Goal: Task Accomplishment & Management: Complete application form

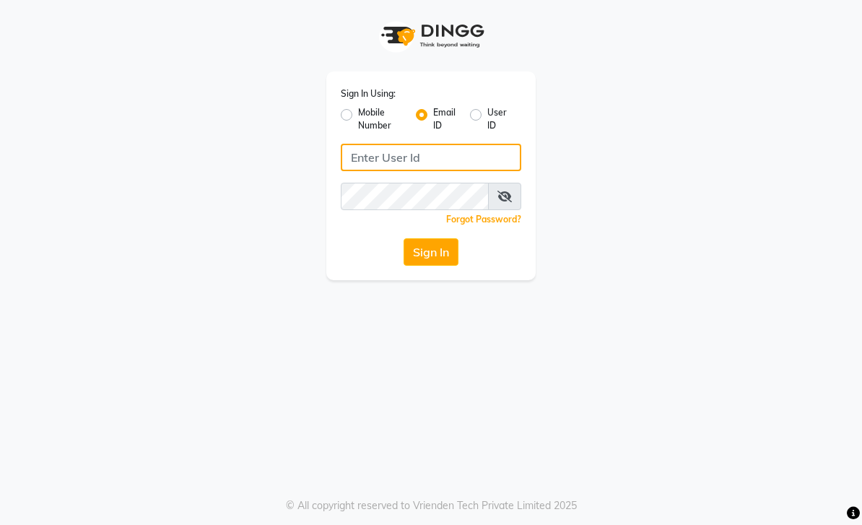
click at [433, 166] on input "Username" at bounding box center [431, 157] width 181 height 27
type input "[EMAIL_ADDRESS][DOMAIN_NAME]"
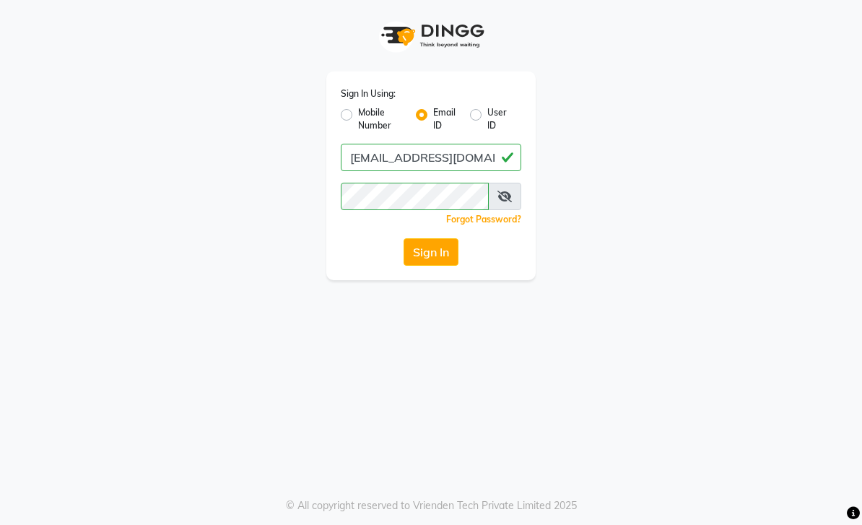
click at [442, 256] on button "Sign In" at bounding box center [431, 251] width 55 height 27
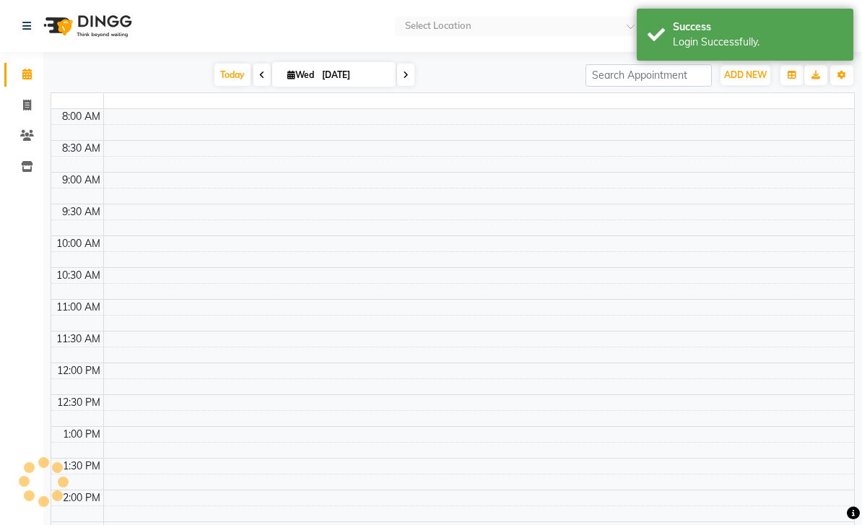
select select "en"
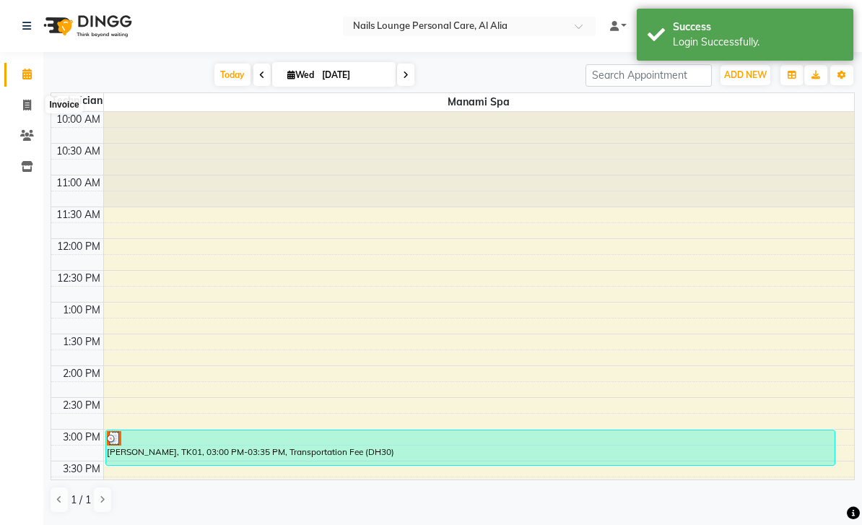
click at [25, 111] on span at bounding box center [26, 106] width 25 height 17
select select "service"
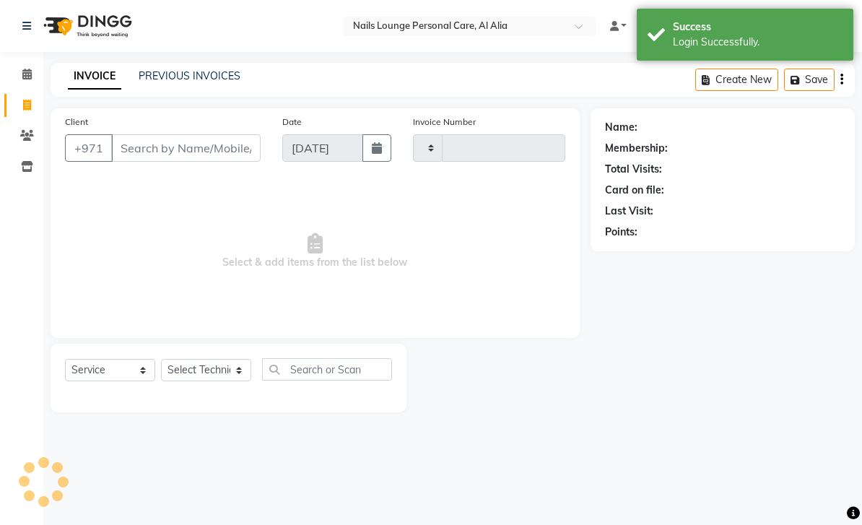
type input "2392"
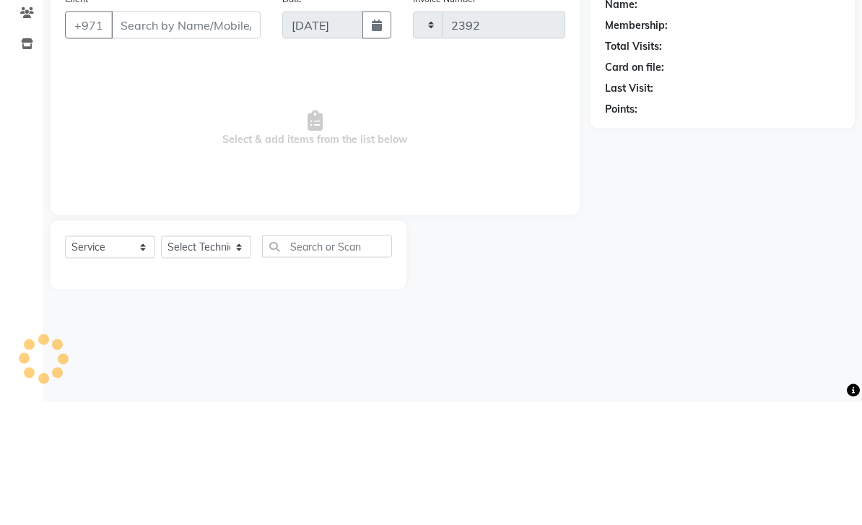
select select "6884"
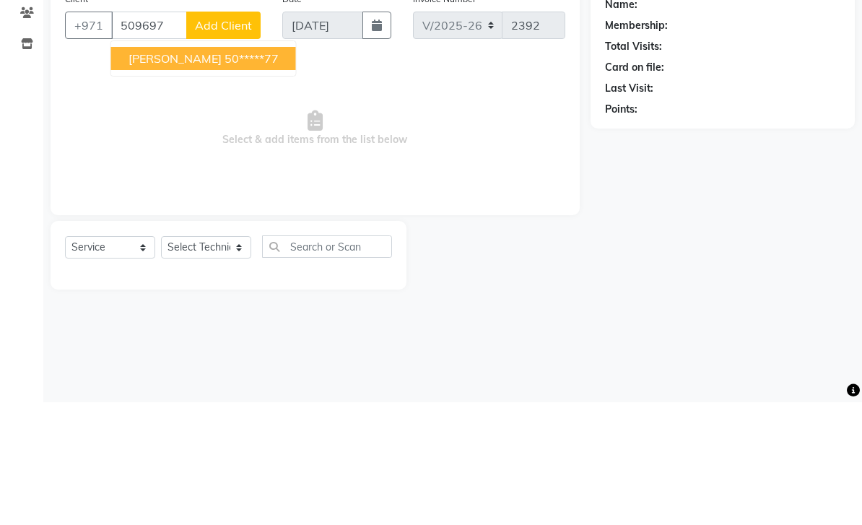
click at [225, 174] on ngb-highlight "50*****77" at bounding box center [252, 181] width 54 height 14
type input "50*****77"
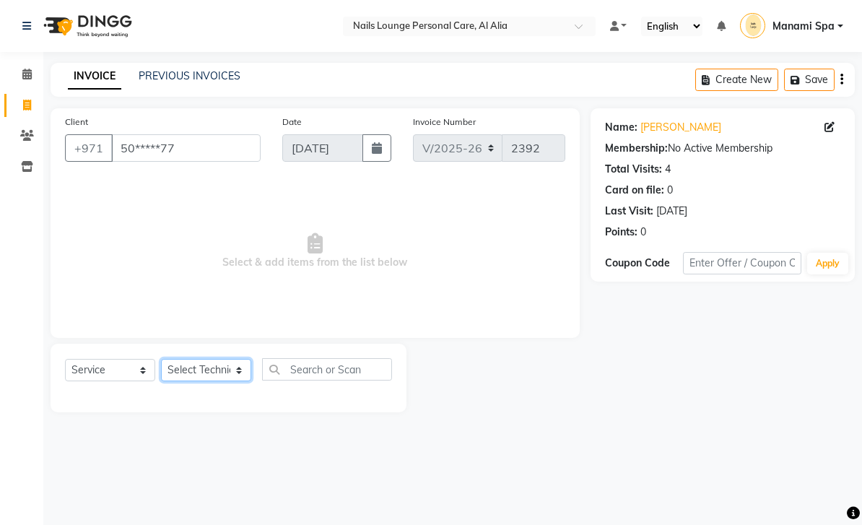
click at [241, 374] on select "Select Technician [PERSON_NAME] [PERSON_NAME] [PERSON_NAME] Spa Manami Spa 2 [P…" at bounding box center [206, 370] width 90 height 22
select select "53951"
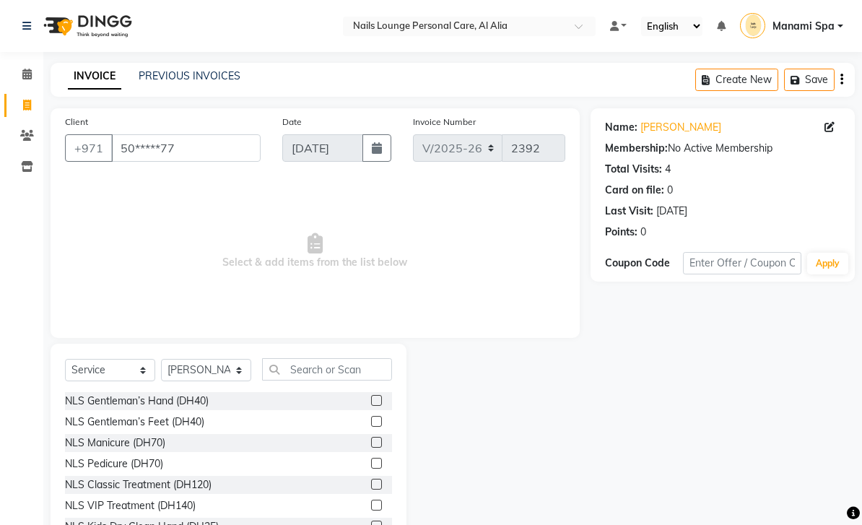
click at [199, 482] on div "NLS Classic Treatment (DH120)" at bounding box center [138, 484] width 147 height 15
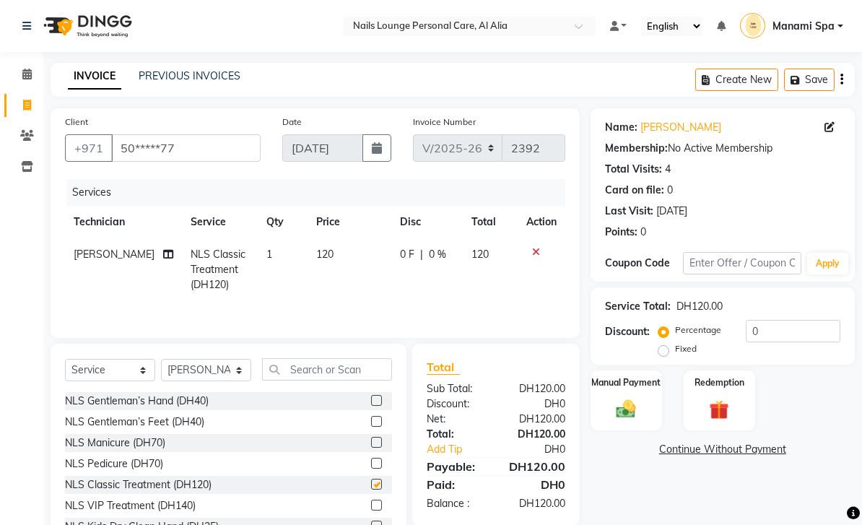
checkbox input "false"
click at [163, 258] on icon at bounding box center [168, 254] width 10 height 10
select select "53951"
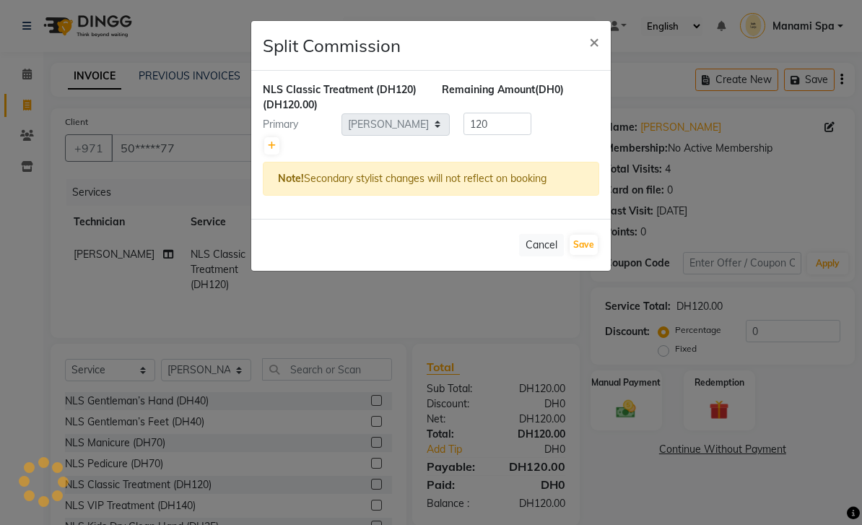
click at [269, 142] on icon at bounding box center [272, 146] width 8 height 9
type input "60"
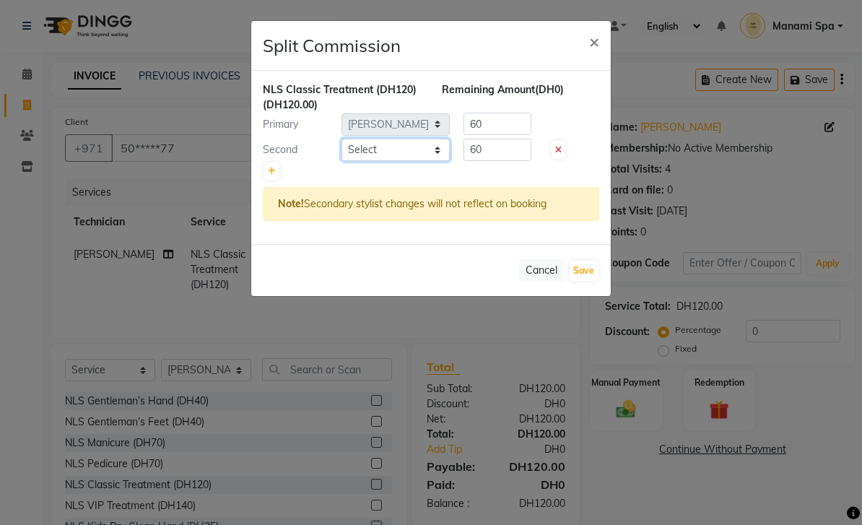
click at [436, 157] on select "Select [PERSON_NAME] [PERSON_NAME] [PERSON_NAME] Spa Manami Spa 2 [PERSON_NAME]…" at bounding box center [396, 150] width 108 height 22
select select "53950"
click at [587, 280] on button "Save" at bounding box center [584, 271] width 28 height 20
select select "Select"
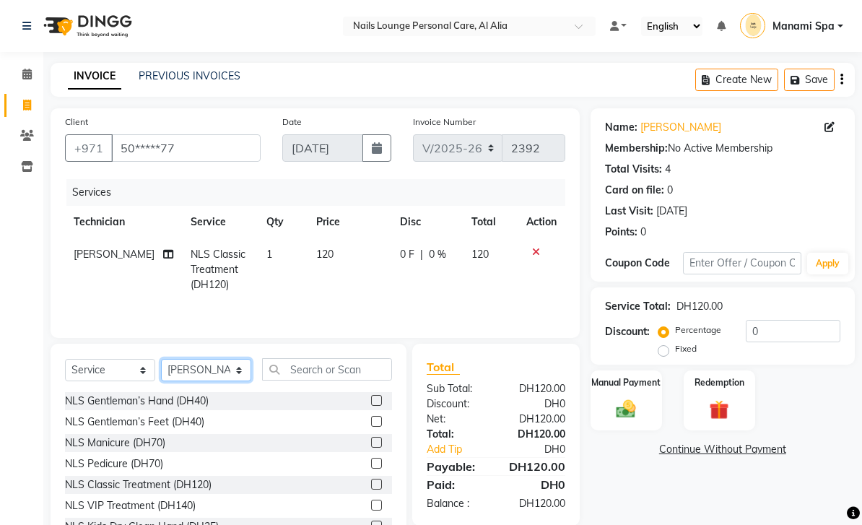
click at [242, 373] on select "Select Technician [PERSON_NAME] [PERSON_NAME] [PERSON_NAME] Spa Manami Spa 2 [P…" at bounding box center [206, 370] width 90 height 22
select select "53950"
click at [374, 365] on input "text" at bounding box center [327, 369] width 130 height 22
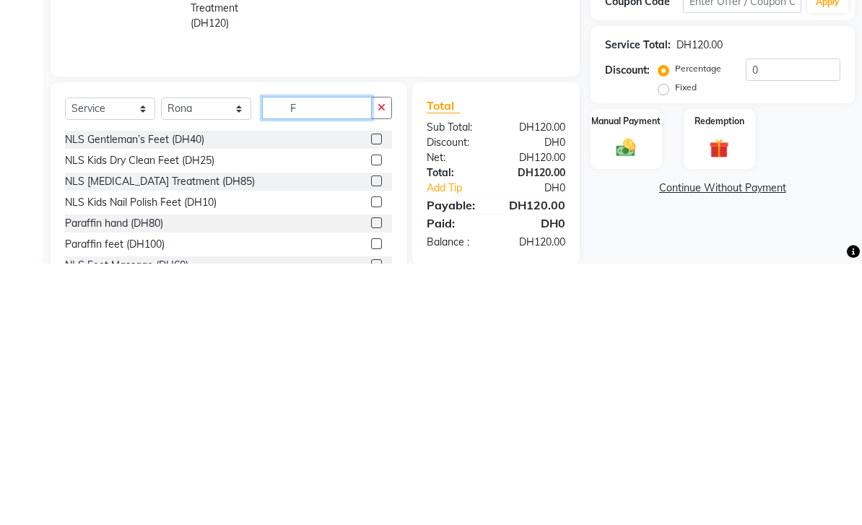
type input "F"
click at [379, 437] on label at bounding box center [376, 442] width 11 height 11
click at [379, 438] on input "checkbox" at bounding box center [375, 442] width 9 height 9
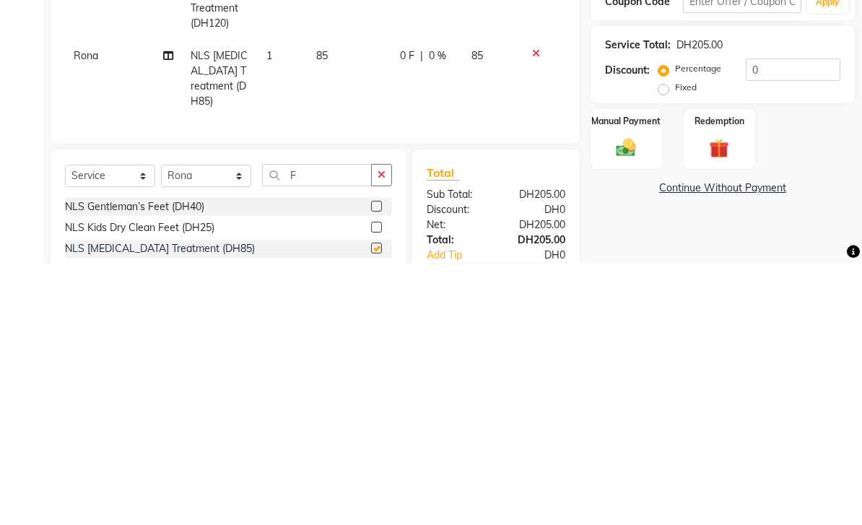
scroll to position [53, 0]
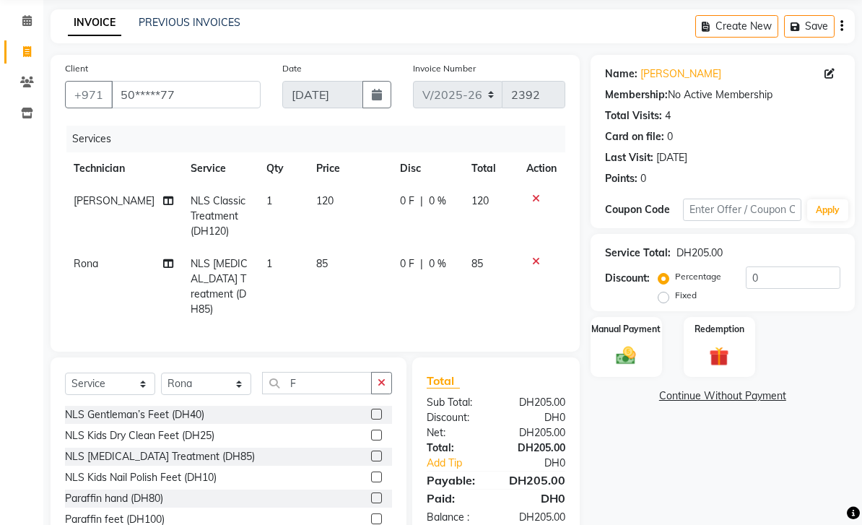
checkbox input "false"
click at [618, 350] on img at bounding box center [626, 356] width 32 height 22
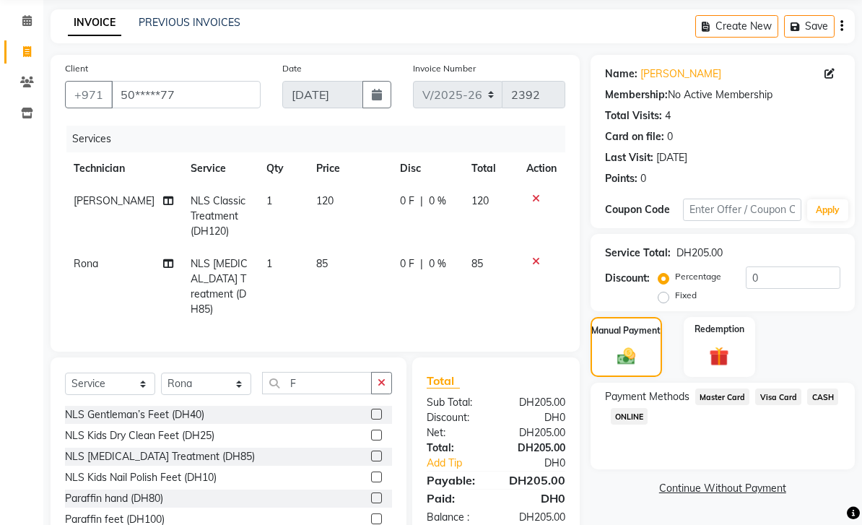
click at [773, 405] on span "Visa Card" at bounding box center [779, 397] width 46 height 17
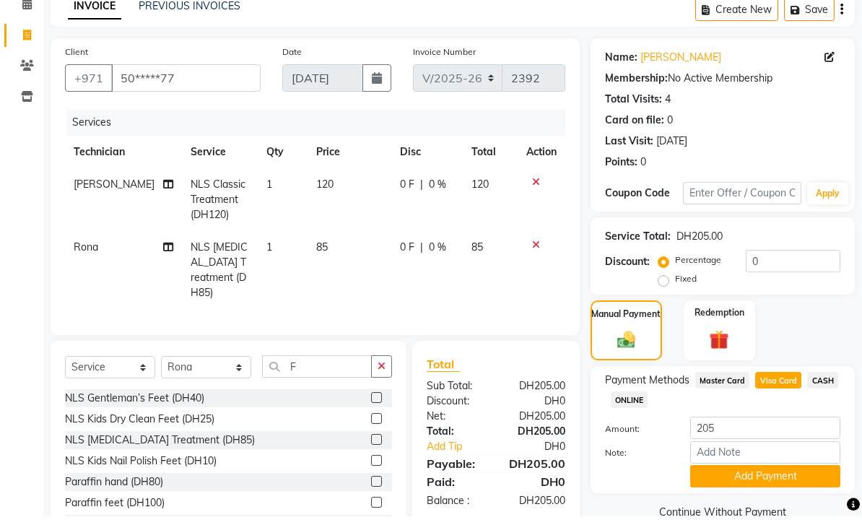
scroll to position [59, 0]
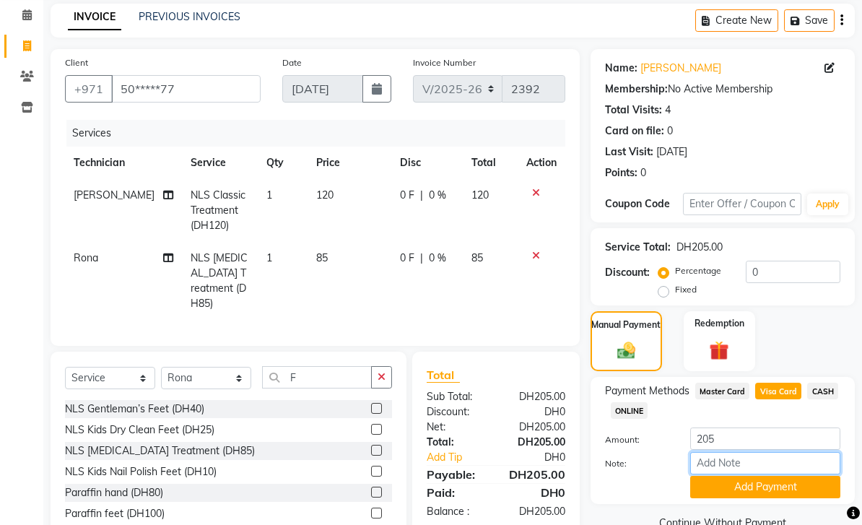
click at [751, 462] on input "Note:" at bounding box center [766, 463] width 150 height 22
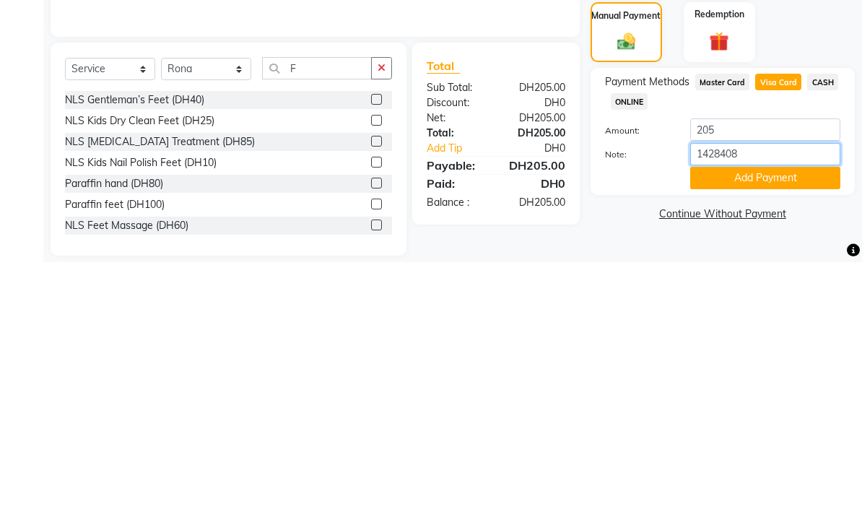
type input "14284085"
click at [740, 430] on button "Add Payment" at bounding box center [766, 441] width 150 height 22
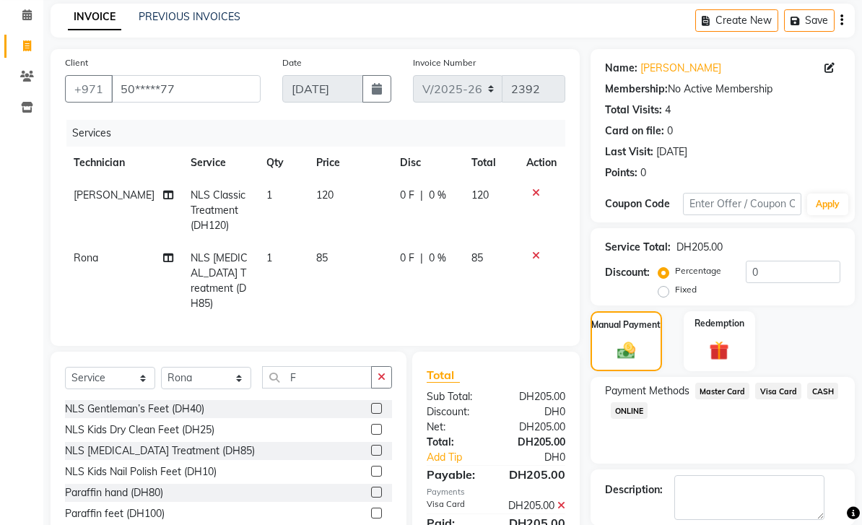
scroll to position [86, 0]
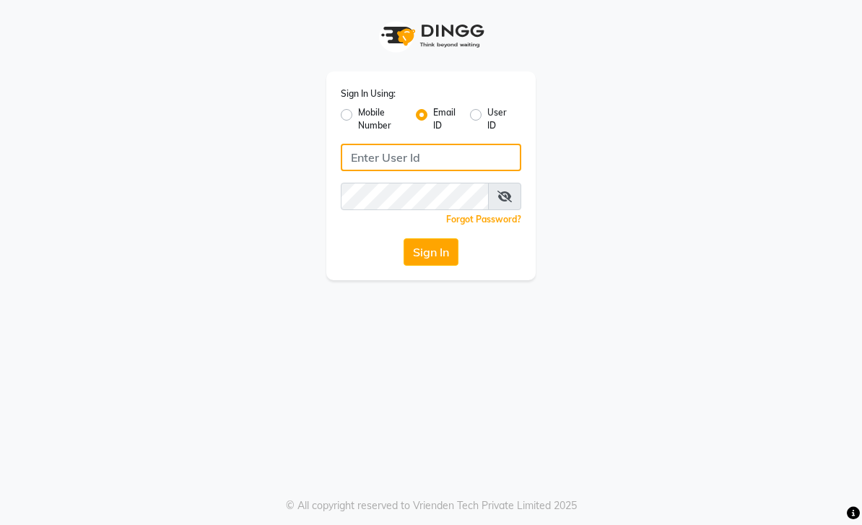
click at [453, 163] on input "Username" at bounding box center [431, 157] width 181 height 27
type input "Manamispa@nlpc.com"
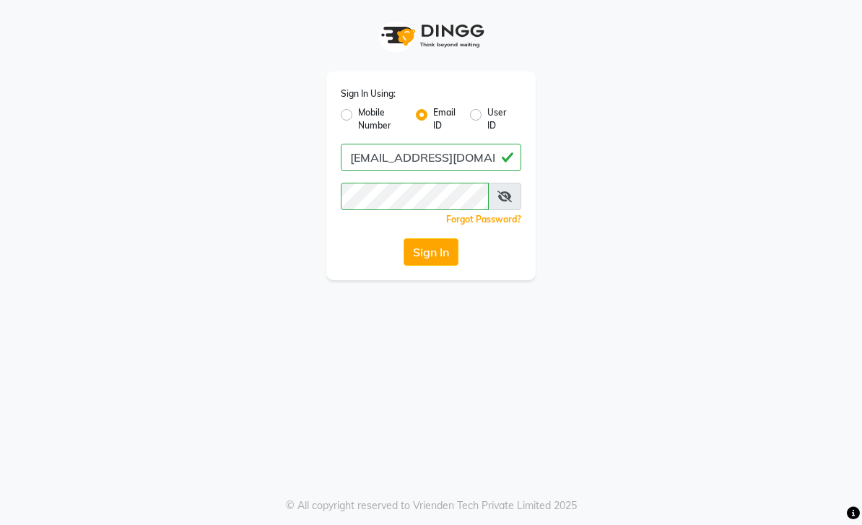
click at [442, 257] on button "Sign In" at bounding box center [431, 251] width 55 height 27
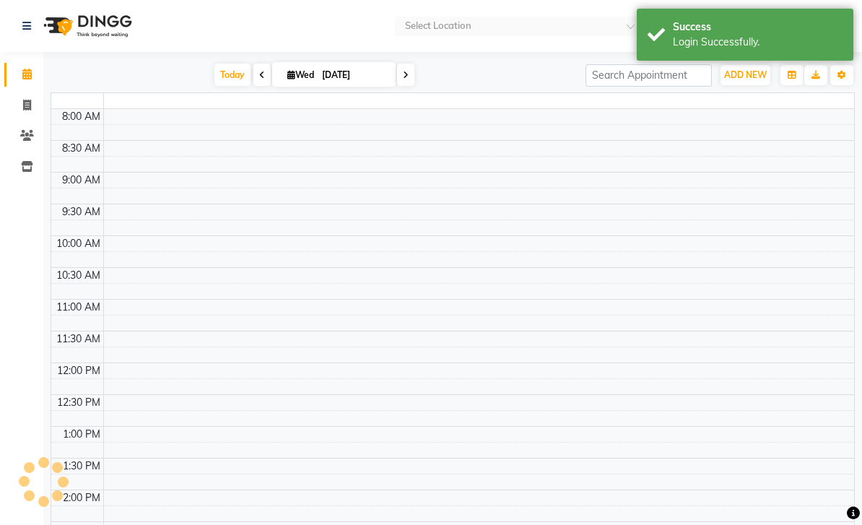
select select "en"
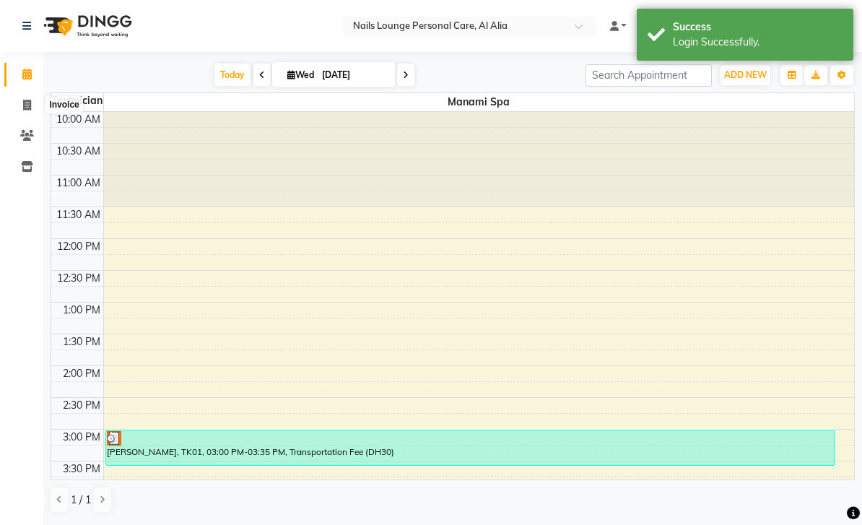
click at [27, 103] on icon at bounding box center [27, 105] width 8 height 11
select select "service"
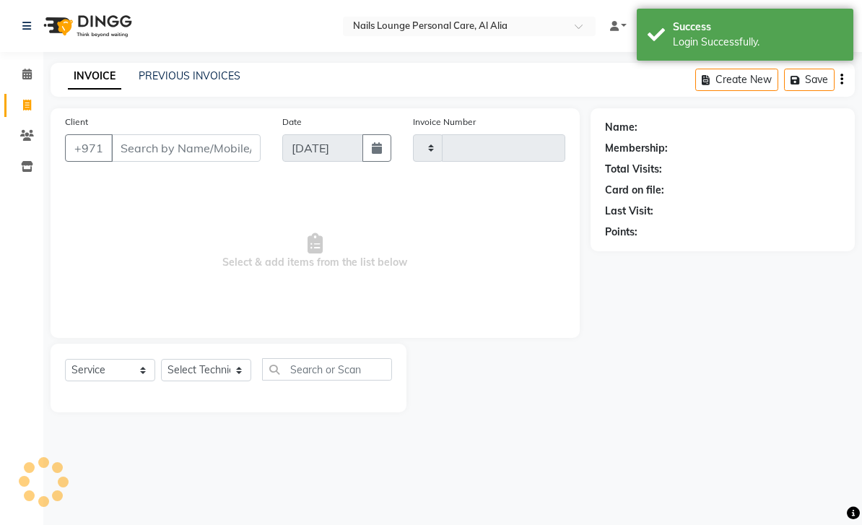
type input "2392"
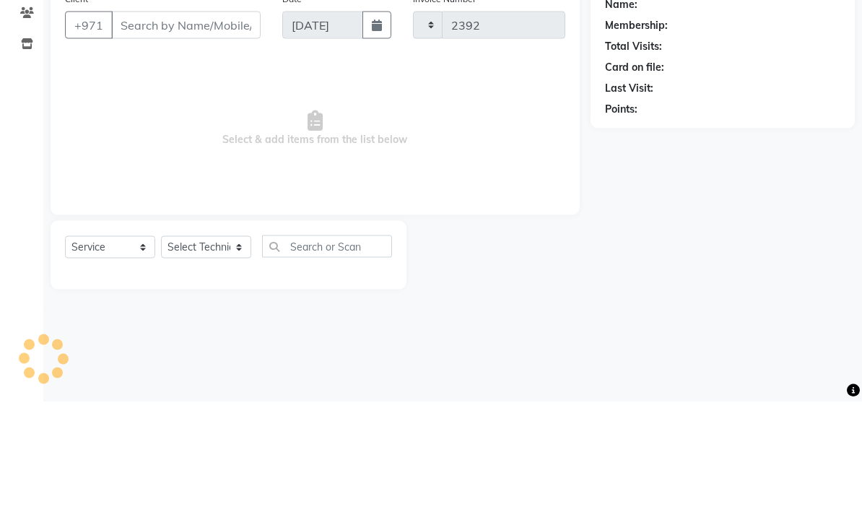
select select "6884"
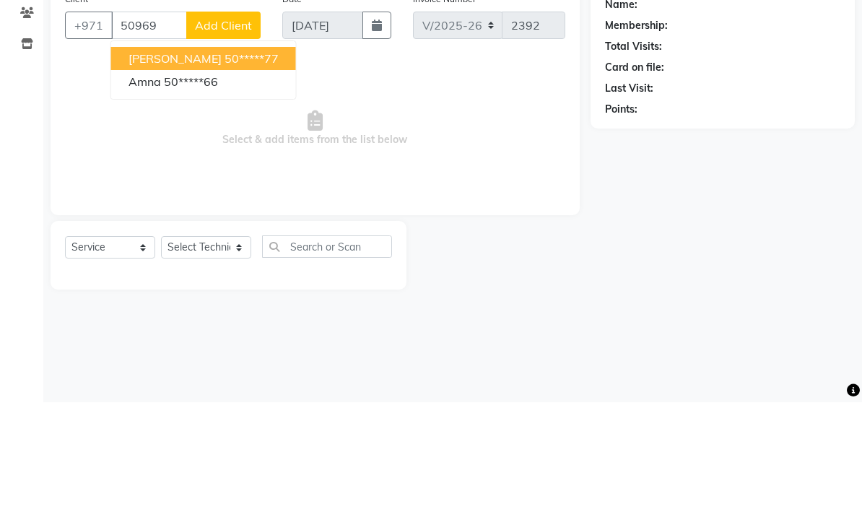
click at [225, 174] on ngb-highlight "50*****77" at bounding box center [252, 181] width 54 height 14
type input "50*****77"
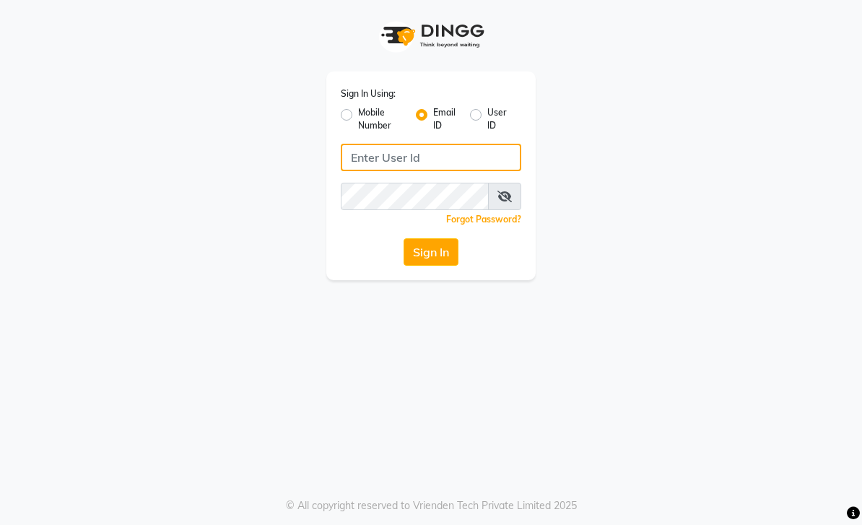
click at [453, 163] on input "Username" at bounding box center [431, 157] width 181 height 27
type input "[EMAIL_ADDRESS][DOMAIN_NAME]"
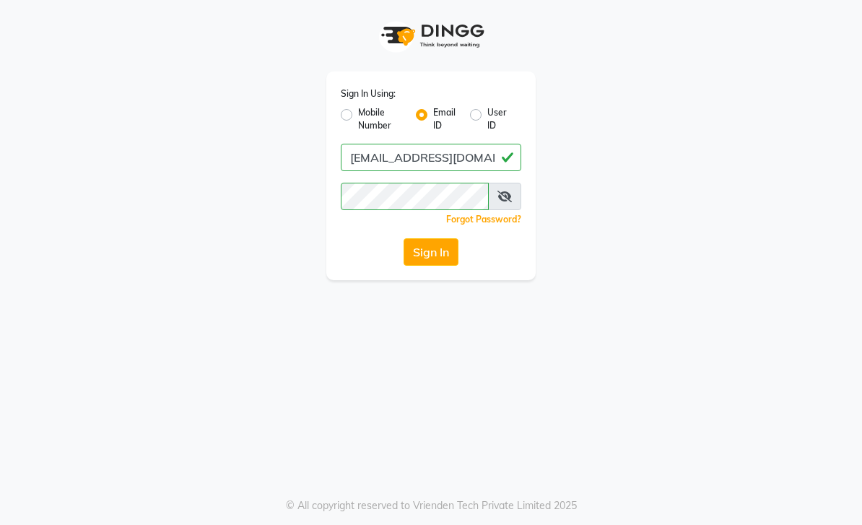
click at [427, 247] on button "Sign In" at bounding box center [431, 251] width 55 height 27
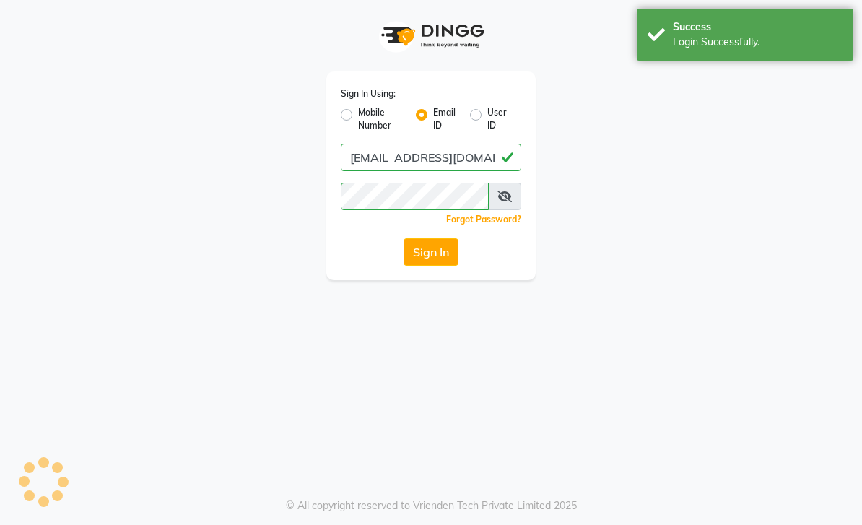
select select "service"
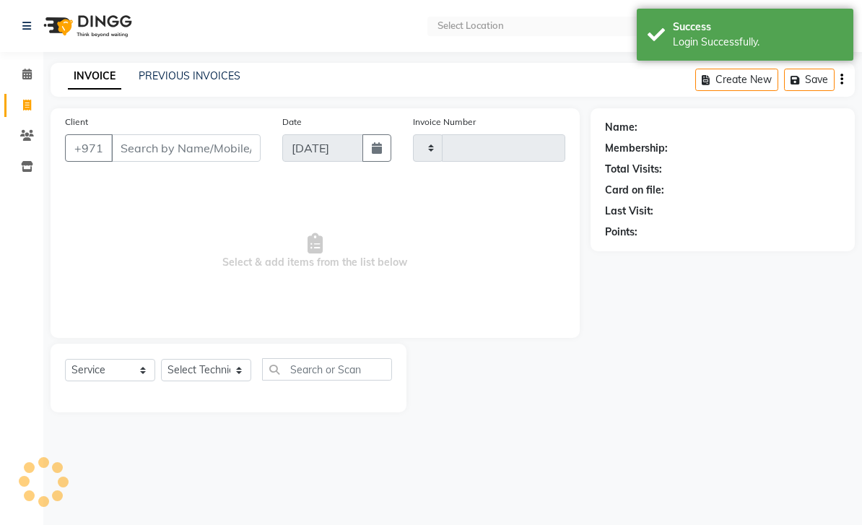
type input "2392"
select select "en"
select select "6884"
click at [197, 155] on input "Client" at bounding box center [186, 147] width 150 height 27
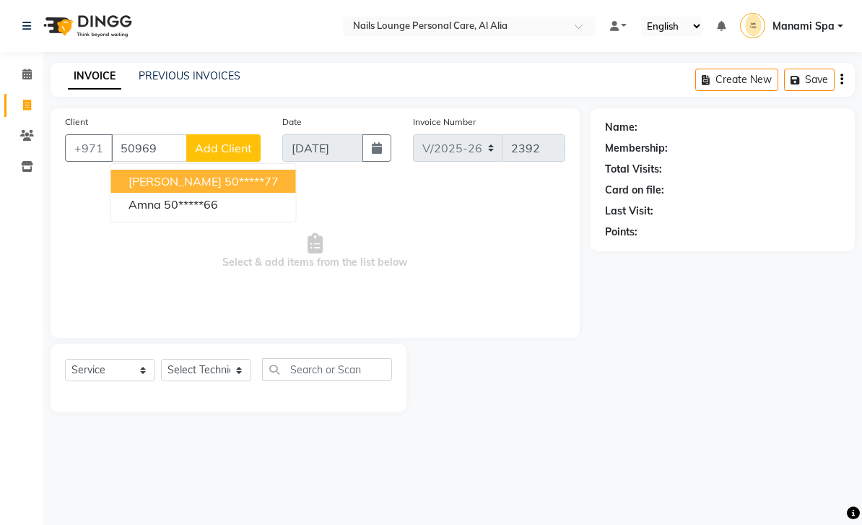
click at [234, 183] on button "ahmad 50*****77" at bounding box center [203, 181] width 185 height 23
type input "50*****77"
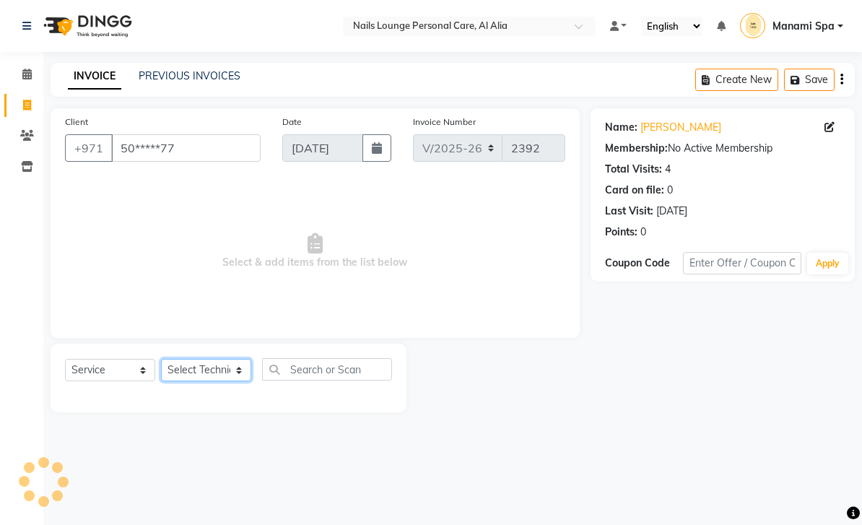
click at [246, 367] on select "Select Technician [PERSON_NAME] [PERSON_NAME] [PERSON_NAME] Spa Manami Spa 2 [P…" at bounding box center [206, 370] width 90 height 22
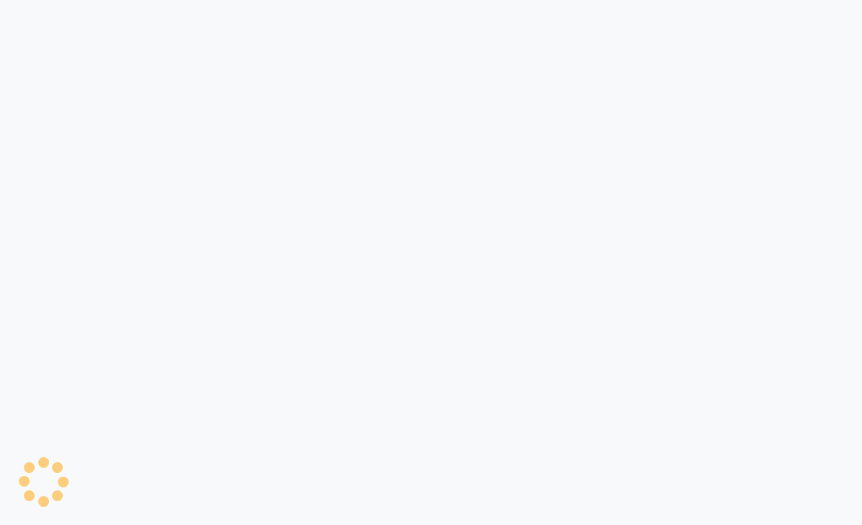
select select "service"
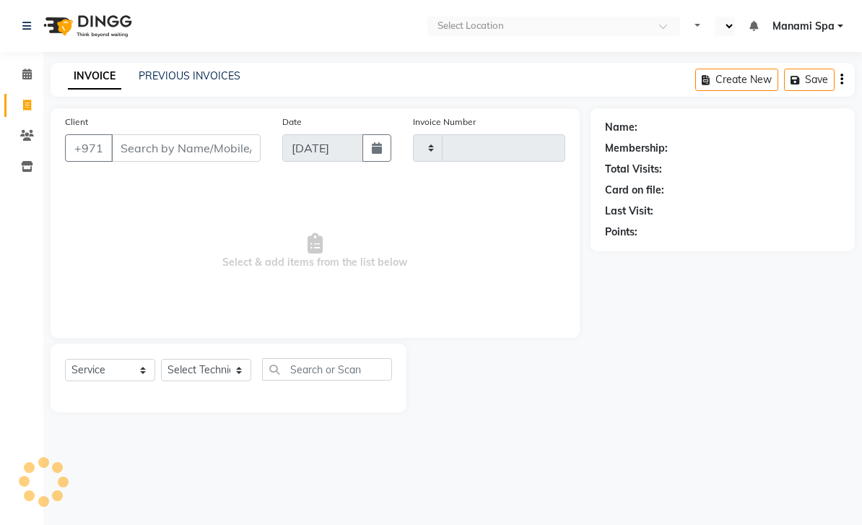
type input "2392"
select select "en"
select select "6884"
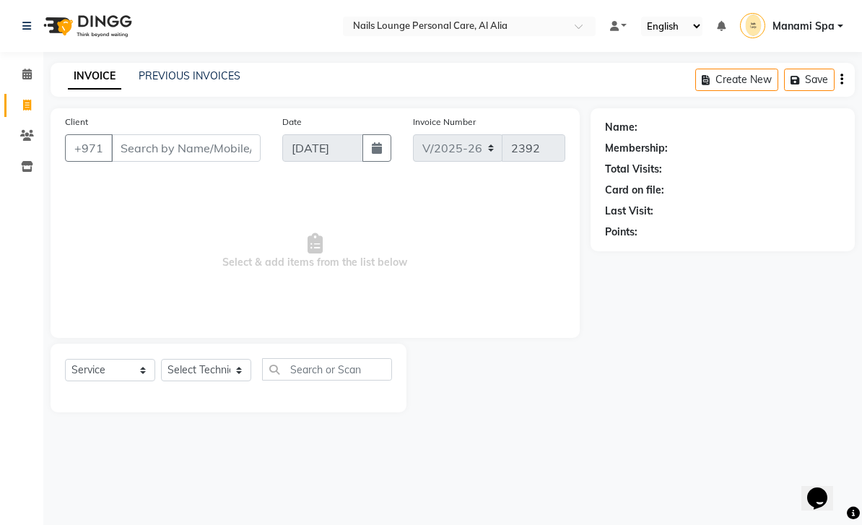
click at [218, 156] on input "Client" at bounding box center [186, 147] width 150 height 27
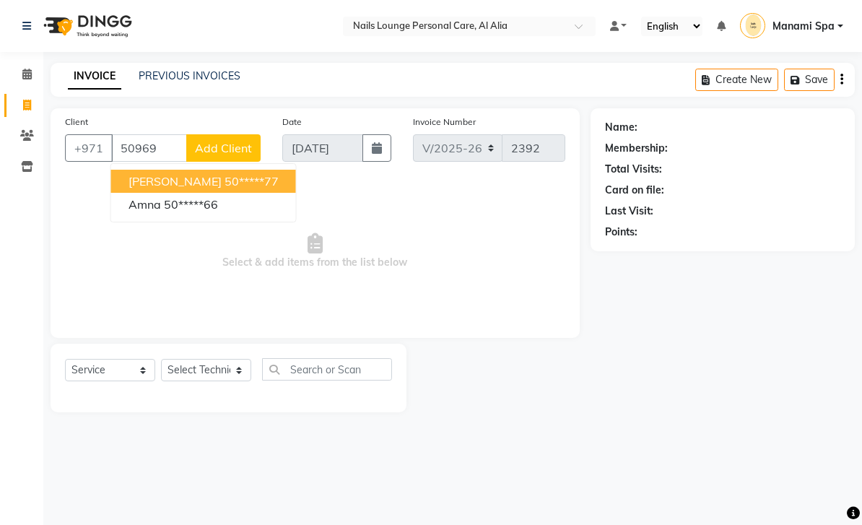
click at [206, 165] on ngb-typeahead-window "ahmad 50*****77 Amna 50*****66" at bounding box center [204, 192] width 186 height 59
click at [225, 178] on ngb-highlight "50*****77" at bounding box center [252, 181] width 54 height 14
type input "50*****77"
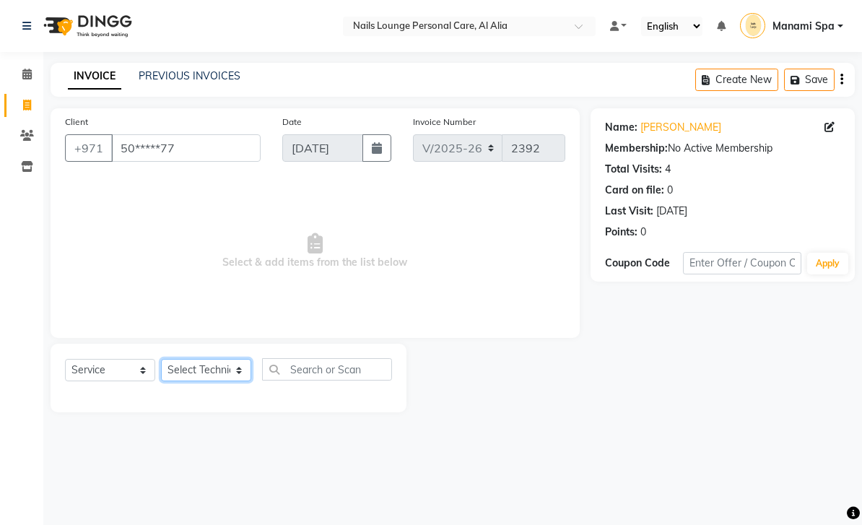
click at [233, 376] on select "Select Technician [PERSON_NAME] [PERSON_NAME] [PERSON_NAME] Spa Manami Spa 2 [P…" at bounding box center [206, 370] width 90 height 22
select select "53951"
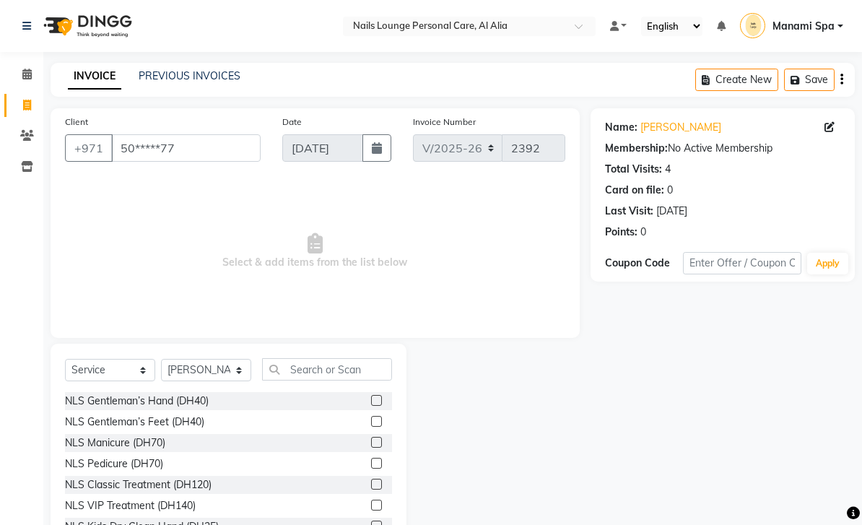
click at [193, 484] on div "NLS Classic Treatment (DH120)" at bounding box center [138, 484] width 147 height 15
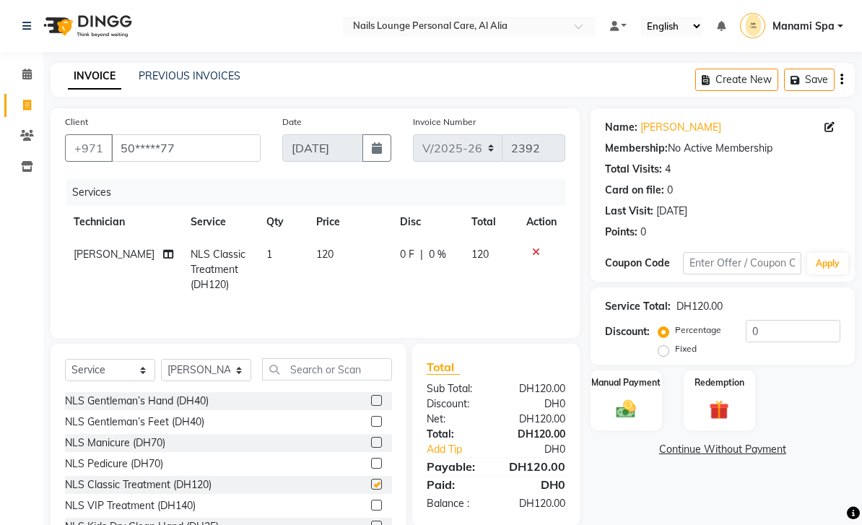
checkbox input "false"
click at [163, 256] on icon at bounding box center [168, 254] width 10 height 10
select select "53951"
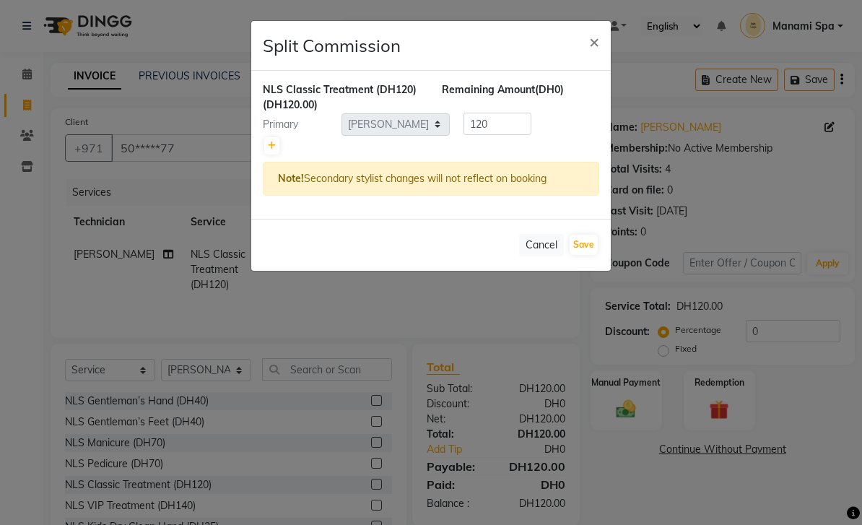
click at [269, 147] on icon at bounding box center [272, 146] width 8 height 9
type input "60"
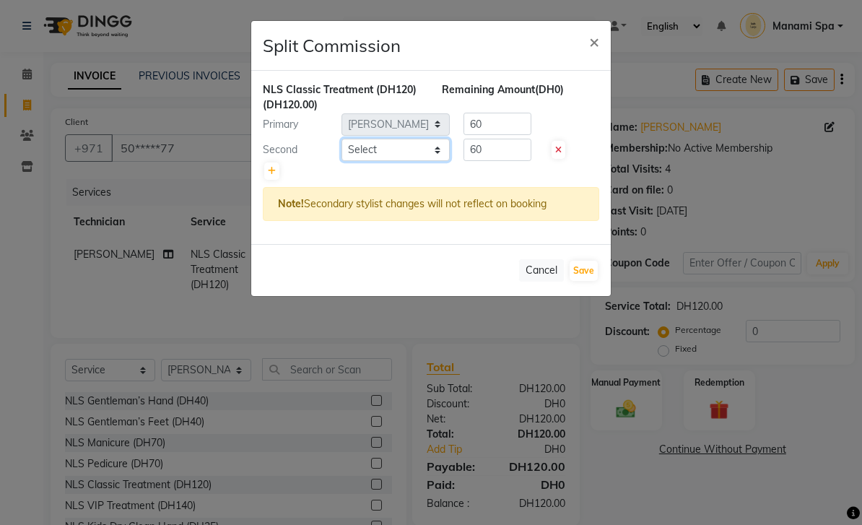
click at [433, 154] on select "Select Anita Cristine Elahe Flora Haniye Jossi Lyn Mahdiye Manami Spa Manami Sp…" at bounding box center [396, 150] width 108 height 22
select select "53950"
click at [589, 276] on button "Save" at bounding box center [584, 271] width 28 height 20
select select "Select"
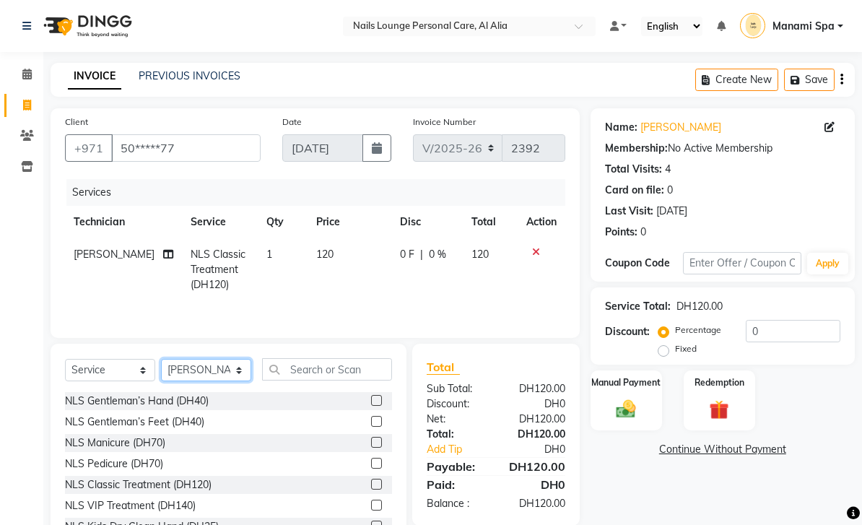
click at [246, 376] on select "Select Technician [PERSON_NAME] [PERSON_NAME] [PERSON_NAME] Spa Manami Spa 2 [P…" at bounding box center [206, 370] width 90 height 22
select select "53950"
click at [367, 369] on input "text" at bounding box center [327, 369] width 130 height 22
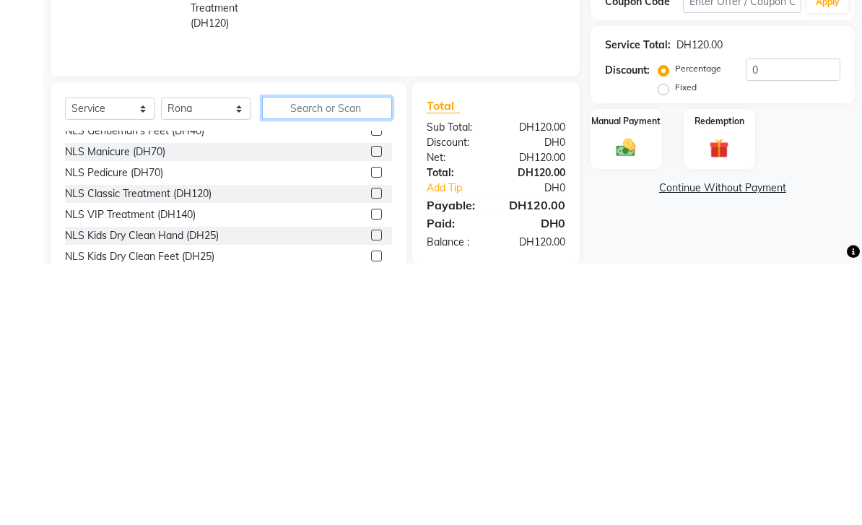
scroll to position [46, 0]
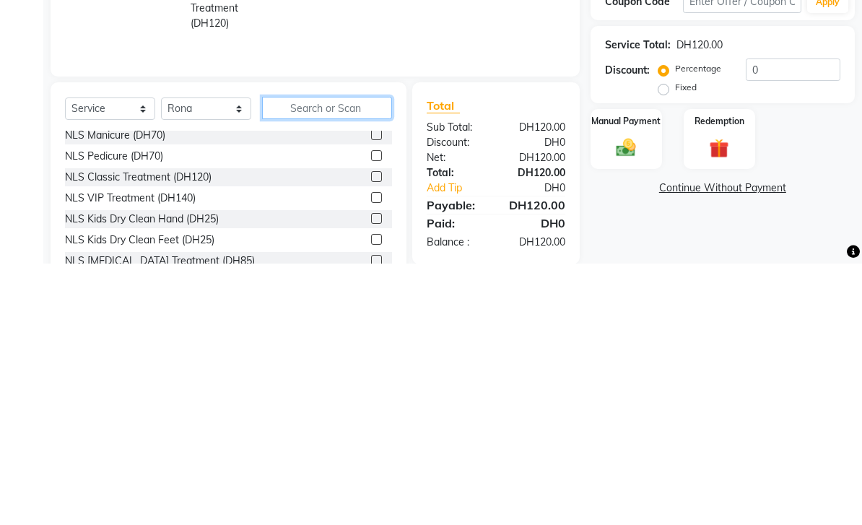
click at [353, 358] on input "text" at bounding box center [327, 369] width 130 height 22
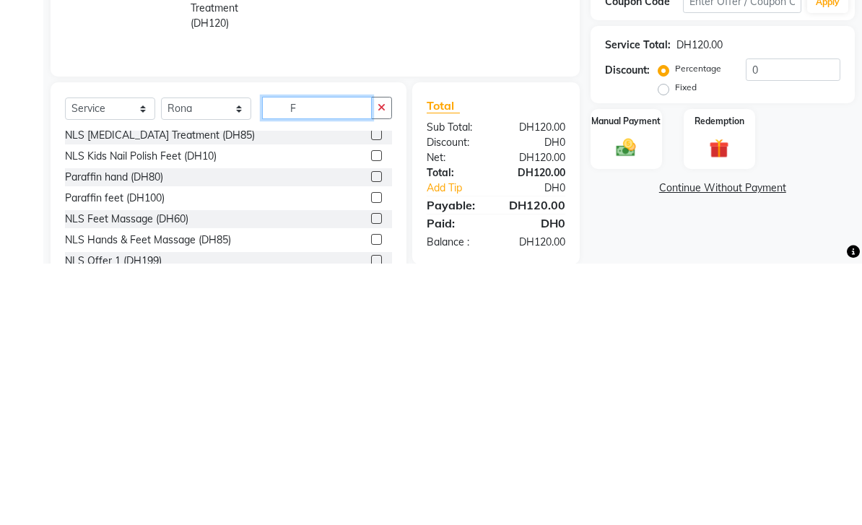
type input "F"
click at [377, 391] on label at bounding box center [376, 396] width 11 height 11
click at [377, 392] on input "checkbox" at bounding box center [375, 396] width 9 height 9
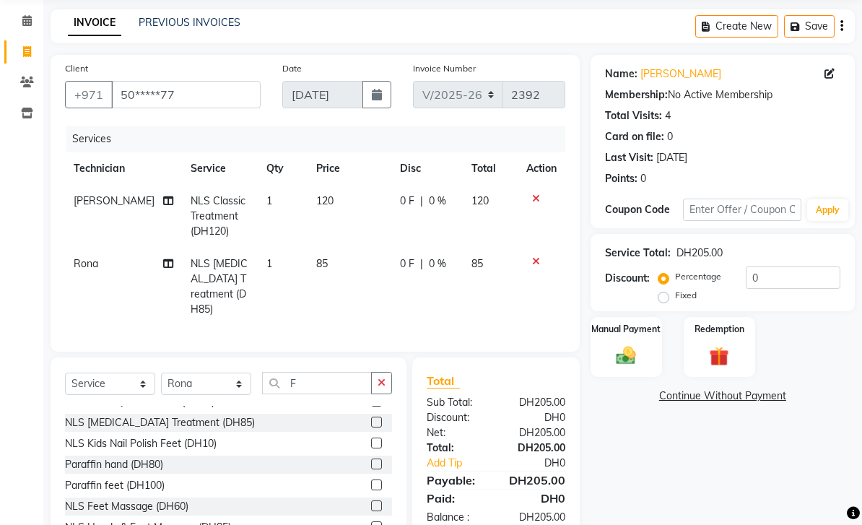
scroll to position [30, 0]
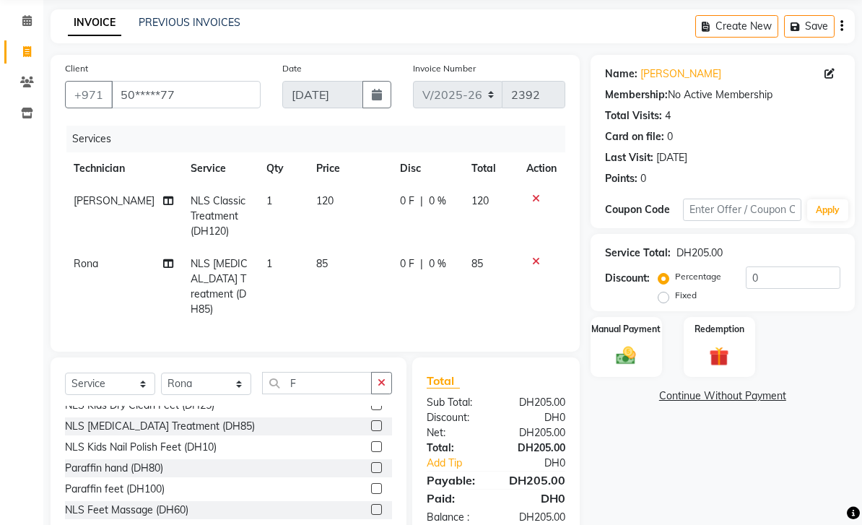
click at [380, 420] on label at bounding box center [376, 425] width 11 height 11
click at [380, 422] on input "checkbox" at bounding box center [375, 426] width 9 height 9
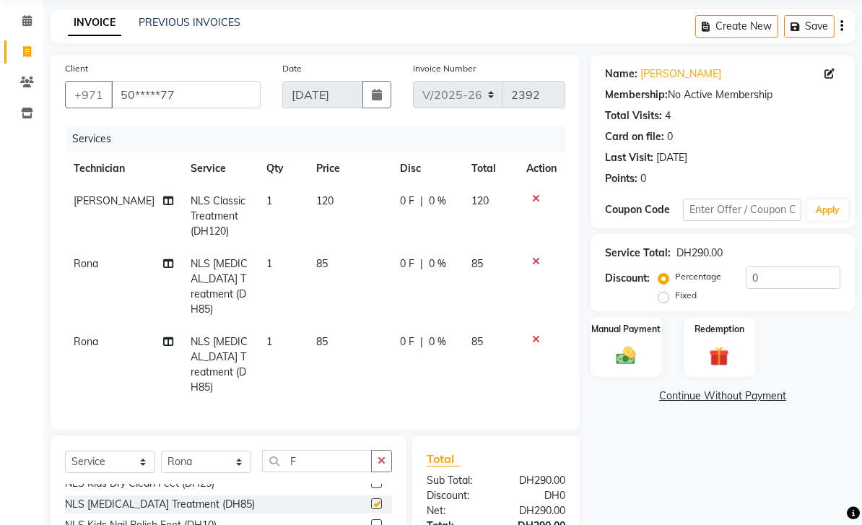
checkbox input "false"
click at [616, 348] on img at bounding box center [626, 356] width 32 height 22
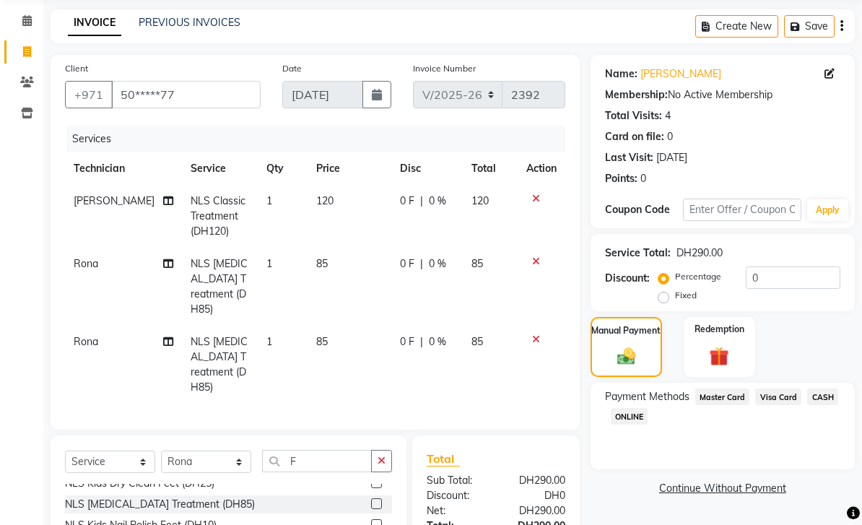
click at [780, 397] on span "Visa Card" at bounding box center [779, 397] width 46 height 17
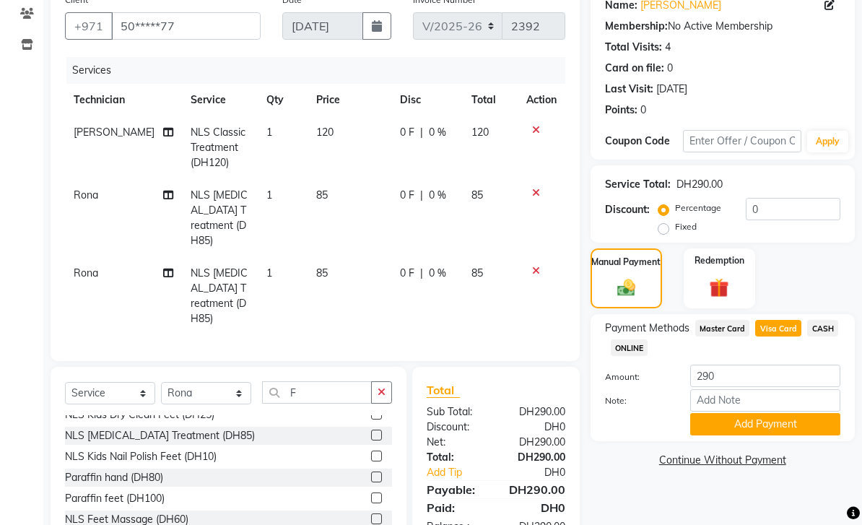
scroll to position [122, 0]
click at [527, 266] on div at bounding box center [542, 271] width 30 height 10
click at [544, 257] on td at bounding box center [542, 296] width 48 height 78
click at [537, 266] on icon at bounding box center [536, 271] width 8 height 10
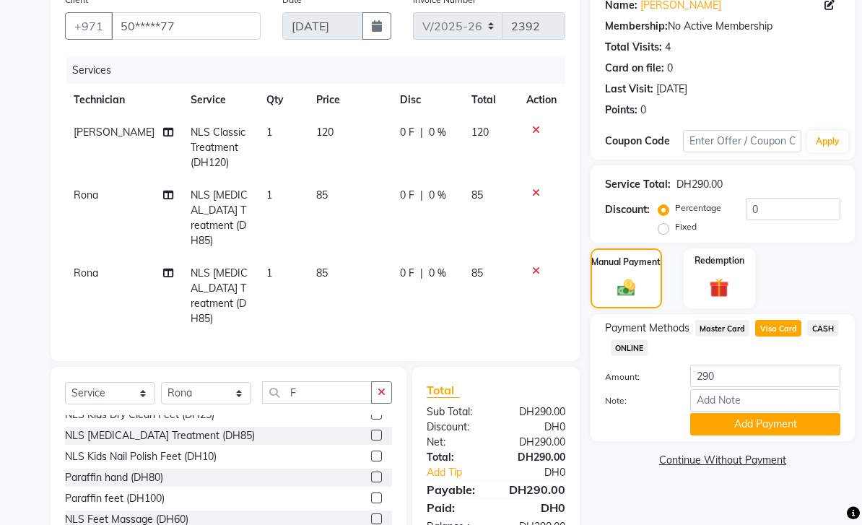
scroll to position [53, 0]
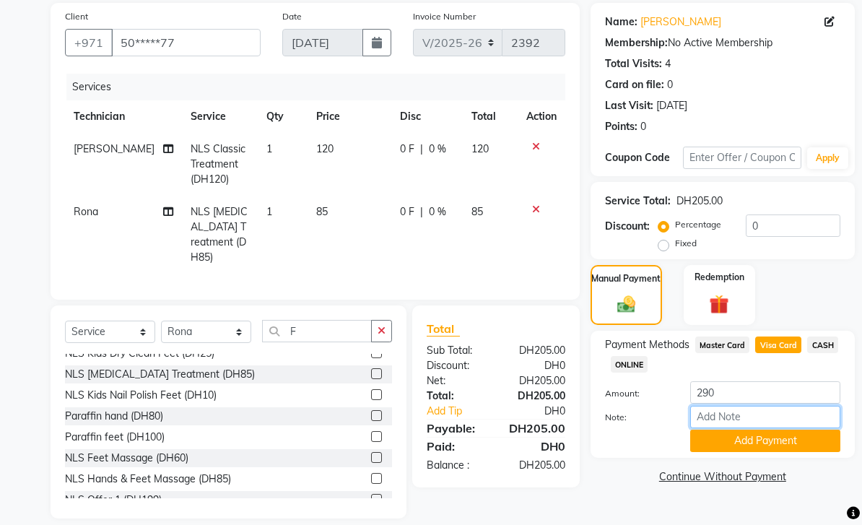
click at [732, 415] on input "Note:" at bounding box center [766, 417] width 150 height 22
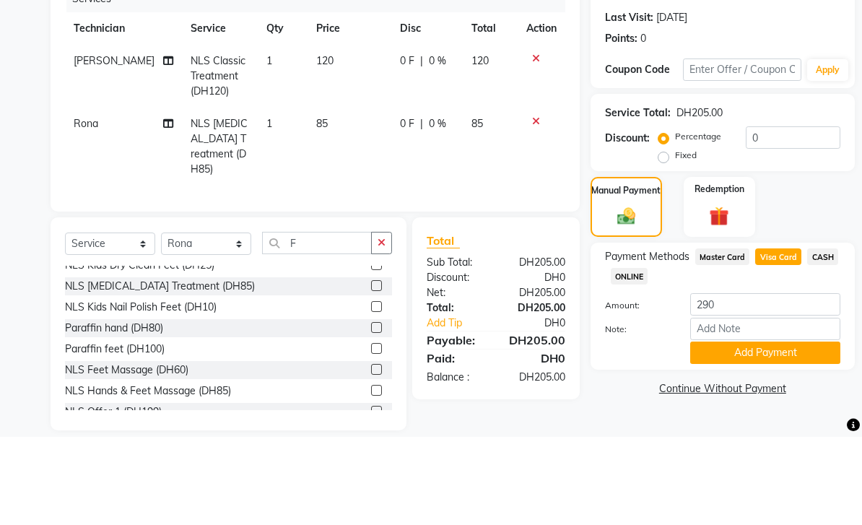
click at [533, 204] on icon at bounding box center [536, 209] width 8 height 10
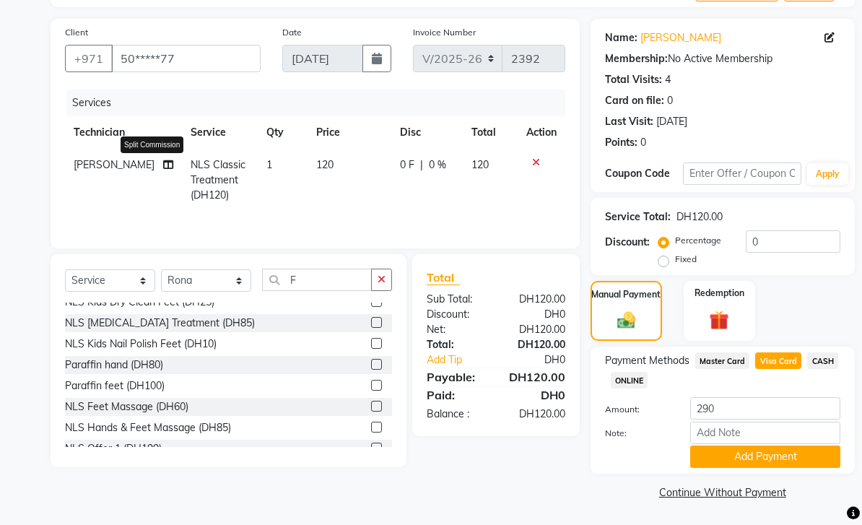
click at [163, 168] on icon at bounding box center [168, 165] width 10 height 10
select select "53951"
select select "53950"
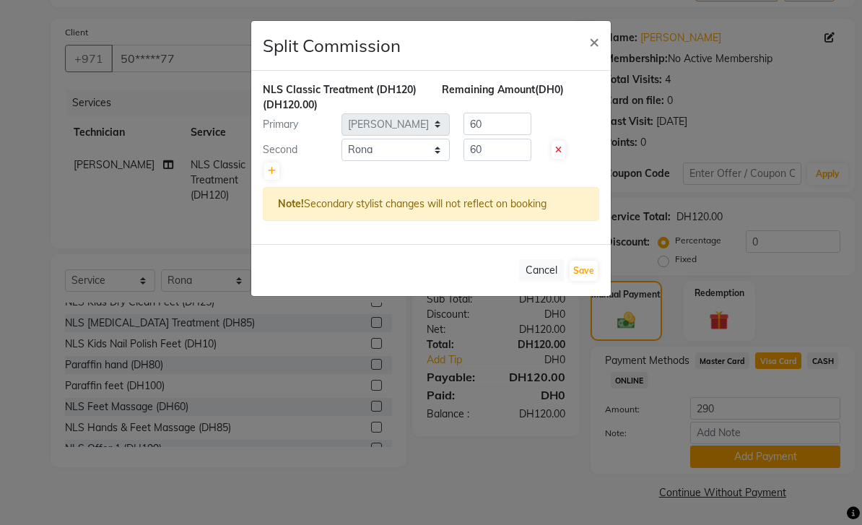
click at [595, 271] on button "Save" at bounding box center [584, 271] width 28 height 20
select select "Select"
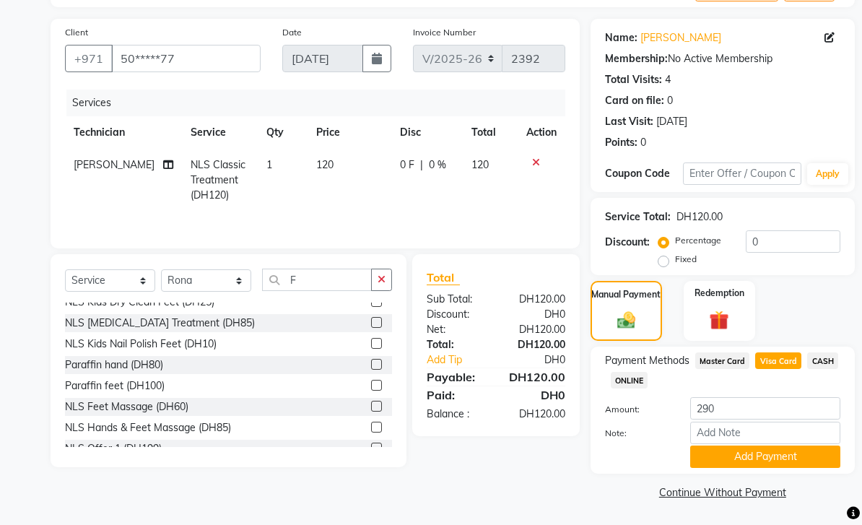
click at [380, 319] on label at bounding box center [376, 322] width 11 height 11
click at [380, 319] on input "checkbox" at bounding box center [375, 323] width 9 height 9
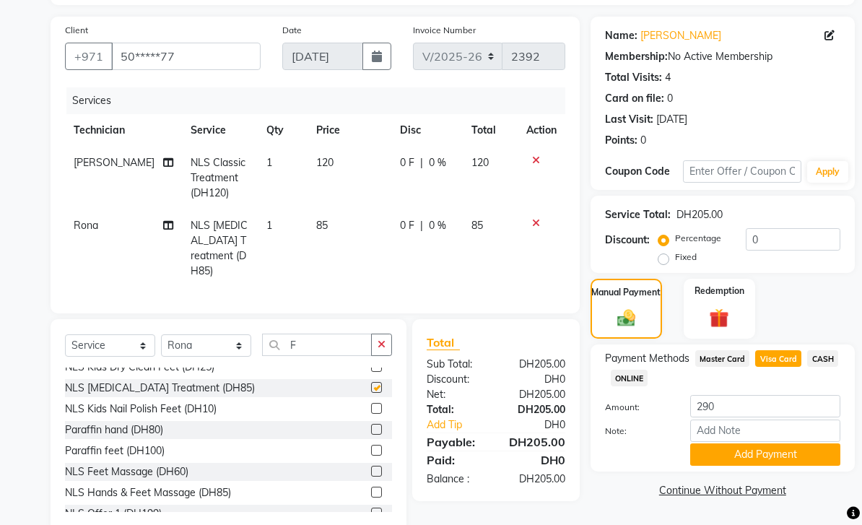
checkbox input "false"
click at [735, 405] on input "290" at bounding box center [766, 406] width 150 height 22
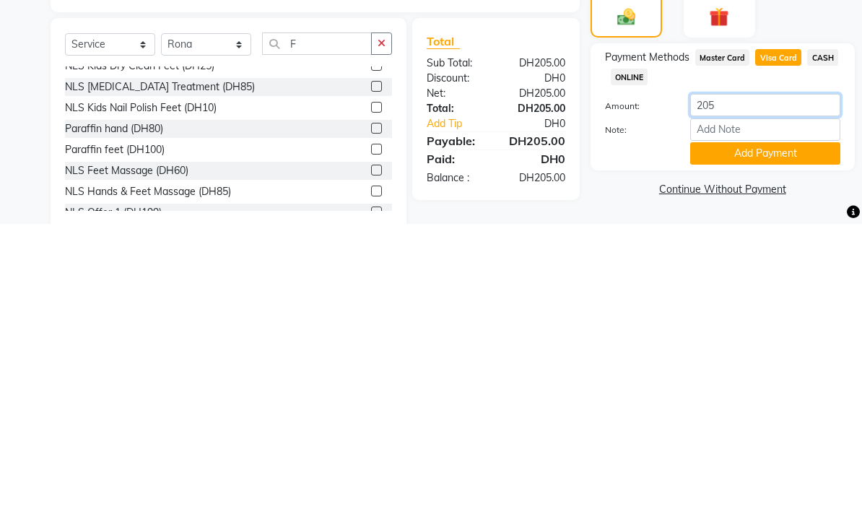
type input "205"
click at [742, 420] on input "Note:" at bounding box center [766, 431] width 150 height 22
type input "14284085"
click at [734, 444] on button "Add Payment" at bounding box center [766, 455] width 150 height 22
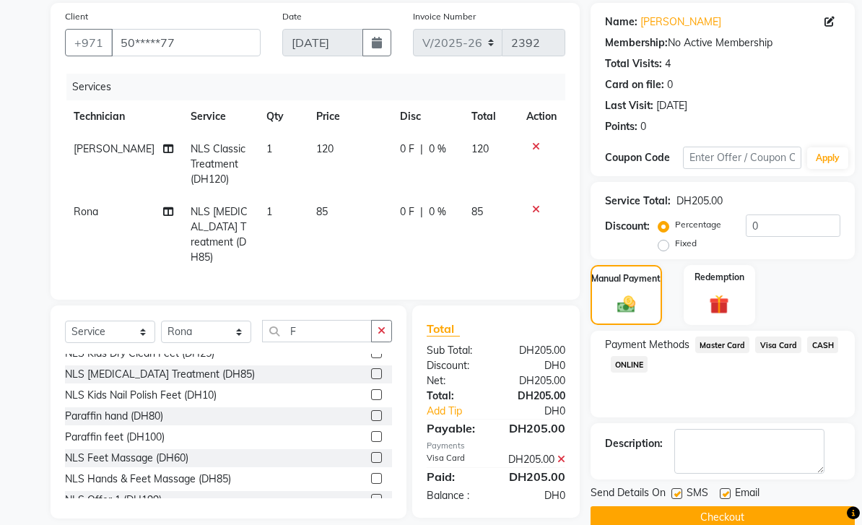
click at [720, 516] on button "Checkout" at bounding box center [723, 517] width 264 height 22
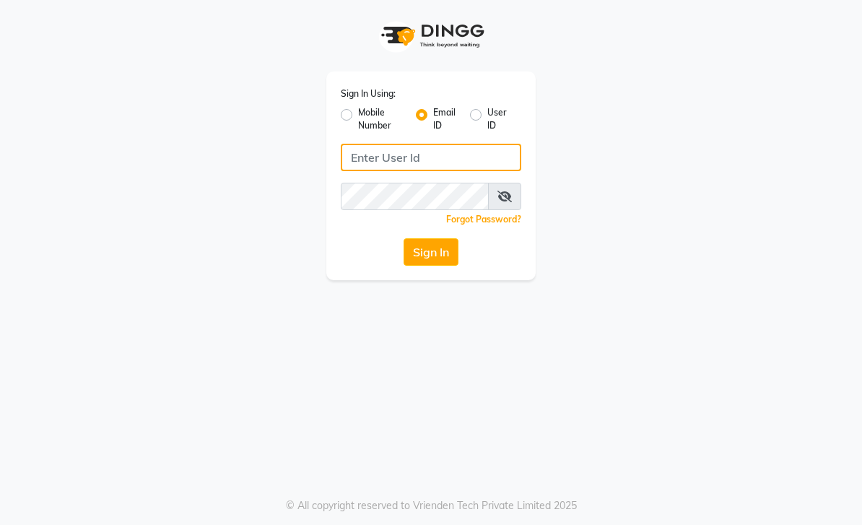
type input "[EMAIL_ADDRESS][DOMAIN_NAME]"
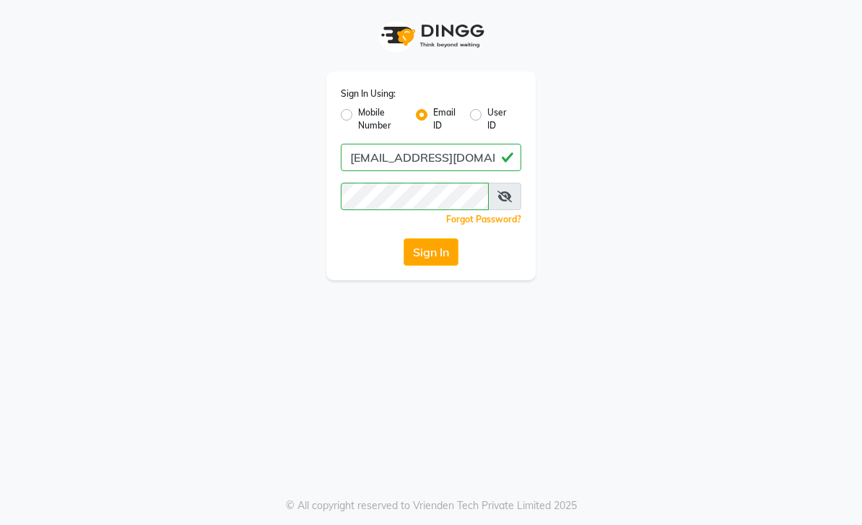
click at [431, 251] on button "Sign In" at bounding box center [431, 251] width 55 height 27
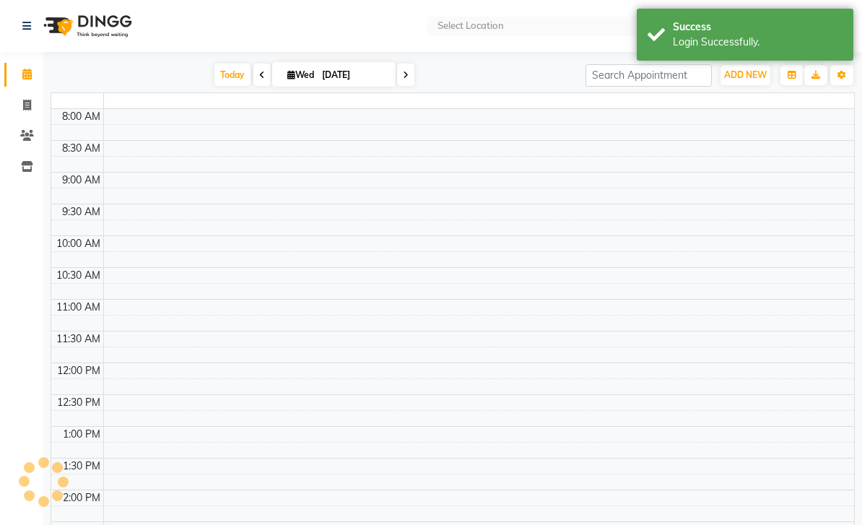
select select "en"
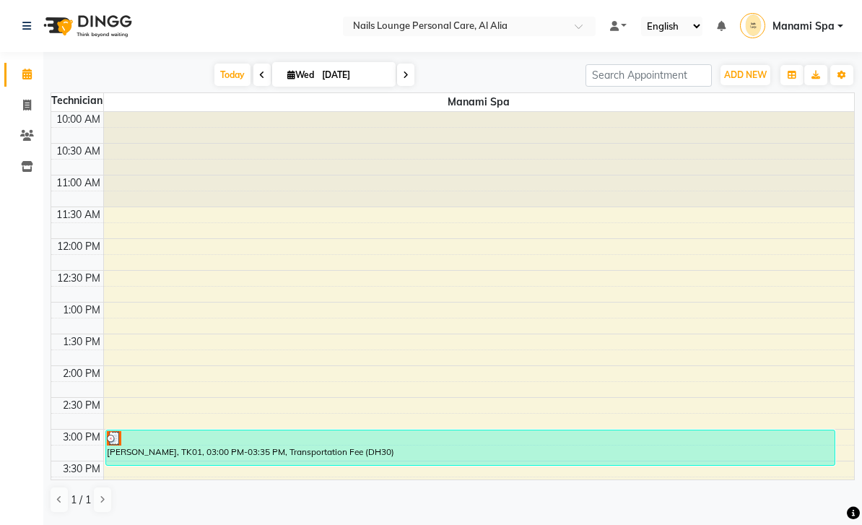
click at [18, 109] on span at bounding box center [26, 106] width 25 height 17
select select "service"
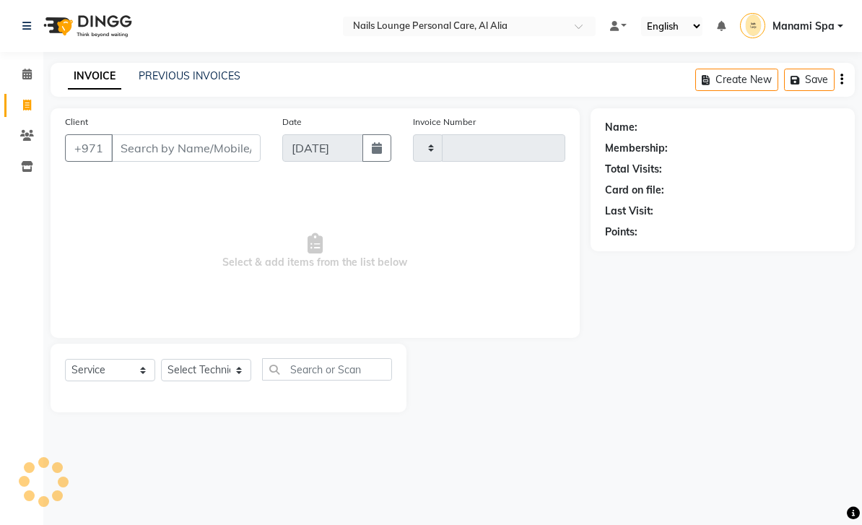
type input "2392"
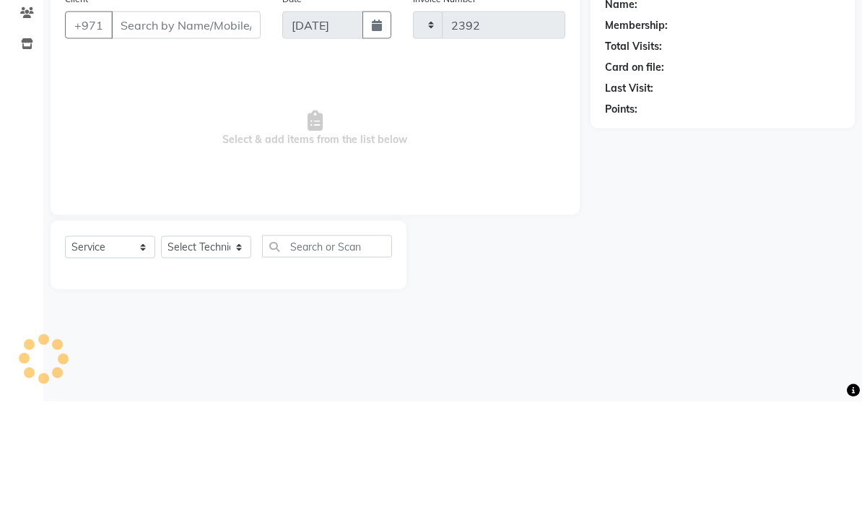
select select "6884"
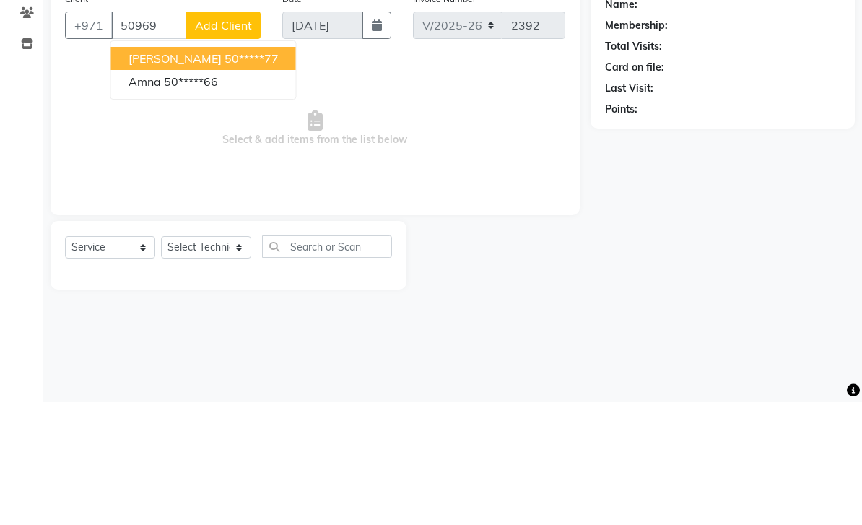
click at [227, 174] on ngb-highlight "50*****77" at bounding box center [252, 181] width 54 height 14
type input "50*****77"
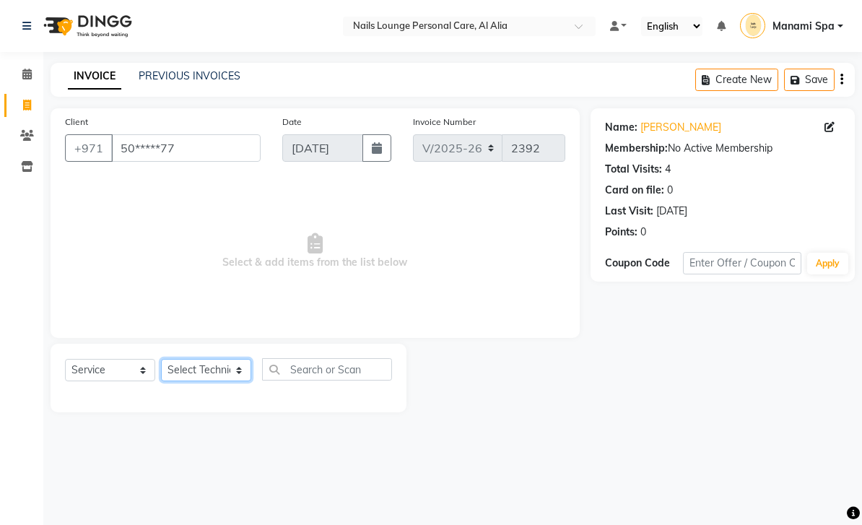
click at [242, 370] on select "Select Technician [PERSON_NAME] [PERSON_NAME] [PERSON_NAME] Spa Manami Spa 2 [P…" at bounding box center [206, 370] width 90 height 22
select select "53951"
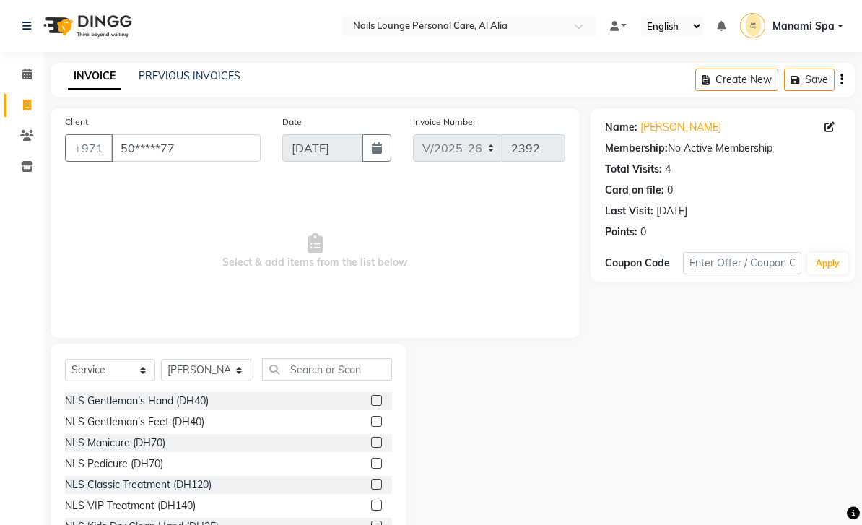
click at [200, 478] on div "NLS Classic Treatment (DH120)" at bounding box center [138, 484] width 147 height 15
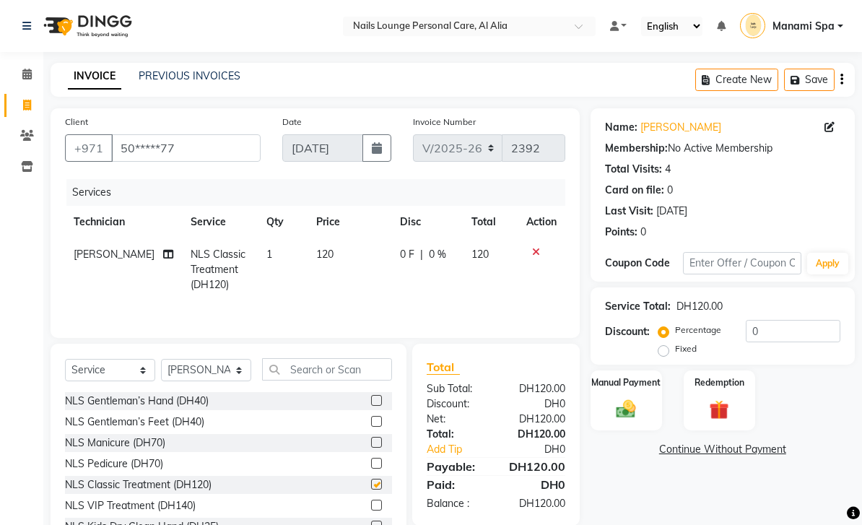
checkbox input "false"
click at [163, 251] on icon at bounding box center [168, 254] width 10 height 10
select select "53951"
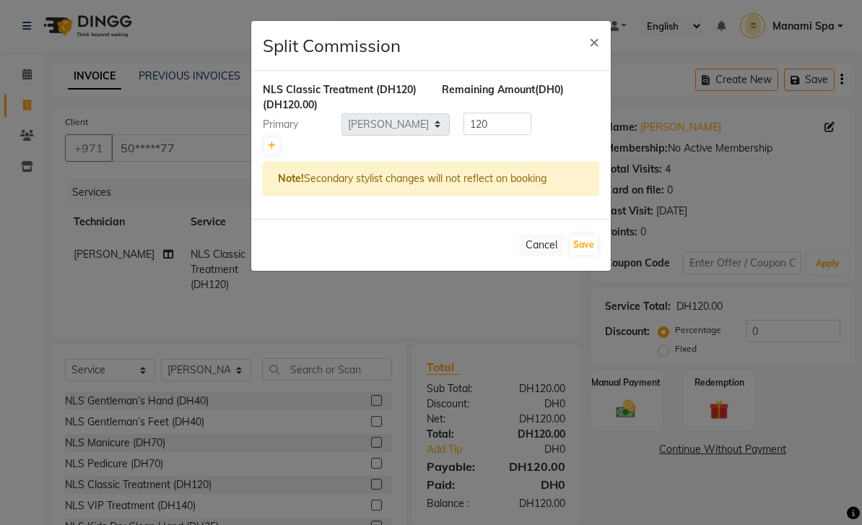
click at [276, 150] on link at bounding box center [271, 145] width 15 height 17
type input "60"
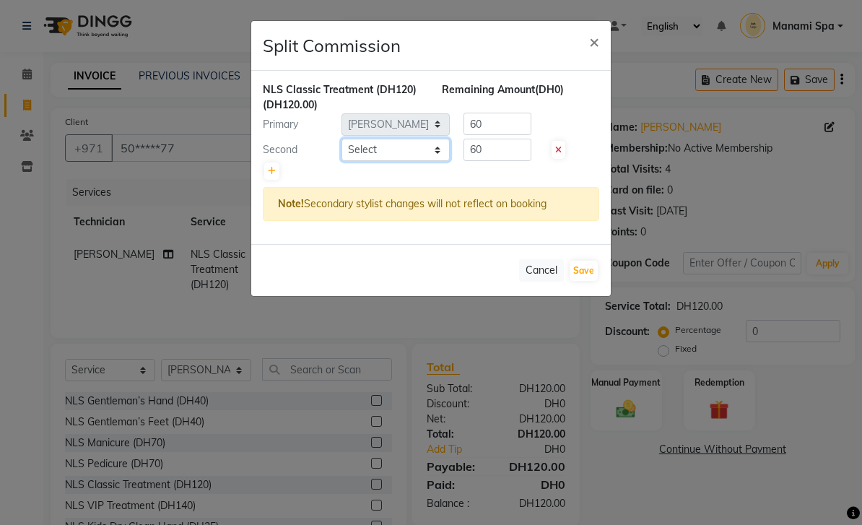
click at [443, 147] on select "Select [PERSON_NAME] [PERSON_NAME] [PERSON_NAME] Spa Manami Spa 2 [PERSON_NAME]…" at bounding box center [396, 150] width 108 height 22
select select "53950"
click at [589, 269] on button "Save" at bounding box center [584, 271] width 28 height 20
select select "Select"
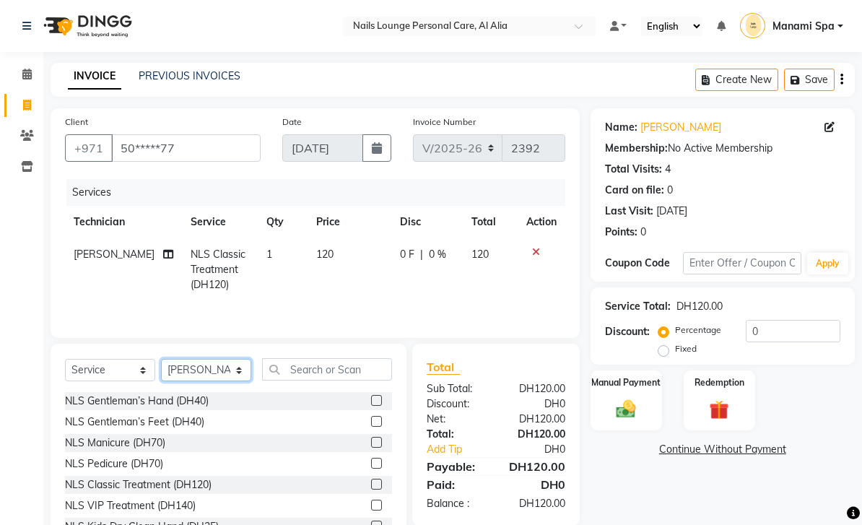
click at [240, 372] on select "Select Technician [PERSON_NAME] [PERSON_NAME] [PERSON_NAME] Spa Manami Spa 2 [P…" at bounding box center [206, 370] width 90 height 22
select select "53950"
click at [369, 368] on input "text" at bounding box center [327, 369] width 130 height 22
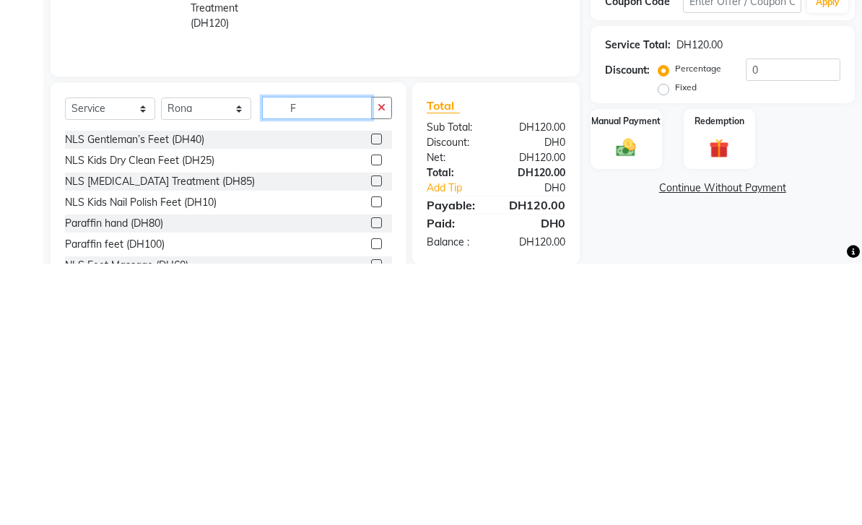
type input "F"
click at [376, 437] on label at bounding box center [376, 442] width 11 height 11
click at [376, 438] on input "checkbox" at bounding box center [375, 442] width 9 height 9
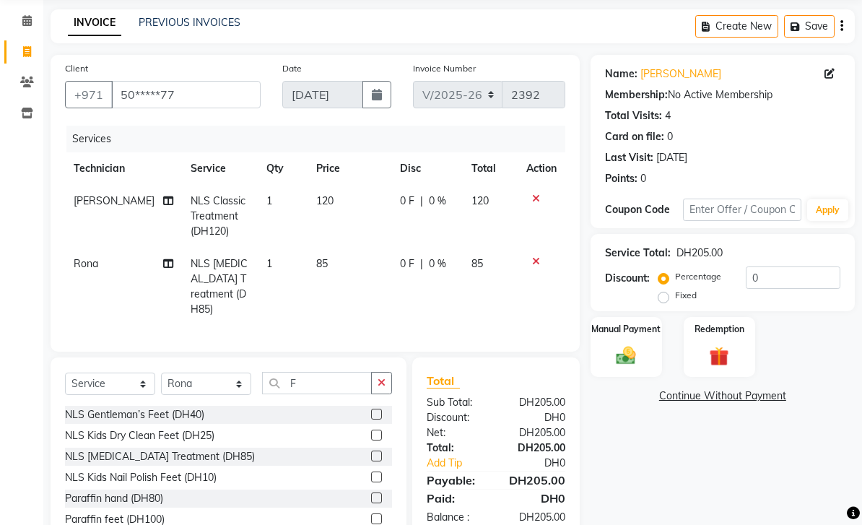
checkbox input "false"
click at [628, 347] on img at bounding box center [626, 356] width 32 height 22
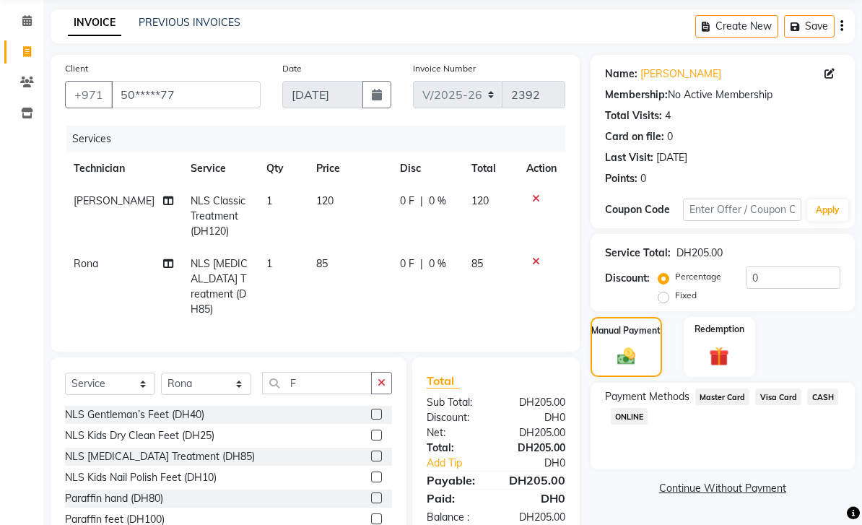
click at [782, 401] on span "Visa Card" at bounding box center [779, 397] width 46 height 17
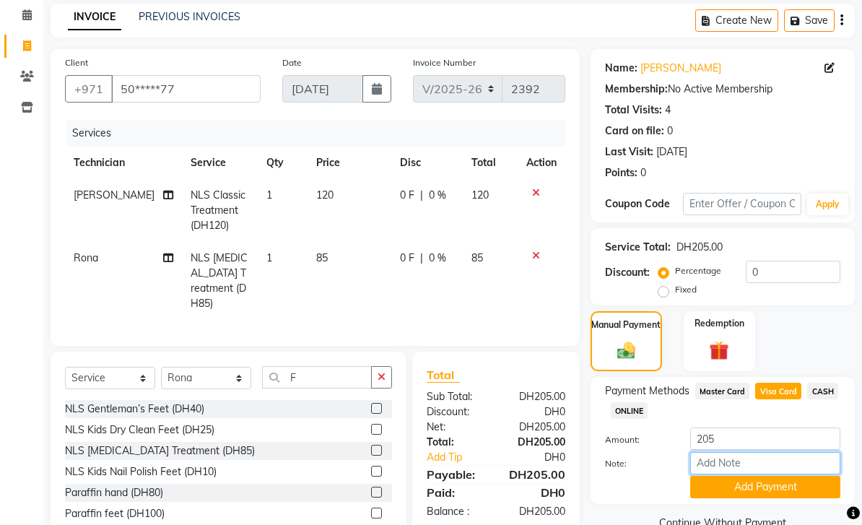
click at [741, 470] on input "Note:" at bounding box center [766, 463] width 150 height 22
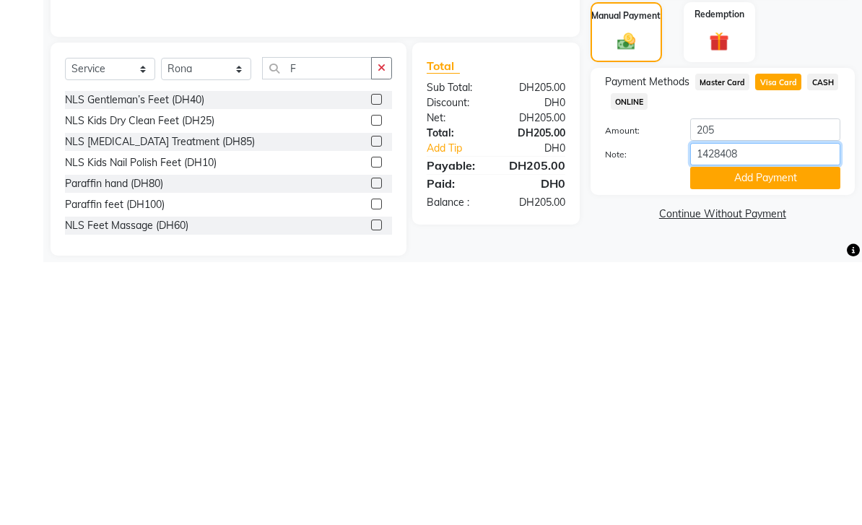
type input "14284085"
click at [753, 430] on button "Add Payment" at bounding box center [766, 441] width 150 height 22
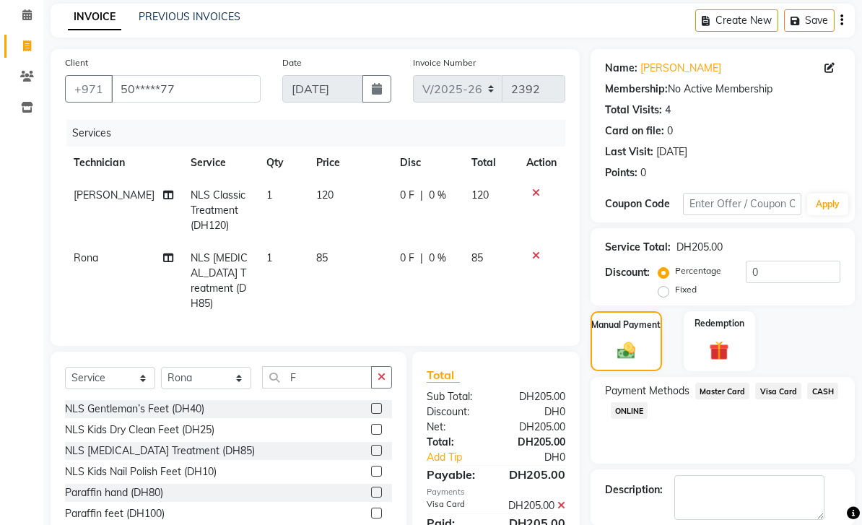
scroll to position [86, 0]
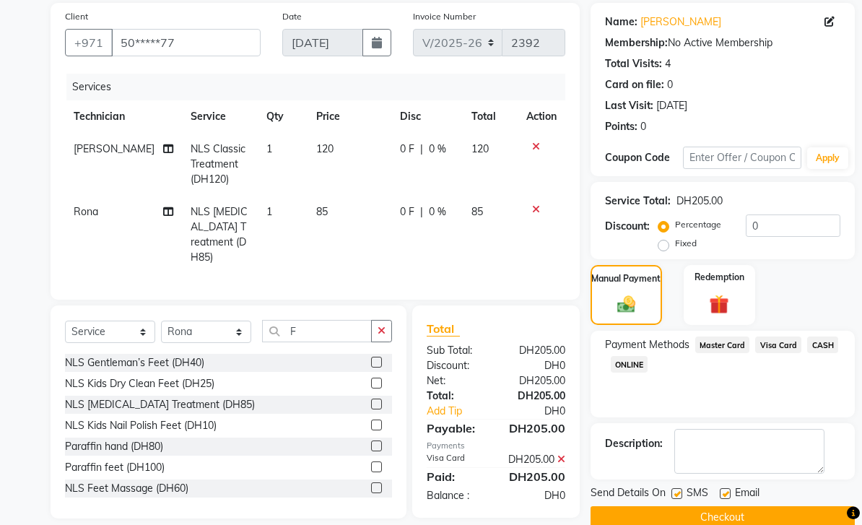
scroll to position [80, 0]
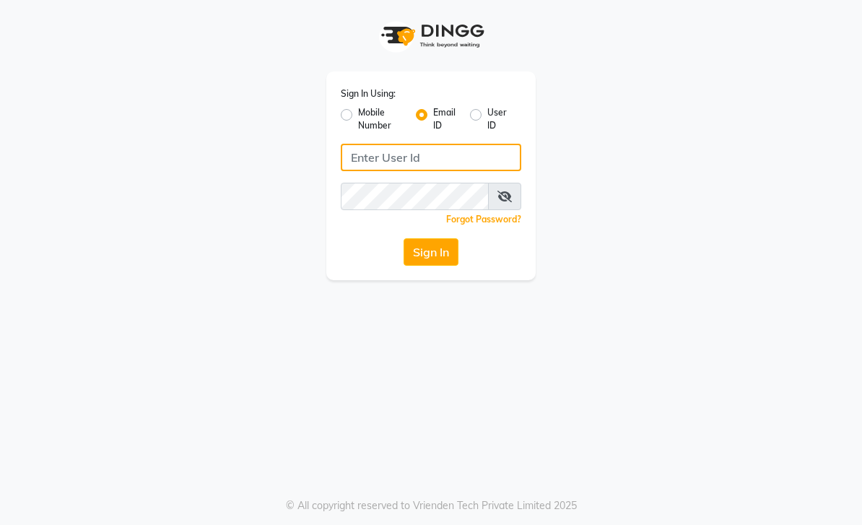
type input "[EMAIL_ADDRESS][DOMAIN_NAME]"
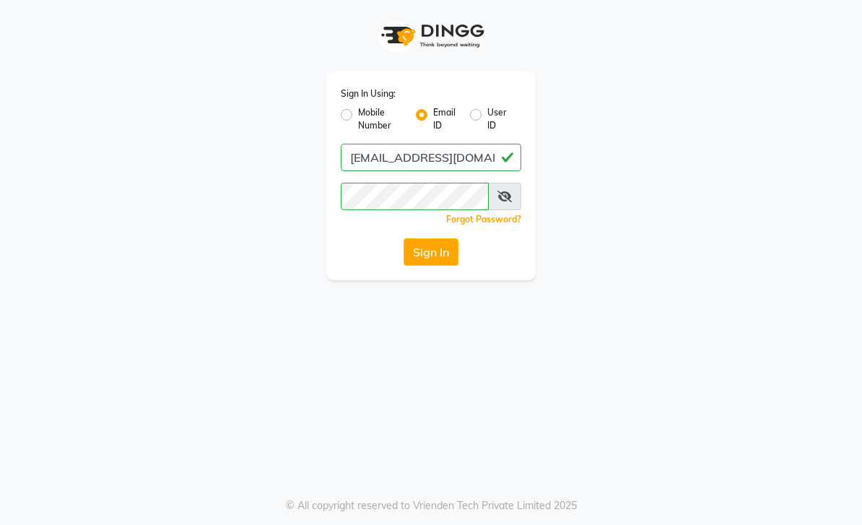
click at [444, 233] on div "Sign In Using: Mobile Number Email ID User ID [EMAIL_ADDRESS][DOMAIN_NAME] Reme…" at bounding box center [431, 176] width 209 height 209
click at [446, 245] on button "Sign In" at bounding box center [431, 251] width 55 height 27
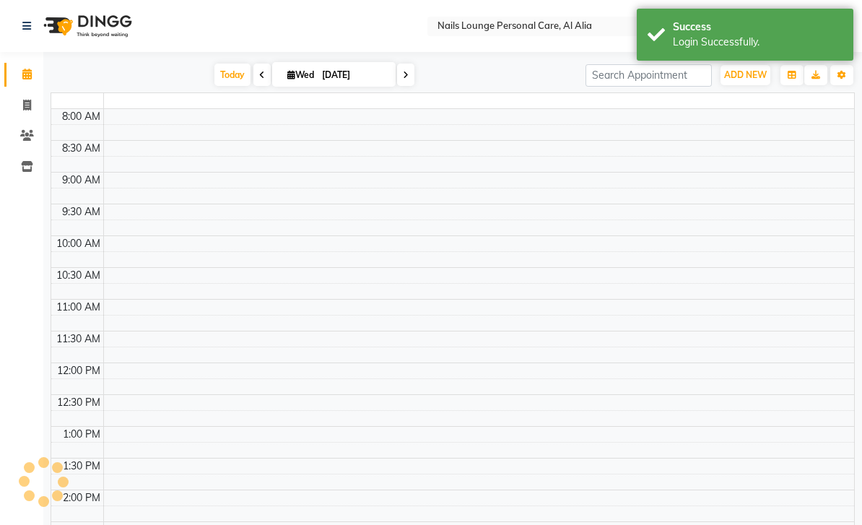
select select "en"
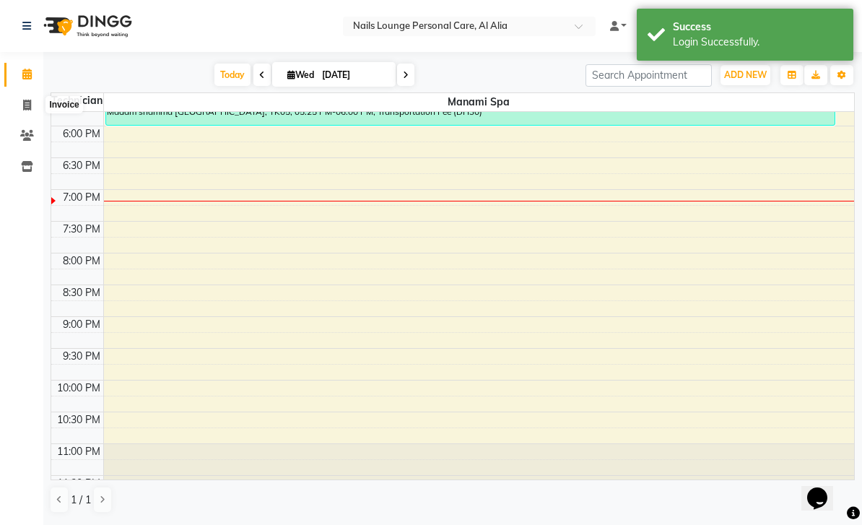
click at [23, 108] on icon at bounding box center [27, 105] width 8 height 11
select select "service"
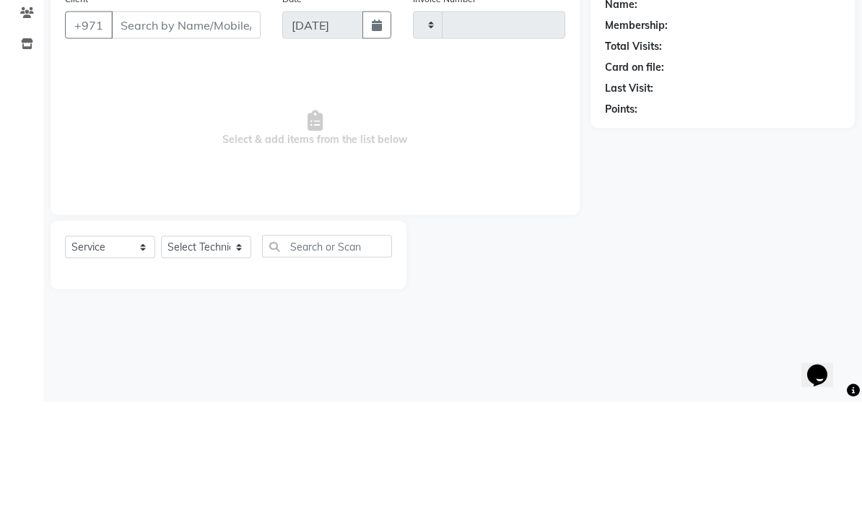
type input "2392"
select select "6884"
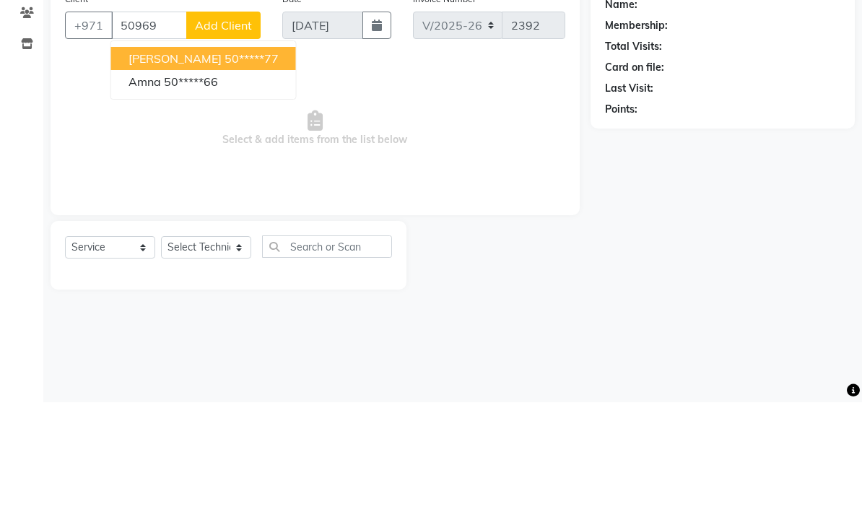
click at [225, 174] on ngb-highlight "50*****77" at bounding box center [252, 181] width 54 height 14
type input "50*****77"
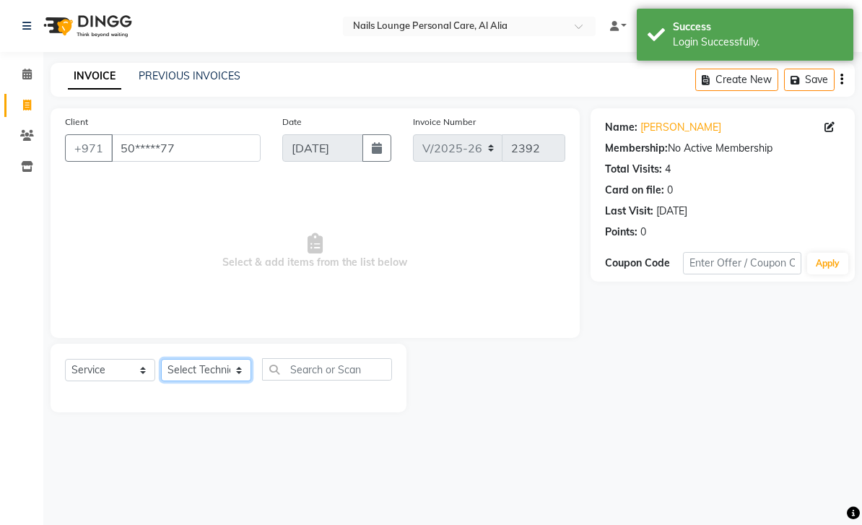
click at [243, 375] on select "Select Technician [PERSON_NAME] [PERSON_NAME] [PERSON_NAME] Spa Manami Spa 2 [P…" at bounding box center [206, 370] width 90 height 22
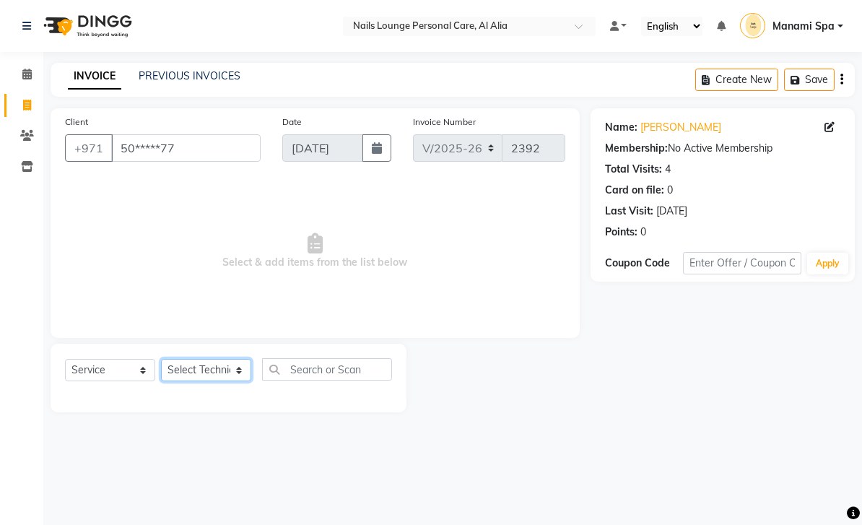
select select "53951"
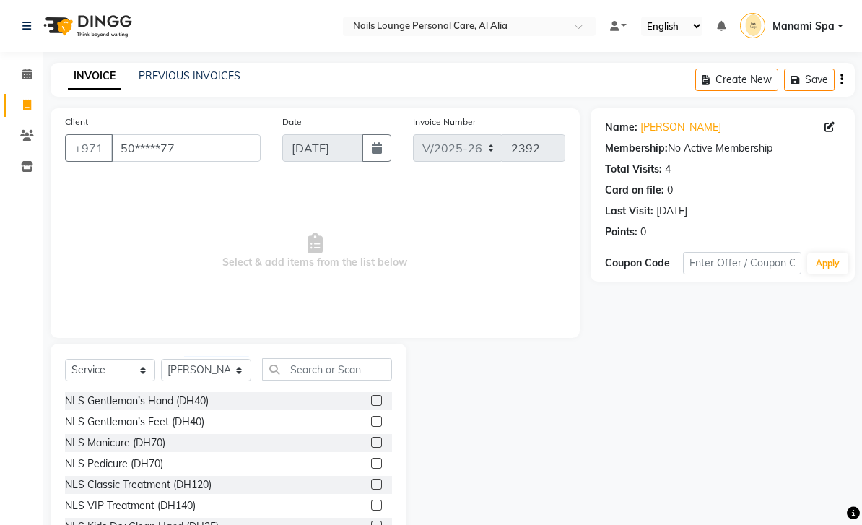
click at [210, 485] on div "NLS Classic Treatment (DH120)" at bounding box center [138, 484] width 147 height 15
checkbox input "false"
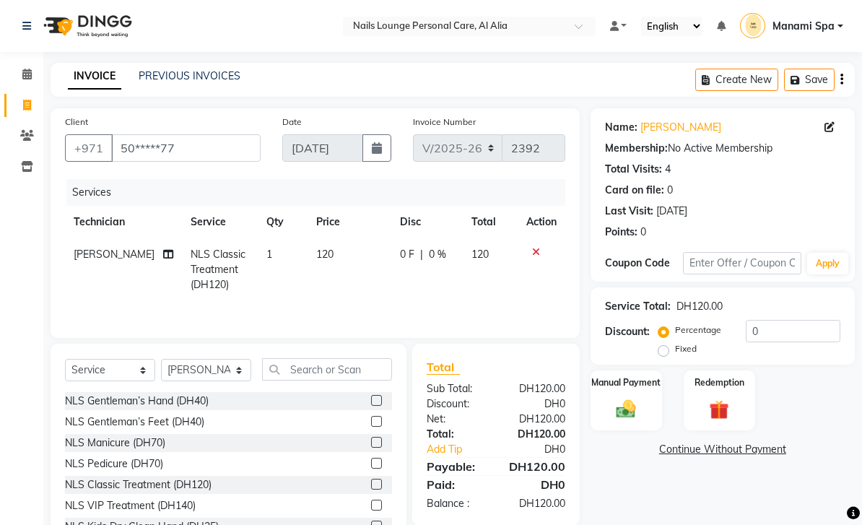
click at [163, 250] on icon at bounding box center [168, 254] width 10 height 10
select select "53951"
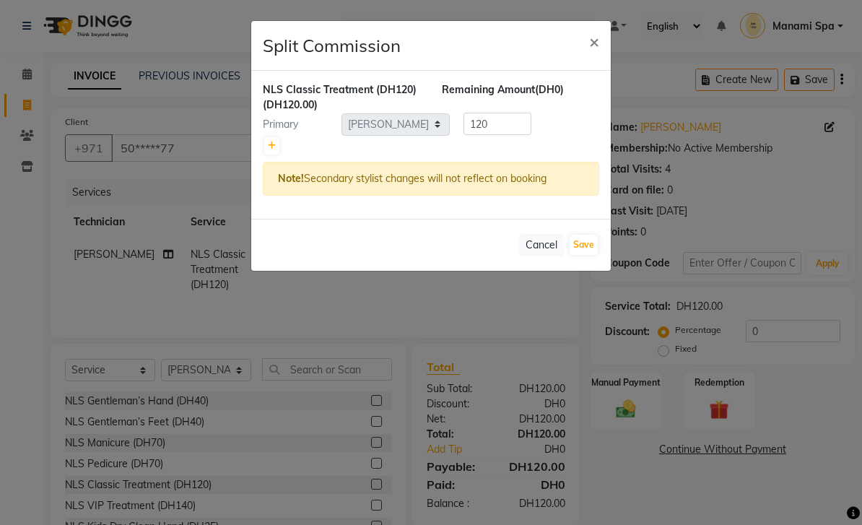
click at [267, 146] on link at bounding box center [271, 145] width 15 height 17
type input "60"
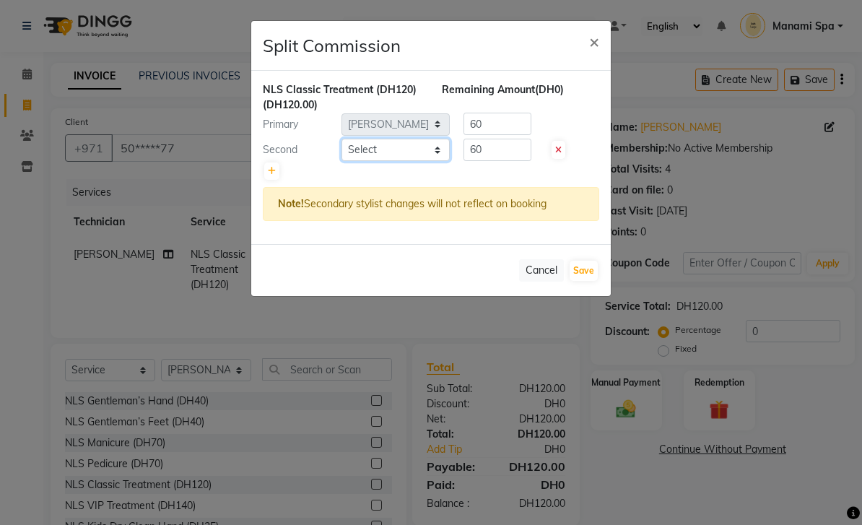
click at [441, 150] on select "Select [PERSON_NAME] [PERSON_NAME] [PERSON_NAME] Spa Manami Spa 2 [PERSON_NAME]…" at bounding box center [396, 150] width 108 height 22
select select "53950"
click at [589, 277] on button "Save" at bounding box center [584, 271] width 28 height 20
select select "Select"
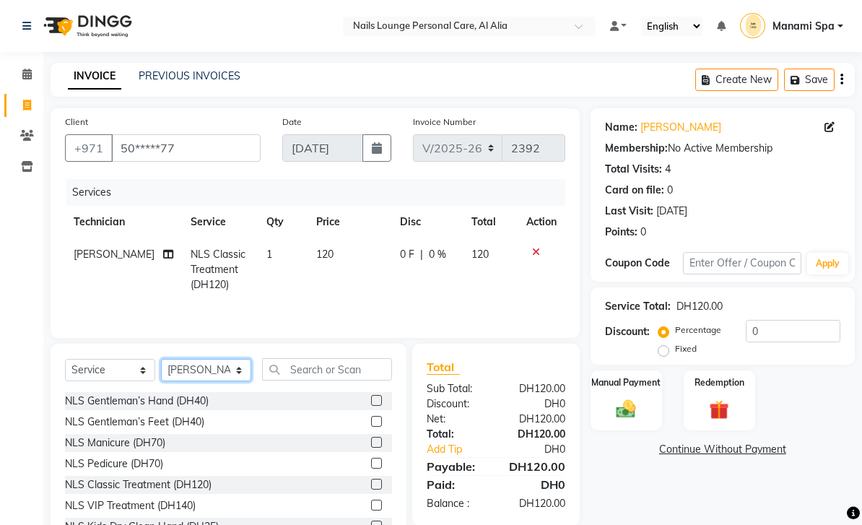
click at [236, 371] on select "Select Technician [PERSON_NAME] [PERSON_NAME] [PERSON_NAME] Spa Manami Spa 2 [P…" at bounding box center [206, 370] width 90 height 22
select select "53950"
click at [332, 366] on input "text" at bounding box center [327, 369] width 130 height 22
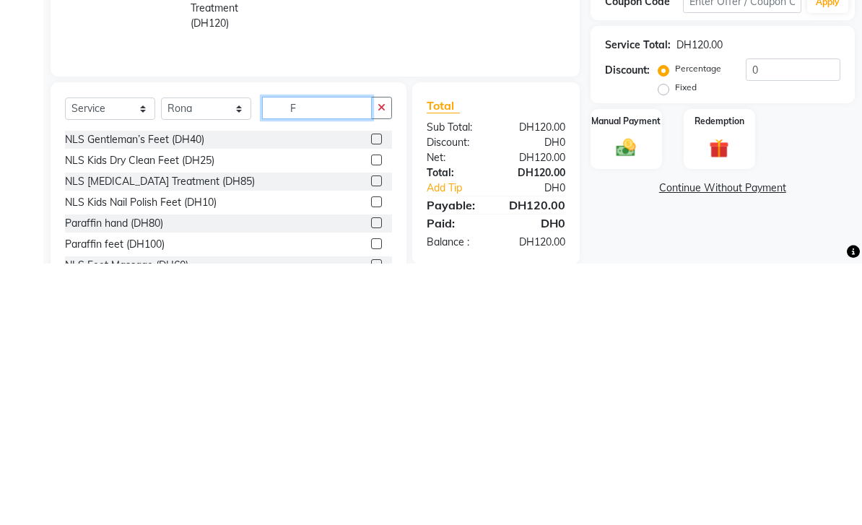
type input "F"
click at [376, 437] on label at bounding box center [376, 442] width 11 height 11
click at [376, 438] on input "checkbox" at bounding box center [375, 442] width 9 height 9
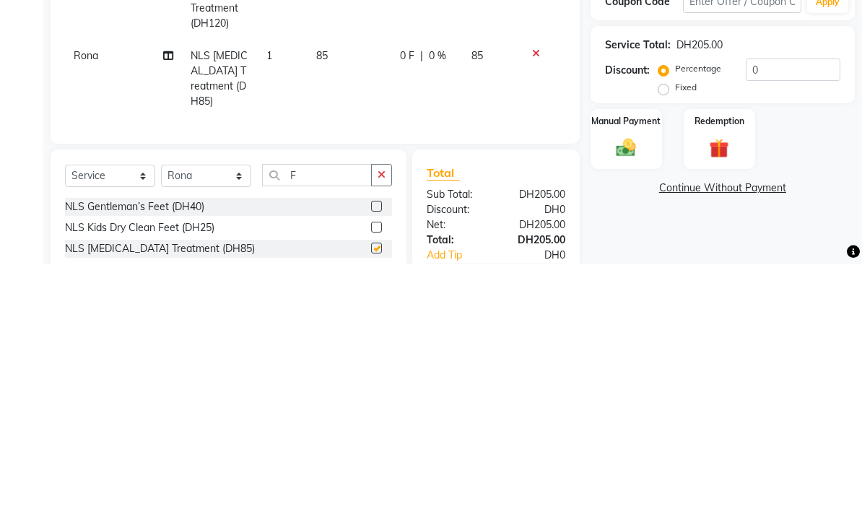
scroll to position [53, 0]
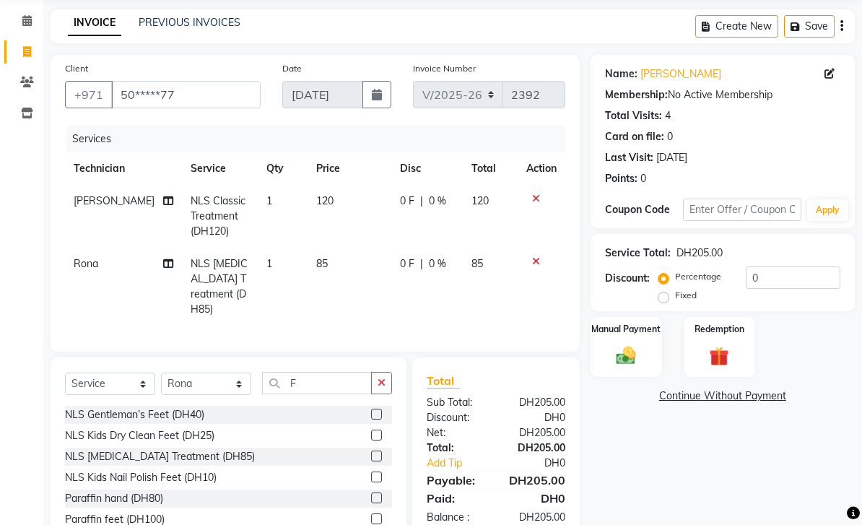
checkbox input "false"
click at [621, 349] on img at bounding box center [626, 356] width 32 height 22
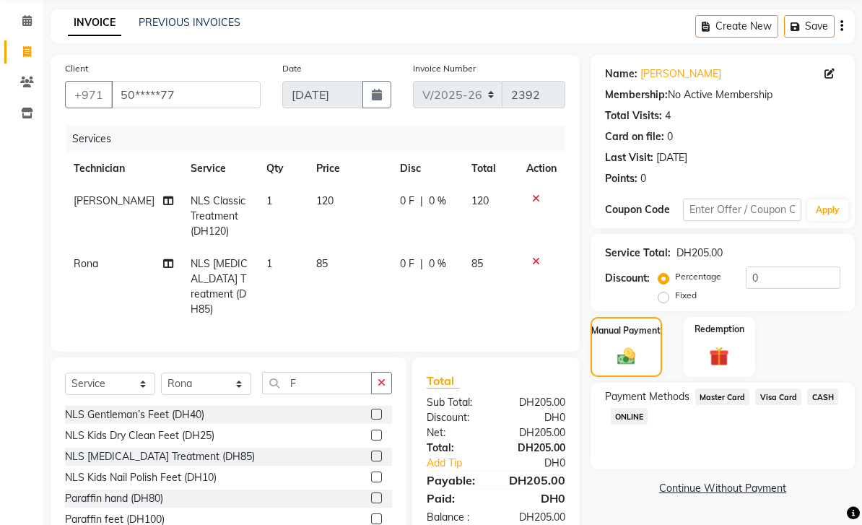
click at [777, 395] on span "Visa Card" at bounding box center [779, 397] width 46 height 17
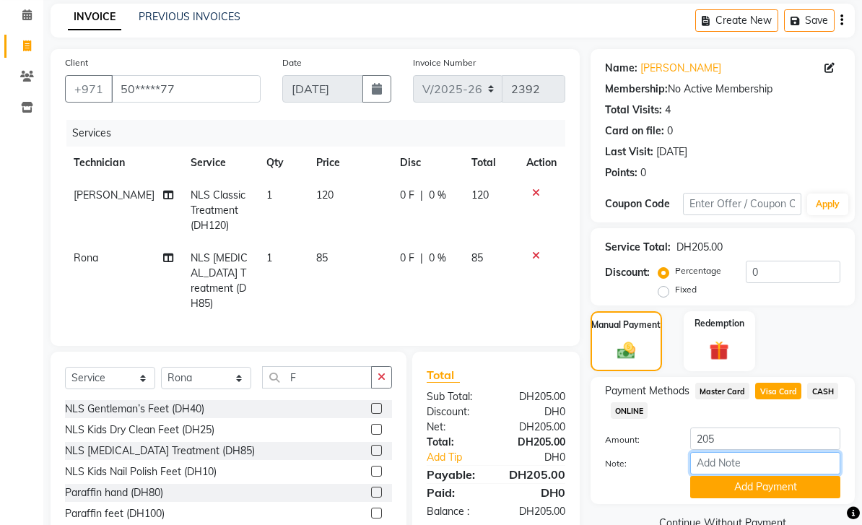
click at [738, 464] on input "Note:" at bounding box center [766, 463] width 150 height 22
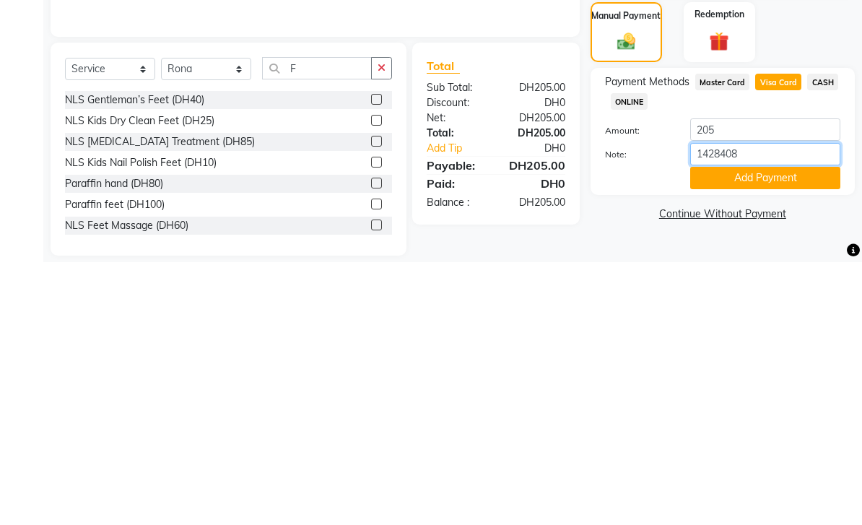
type input "14284085"
click at [760, 430] on button "Add Payment" at bounding box center [766, 441] width 150 height 22
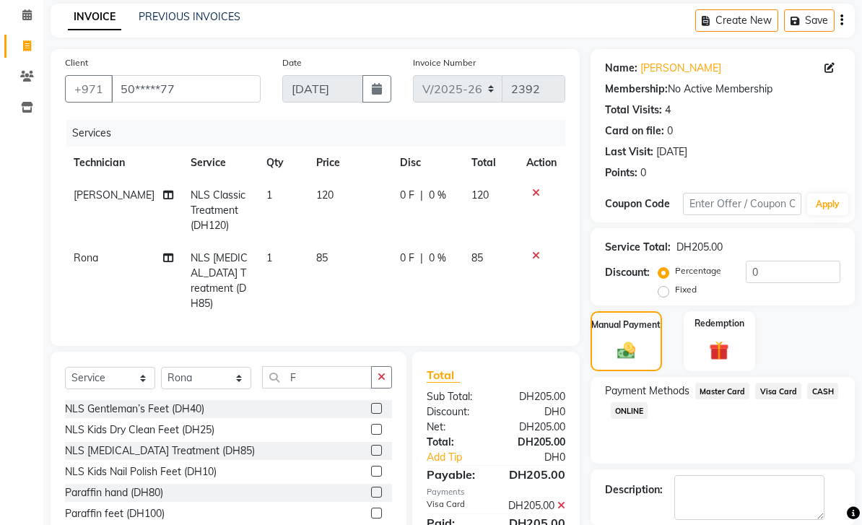
scroll to position [86, 0]
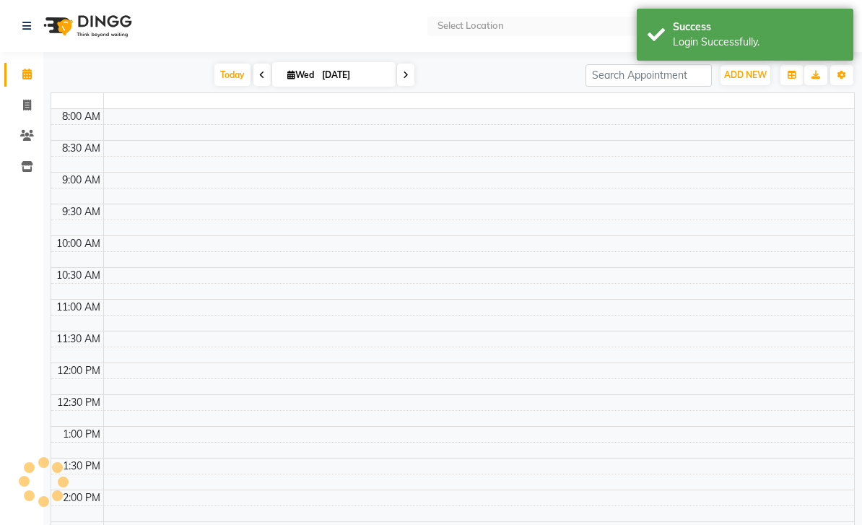
select select "en"
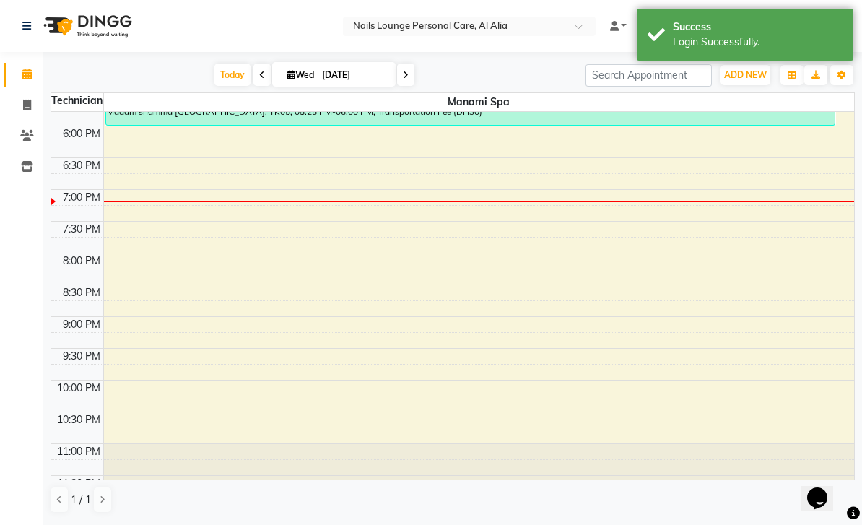
click at [25, 103] on icon at bounding box center [27, 105] width 8 height 11
select select "service"
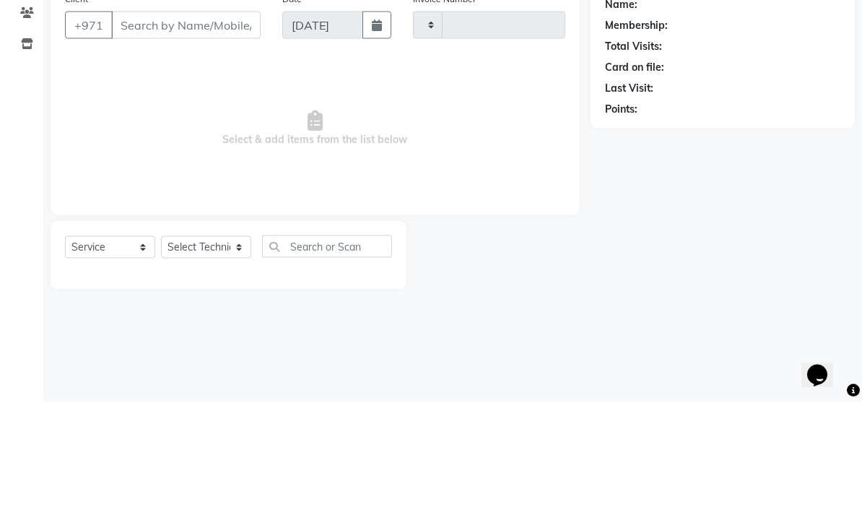
type input "2392"
select select "6884"
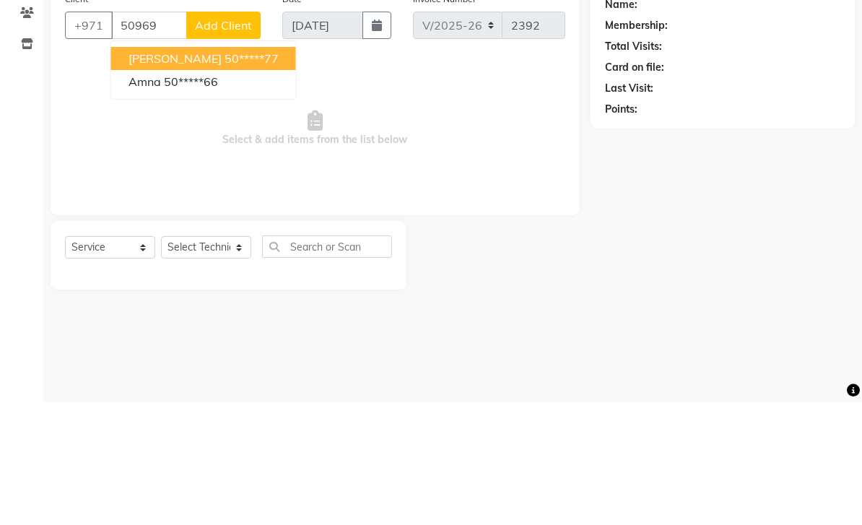
click at [228, 170] on button "ahmad 50*****77" at bounding box center [203, 181] width 185 height 23
type input "50*****77"
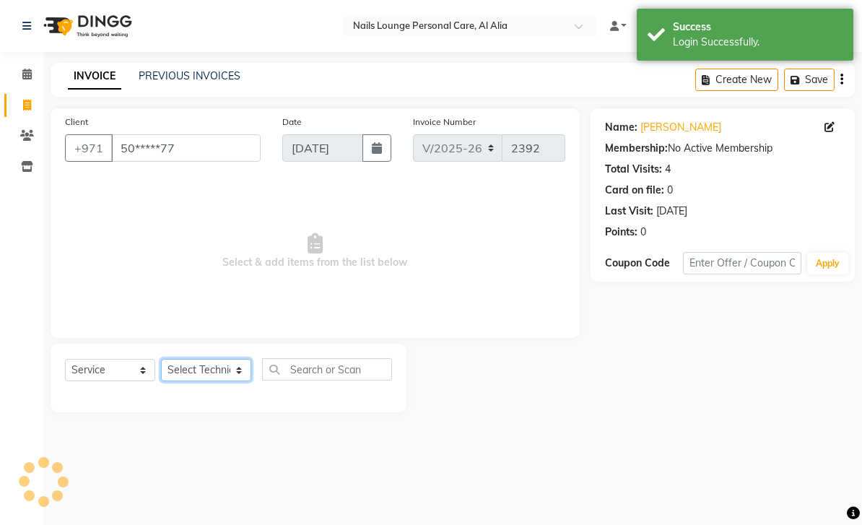
click at [246, 371] on select "Select Technician [PERSON_NAME] [PERSON_NAME] [PERSON_NAME] Spa Manami Spa 2 [P…" at bounding box center [206, 370] width 90 height 22
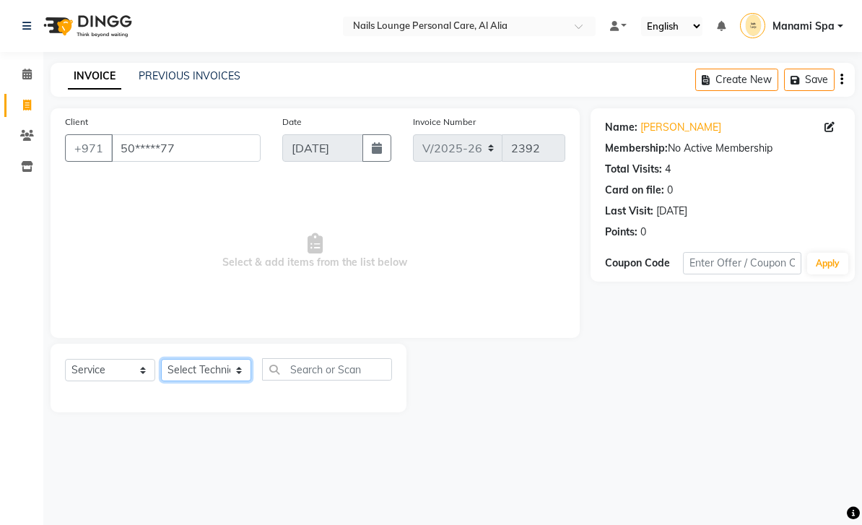
select select "53951"
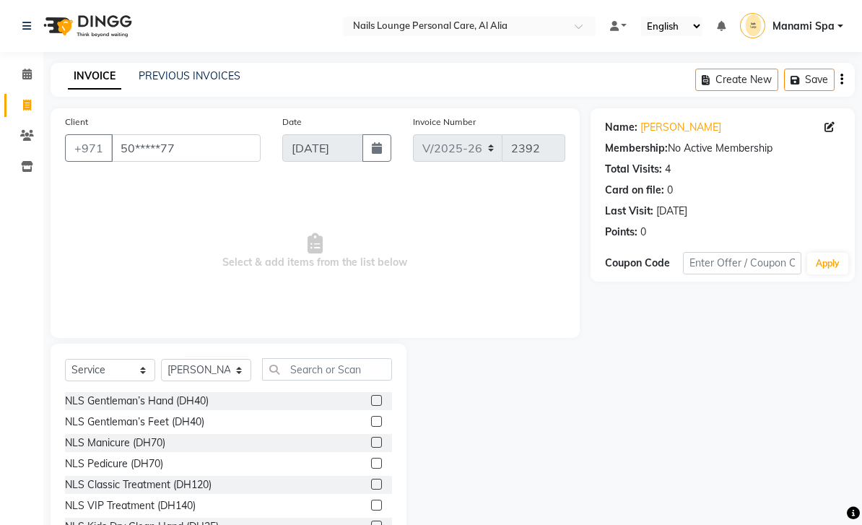
click at [196, 482] on div "NLS Classic Treatment (DH120)" at bounding box center [138, 484] width 147 height 15
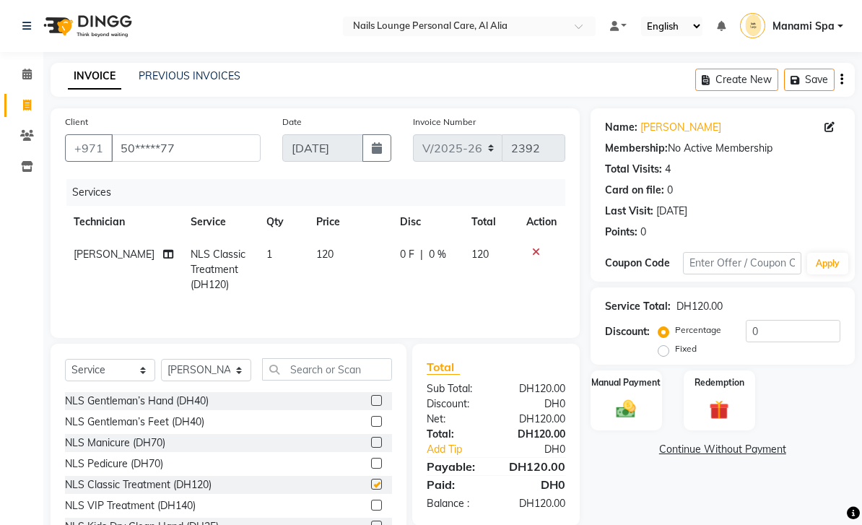
checkbox input "false"
click at [146, 254] on td "[PERSON_NAME]" at bounding box center [123, 269] width 117 height 63
select select "53951"
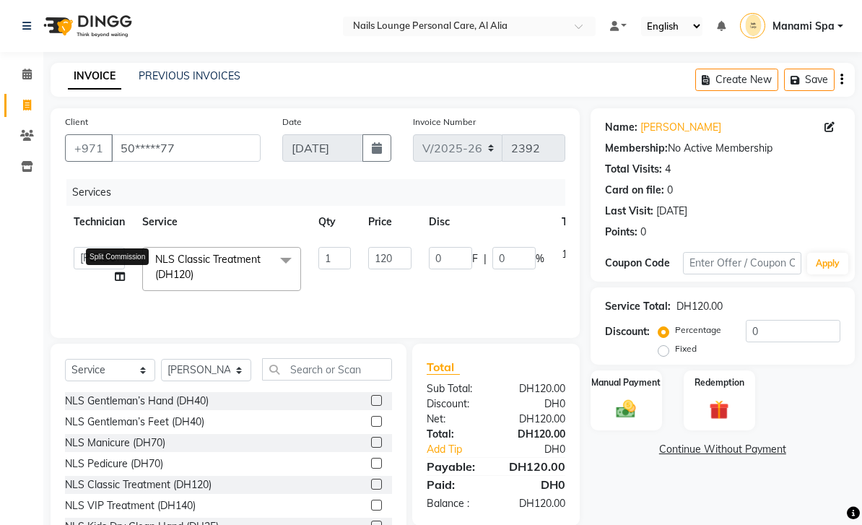
click at [124, 274] on icon at bounding box center [120, 277] width 10 height 10
select select "53951"
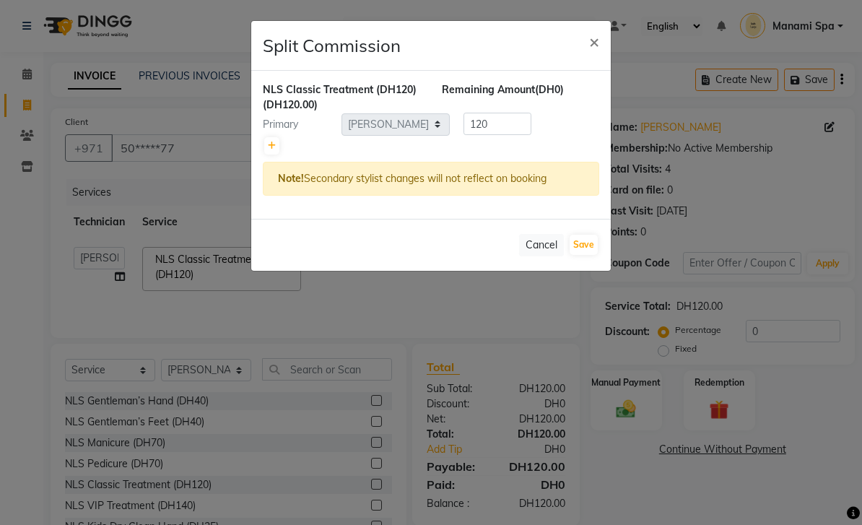
click at [269, 142] on icon at bounding box center [272, 146] width 8 height 9
type input "60"
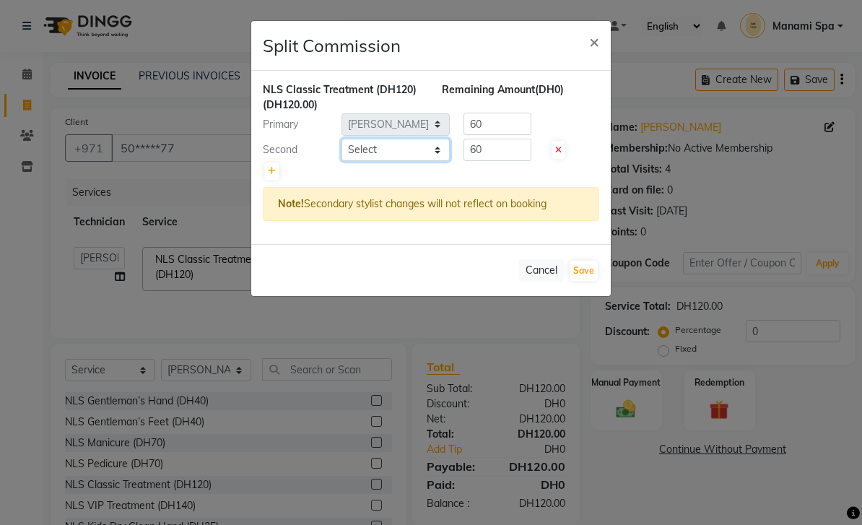
click at [442, 144] on select "Select [PERSON_NAME] [PERSON_NAME] [PERSON_NAME] Spa Manami Spa 2 [PERSON_NAME]…" at bounding box center [396, 150] width 108 height 22
select select "53950"
click at [593, 268] on button "Save" at bounding box center [584, 271] width 28 height 20
select select "Select"
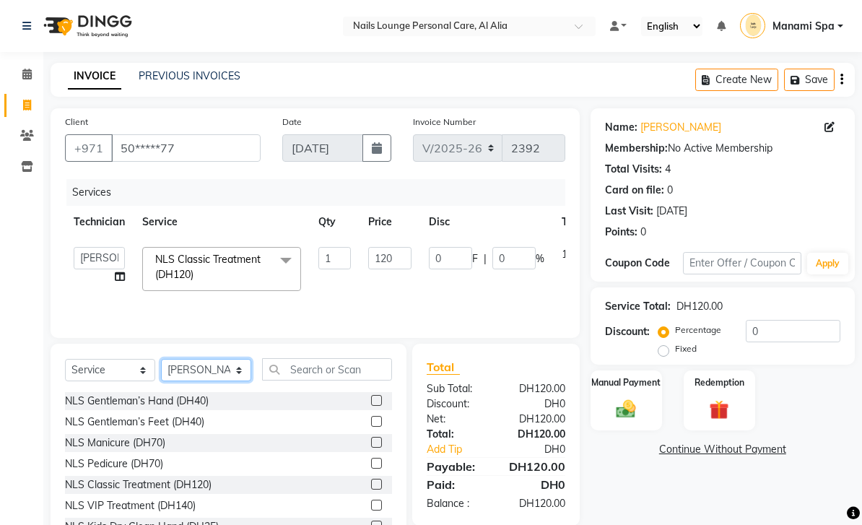
click at [226, 369] on select "Select Technician [PERSON_NAME] [PERSON_NAME] [PERSON_NAME] Spa Manami Spa 2 [P…" at bounding box center [206, 370] width 90 height 22
select select "53950"
click at [347, 370] on input "text" at bounding box center [327, 369] width 130 height 22
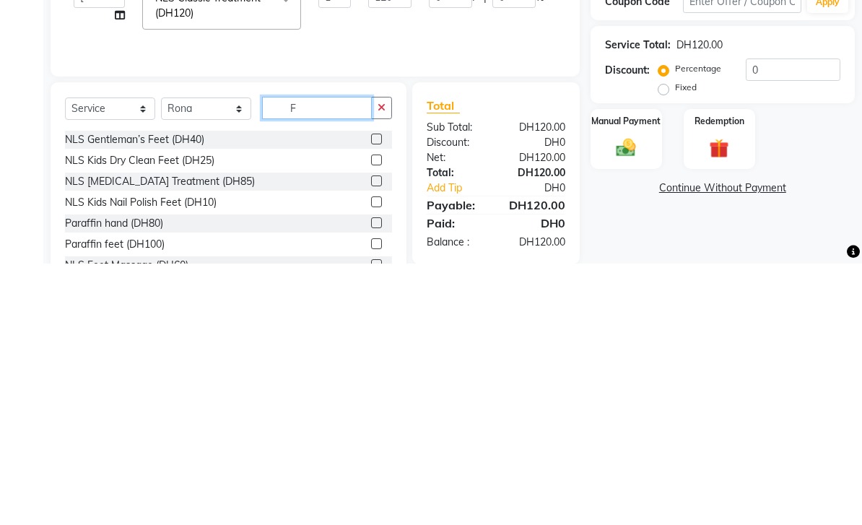
type input "F"
click at [379, 437] on label at bounding box center [376, 442] width 11 height 11
click at [379, 438] on input "checkbox" at bounding box center [375, 442] width 9 height 9
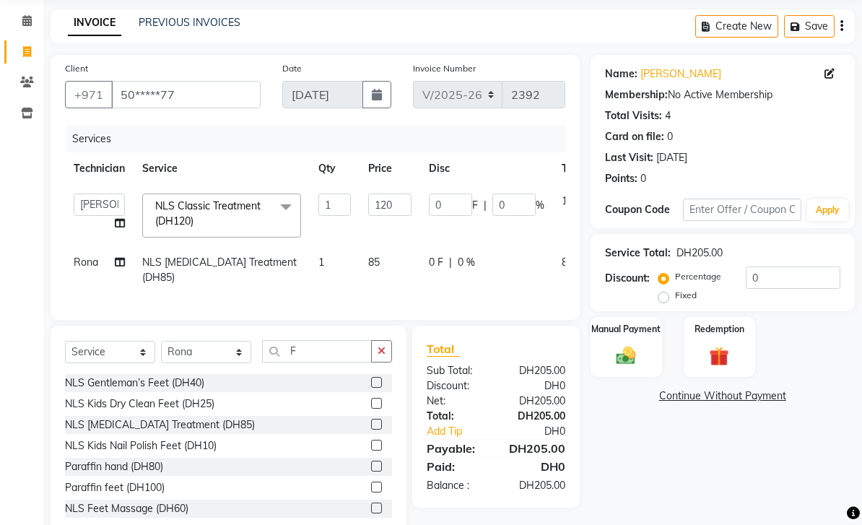
checkbox input "false"
click at [626, 349] on img at bounding box center [626, 356] width 32 height 22
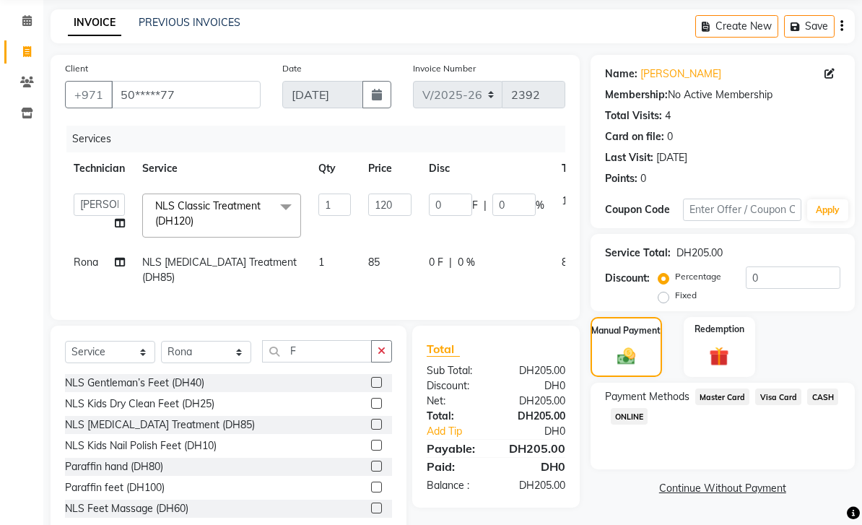
click at [784, 395] on span "Visa Card" at bounding box center [779, 397] width 46 height 17
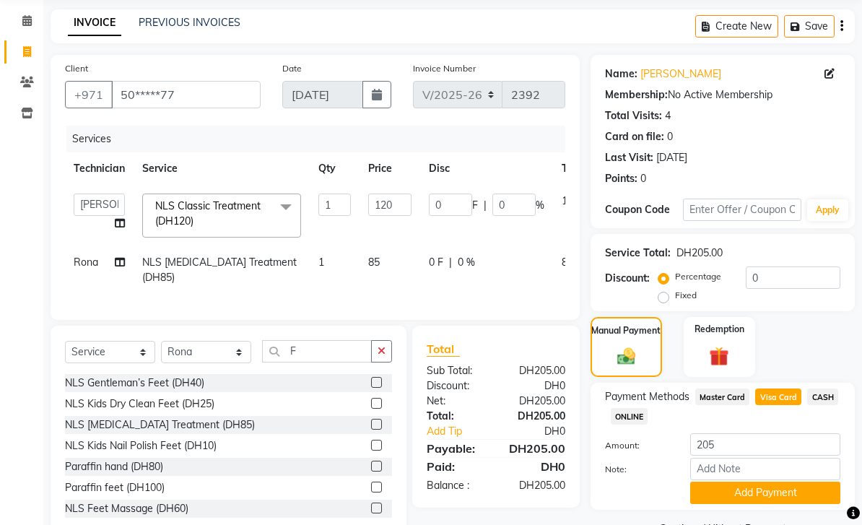
scroll to position [92, 0]
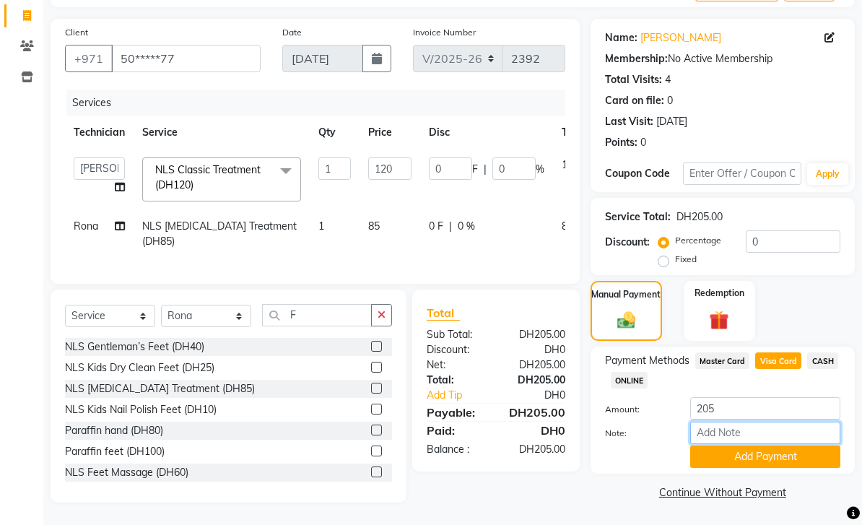
click at [738, 428] on input "Note:" at bounding box center [766, 433] width 150 height 22
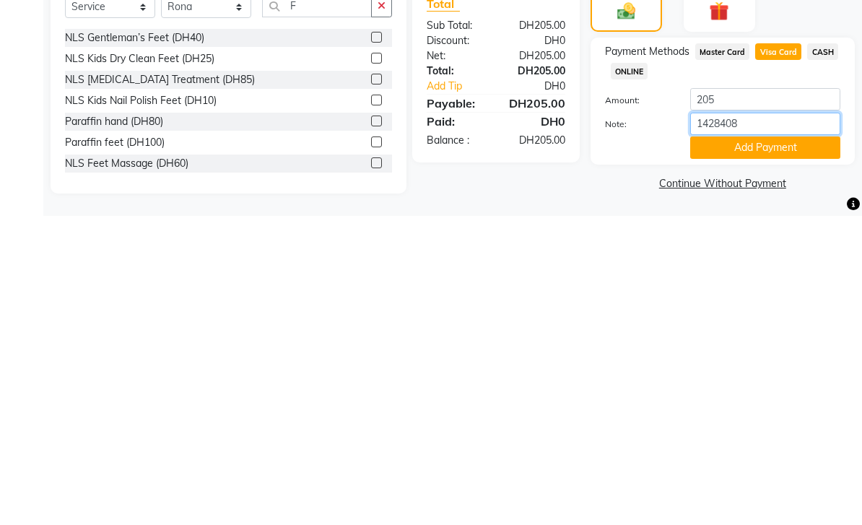
type input "14284085"
click at [748, 446] on button "Add Payment" at bounding box center [766, 457] width 150 height 22
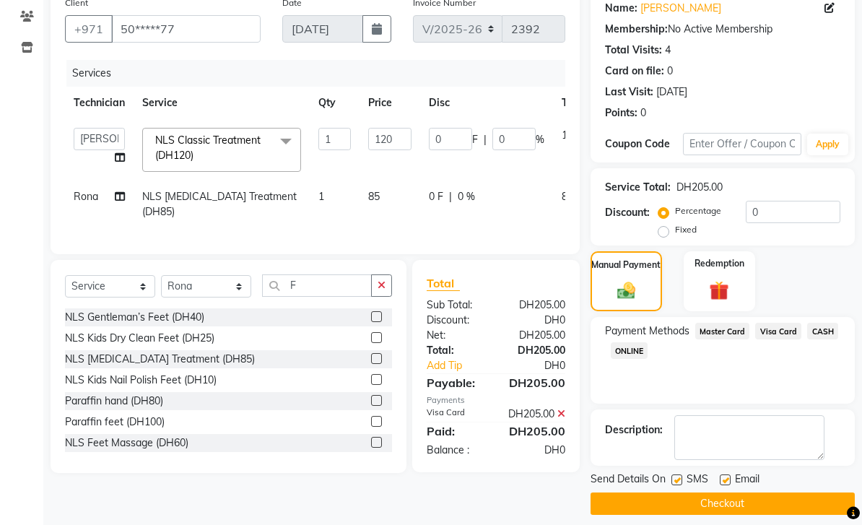
scroll to position [132, 0]
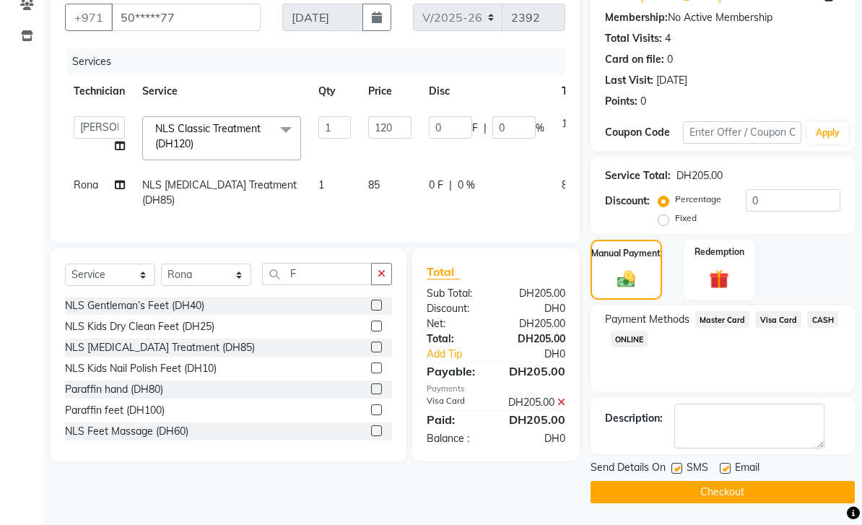
click at [713, 495] on button "Checkout" at bounding box center [723, 492] width 264 height 22
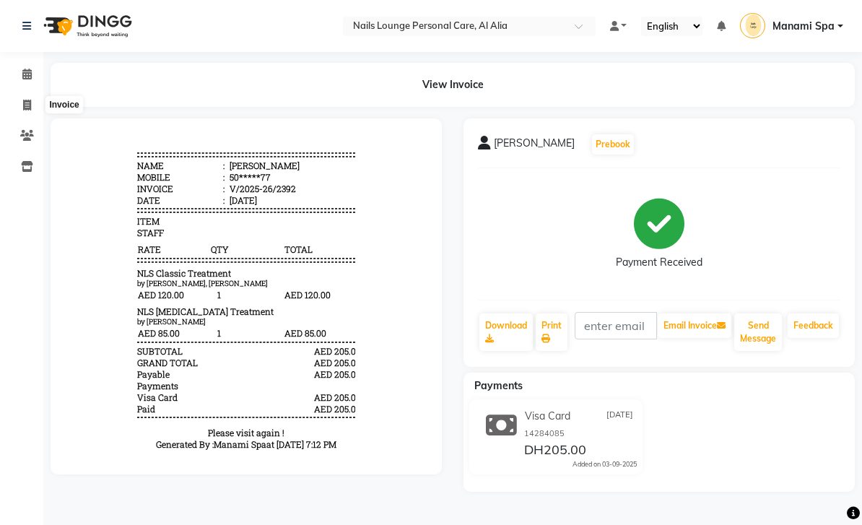
click at [28, 106] on icon at bounding box center [27, 105] width 8 height 11
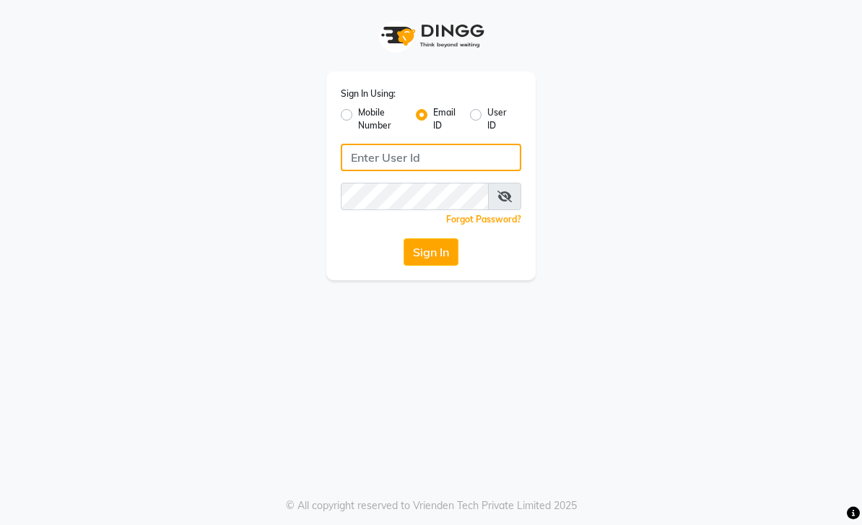
click at [444, 165] on input "Username" at bounding box center [431, 157] width 181 height 27
type input "Manamispa@nlpc.com"
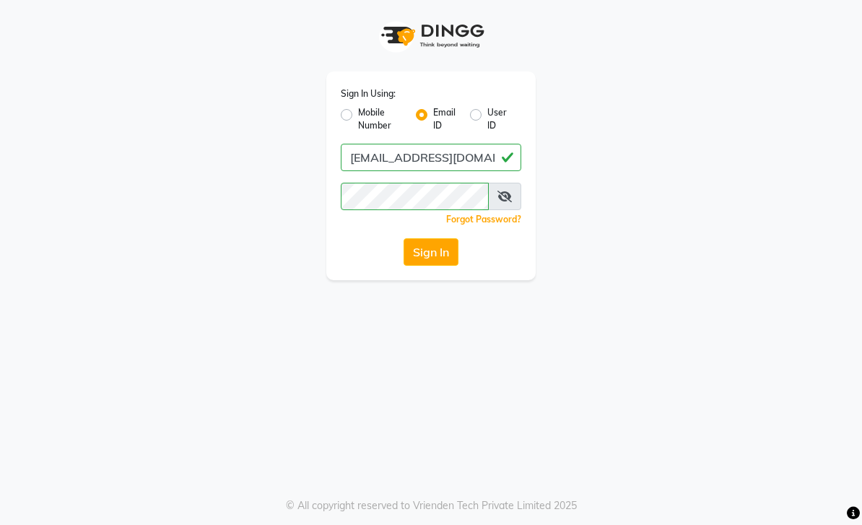
click at [440, 261] on button "Sign In" at bounding box center [431, 251] width 55 height 27
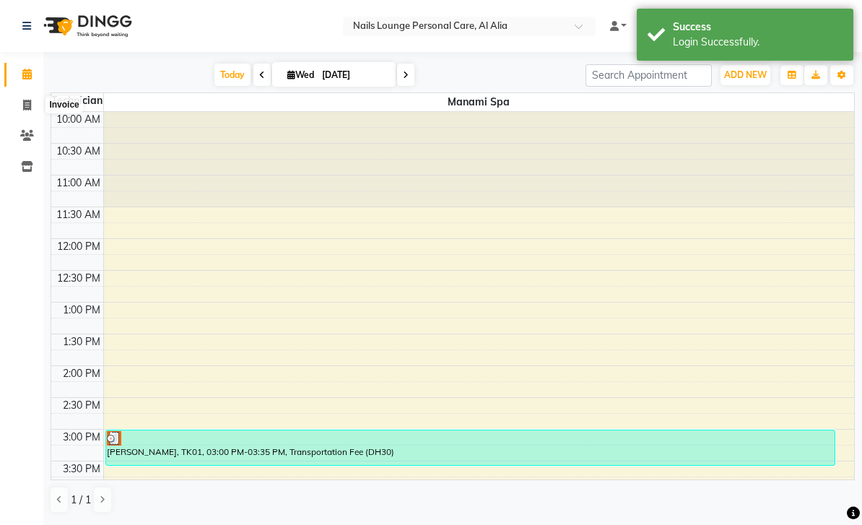
click at [25, 102] on icon at bounding box center [27, 105] width 8 height 11
select select "service"
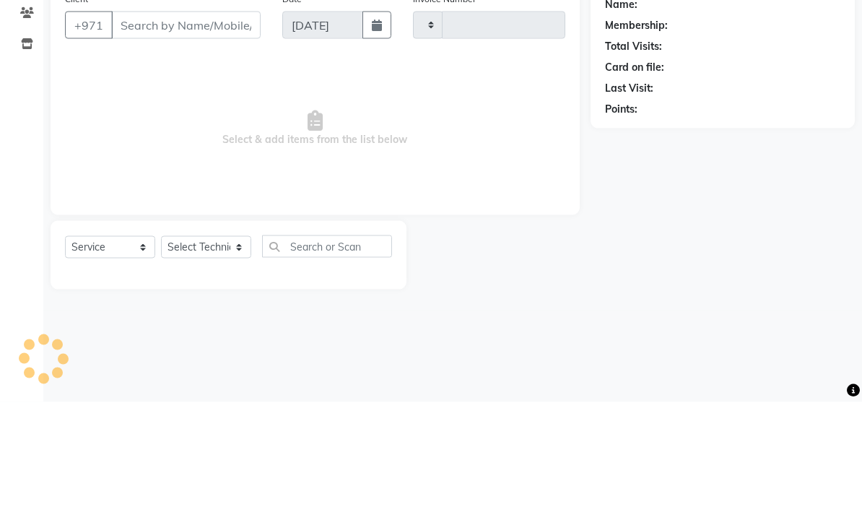
type input "2393"
select select "6884"
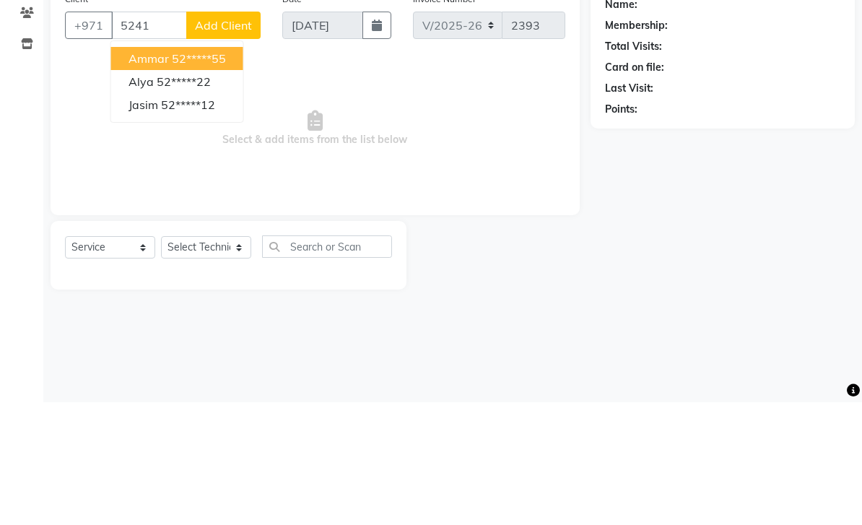
click at [226, 174] on ngb-highlight "52*****55" at bounding box center [199, 181] width 54 height 14
type input "52*****55"
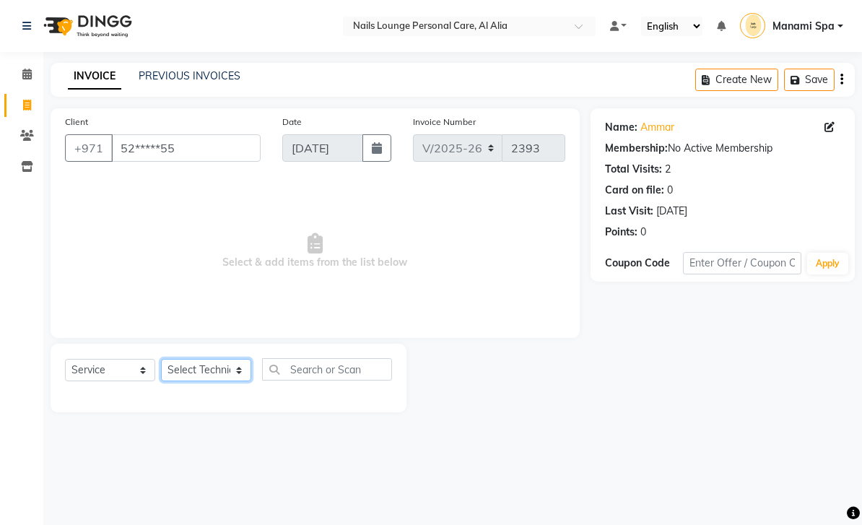
click at [239, 373] on select "Select Technician [PERSON_NAME] [PERSON_NAME] [PERSON_NAME] Spa Manami Spa 2 [P…" at bounding box center [206, 370] width 90 height 22
select select "71417"
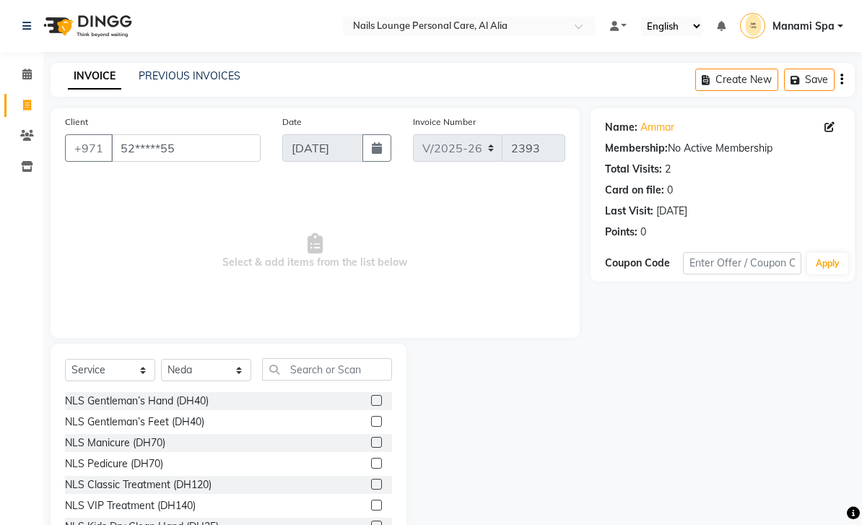
click at [209, 483] on div "NLS Classic Treatment (DH120)" at bounding box center [138, 484] width 147 height 15
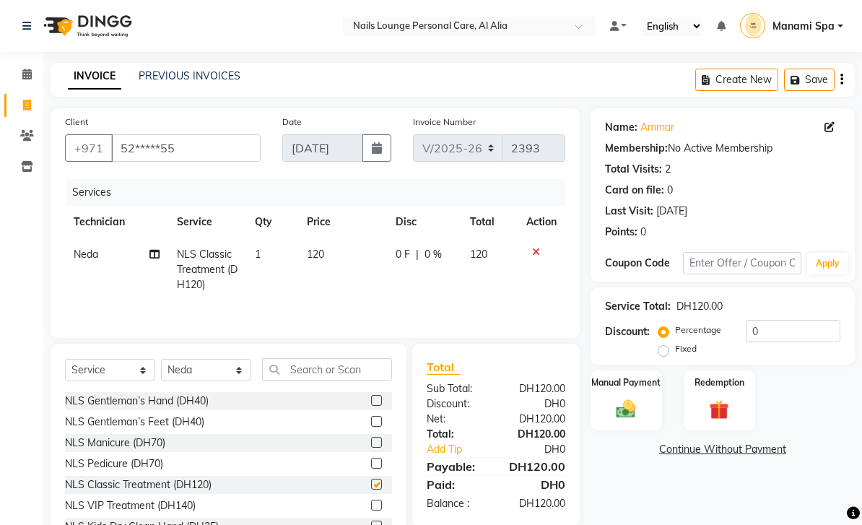
checkbox input "false"
click at [150, 259] on icon at bounding box center [155, 254] width 10 height 10
select select "71417"
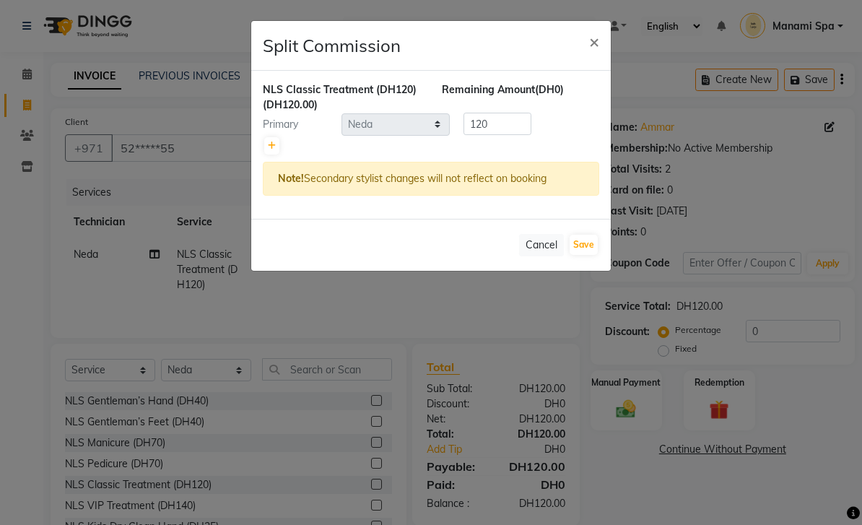
click at [267, 148] on link at bounding box center [271, 145] width 15 height 17
type input "60"
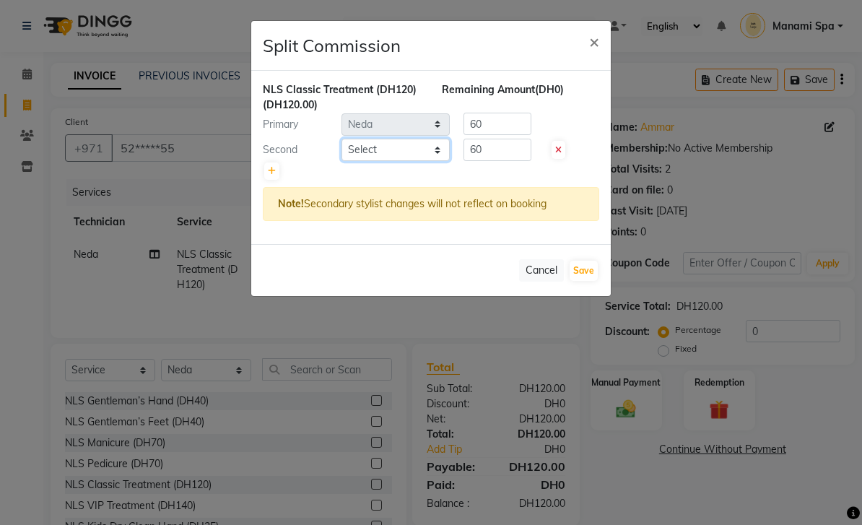
click at [438, 159] on select "Select [PERSON_NAME] [PERSON_NAME] [PERSON_NAME] Spa Manami Spa 2 [PERSON_NAME]…" at bounding box center [396, 150] width 108 height 22
select select "89757"
click at [585, 278] on button "Save" at bounding box center [584, 271] width 28 height 20
select select "Select"
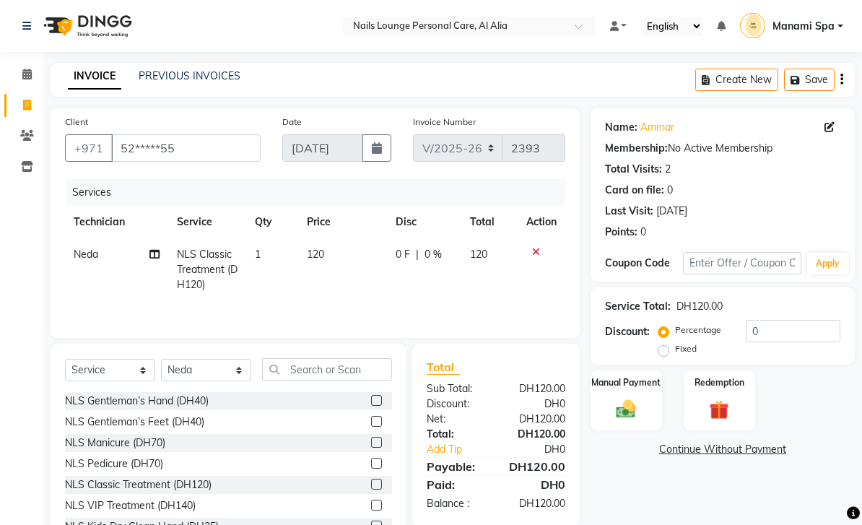
click at [633, 403] on img at bounding box center [626, 409] width 32 height 22
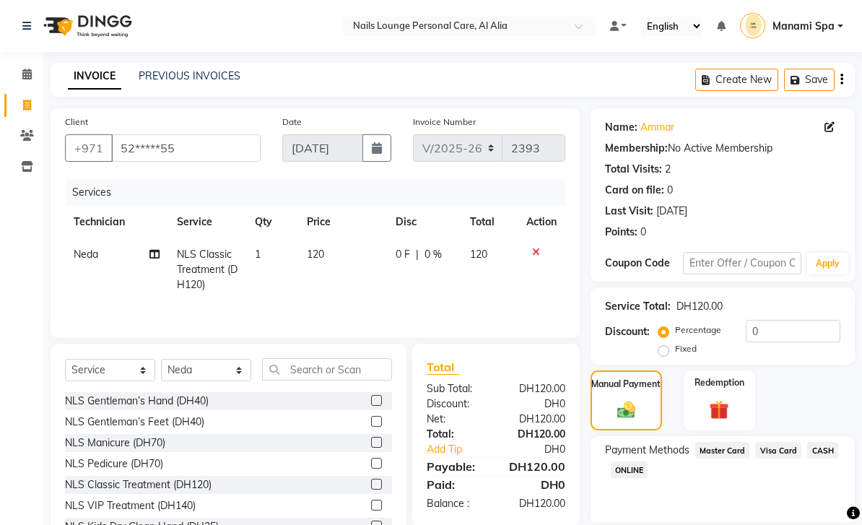
click at [731, 451] on span "Master Card" at bounding box center [723, 450] width 55 height 17
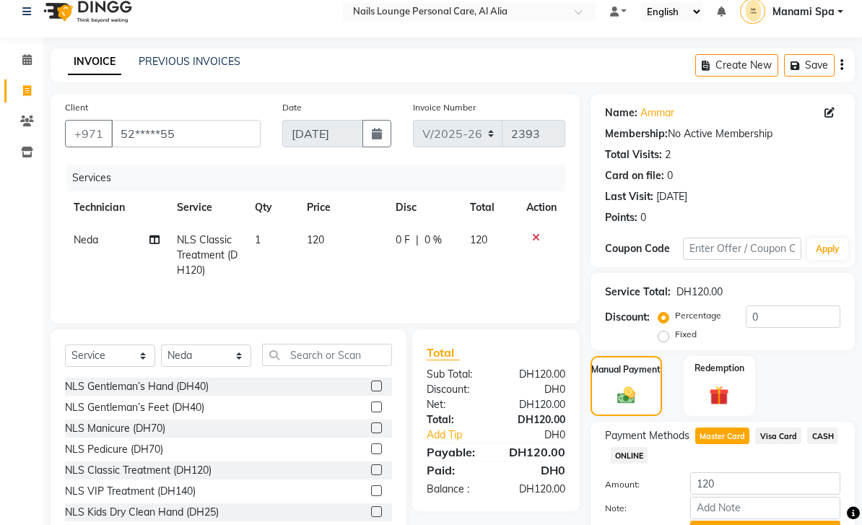
scroll to position [46, 0]
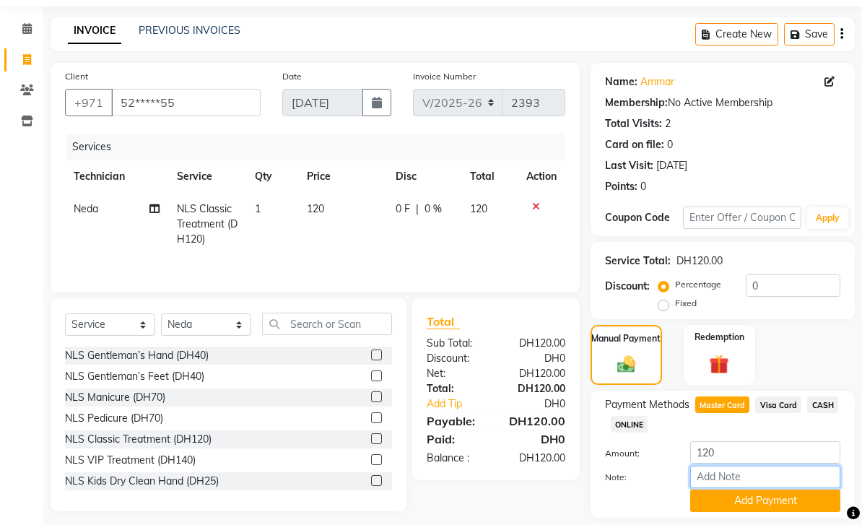
click at [757, 480] on input "Note:" at bounding box center [766, 477] width 150 height 22
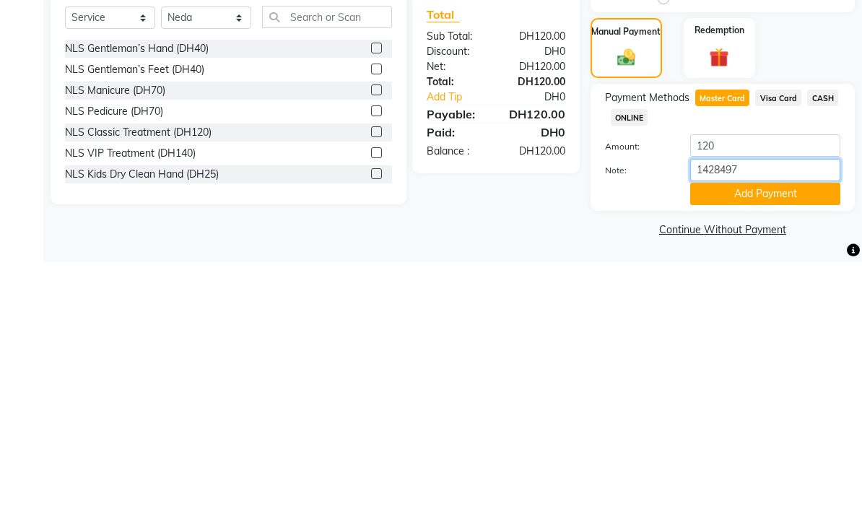
type input "14284971"
click at [755, 446] on button "Add Payment" at bounding box center [766, 457] width 150 height 22
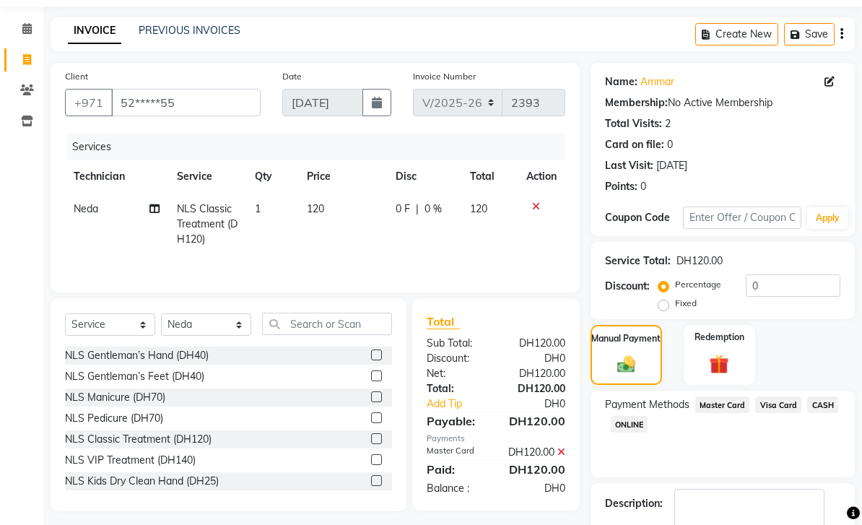
scroll to position [86, 0]
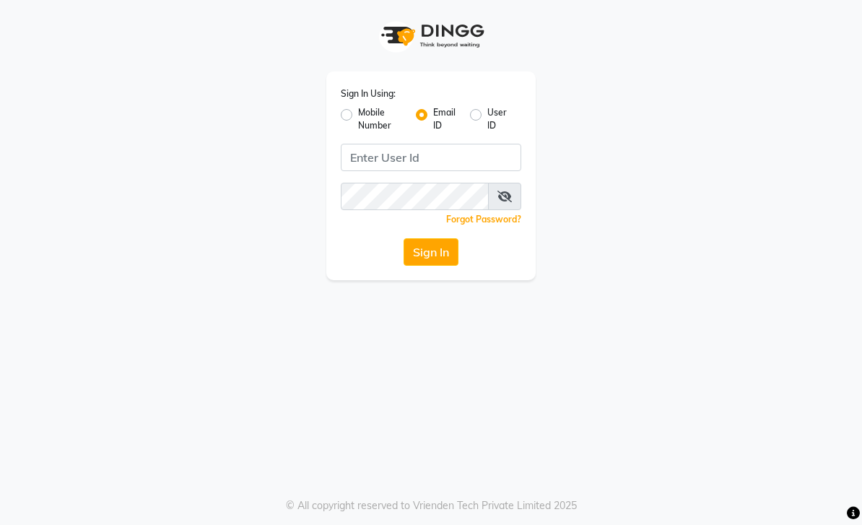
click at [438, 255] on button "Sign In" at bounding box center [431, 251] width 55 height 27
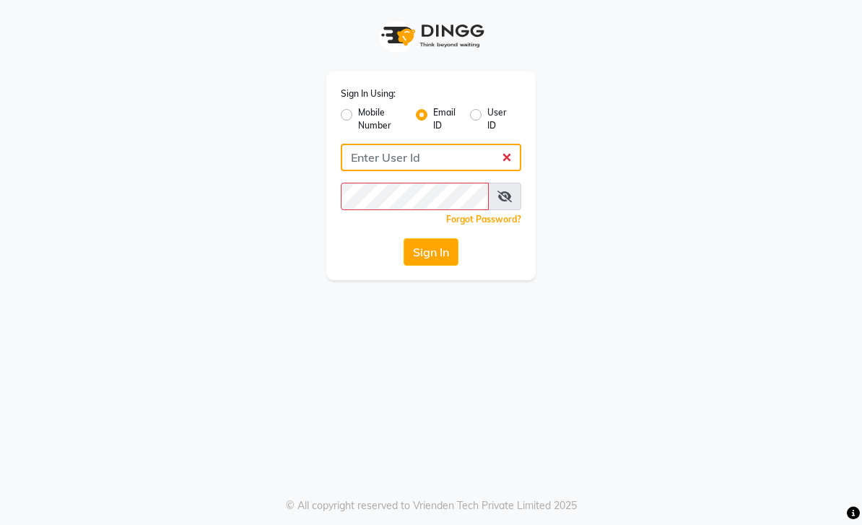
click at [474, 160] on input "Username" at bounding box center [431, 157] width 181 height 27
type input "Manamispa@nlpc.com"
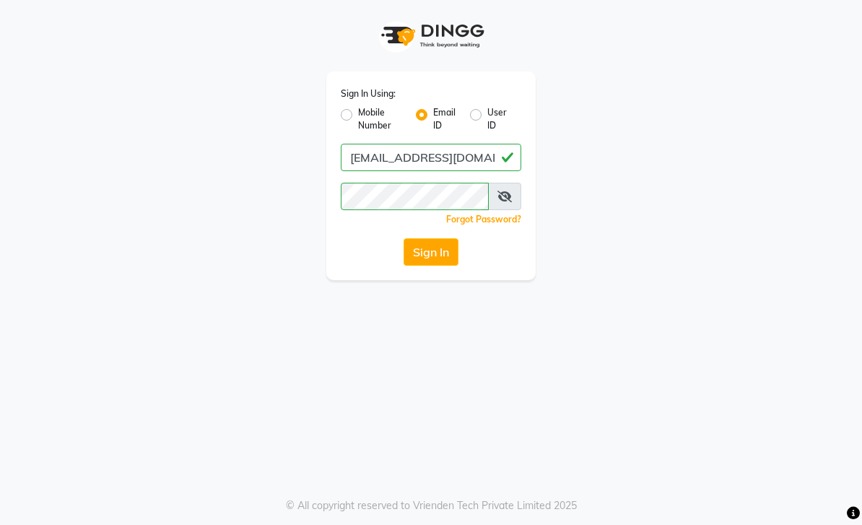
click at [442, 262] on button "Sign In" at bounding box center [431, 251] width 55 height 27
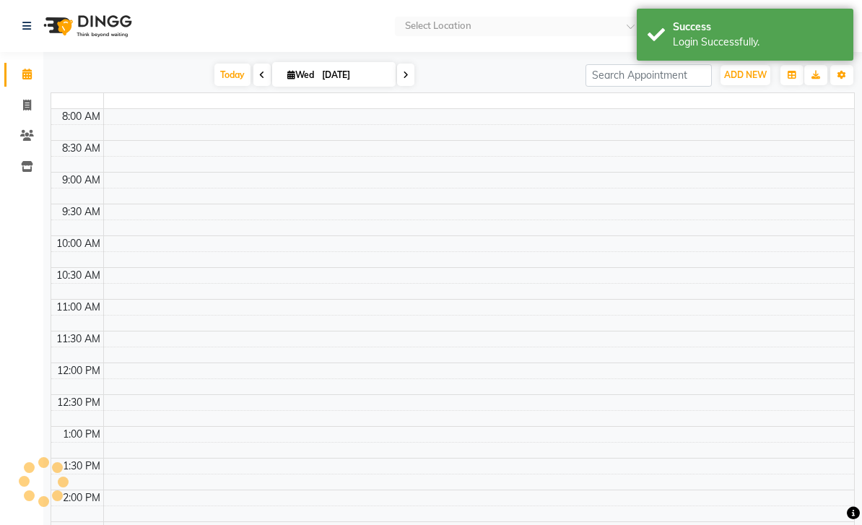
scroll to position [494, 0]
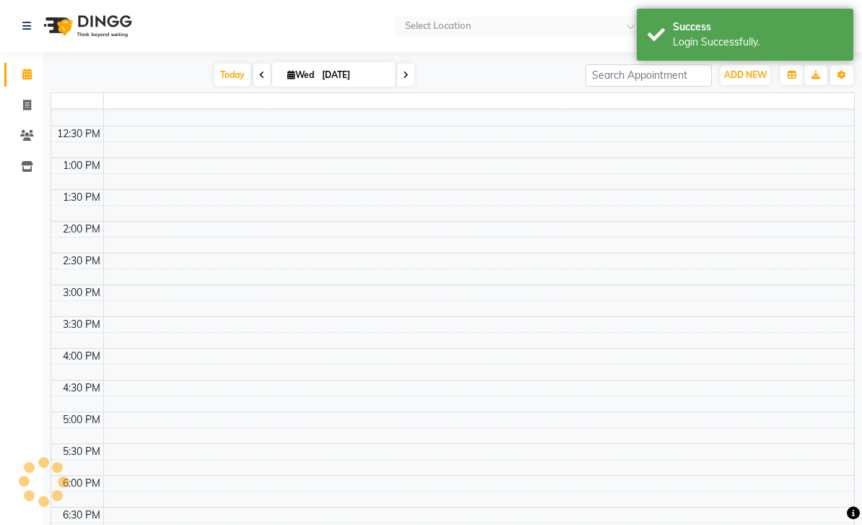
select select "en"
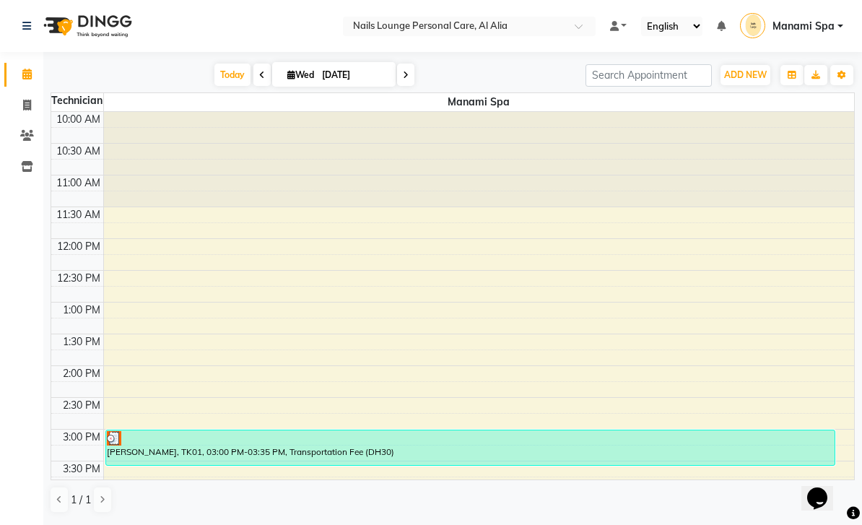
click at [24, 108] on icon at bounding box center [27, 105] width 8 height 11
select select "service"
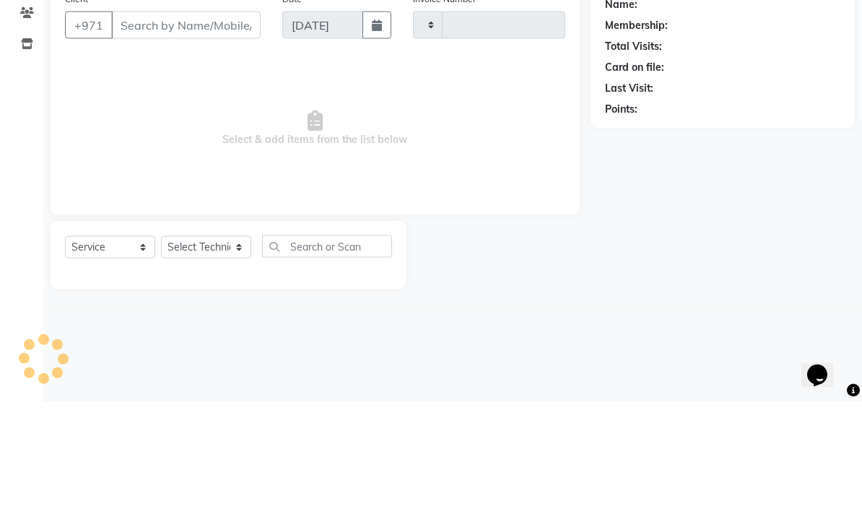
type input "2394"
select select "6884"
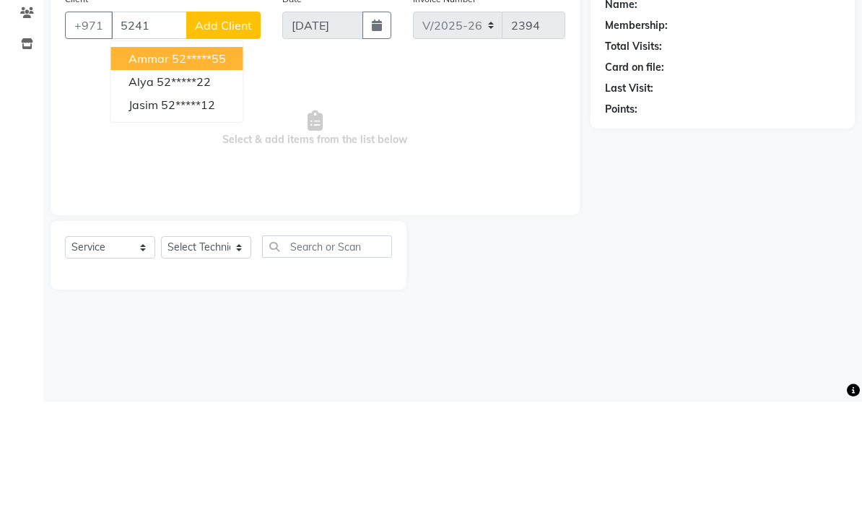
click at [224, 174] on ngb-highlight "52*****55" at bounding box center [199, 181] width 54 height 14
type input "52*****55"
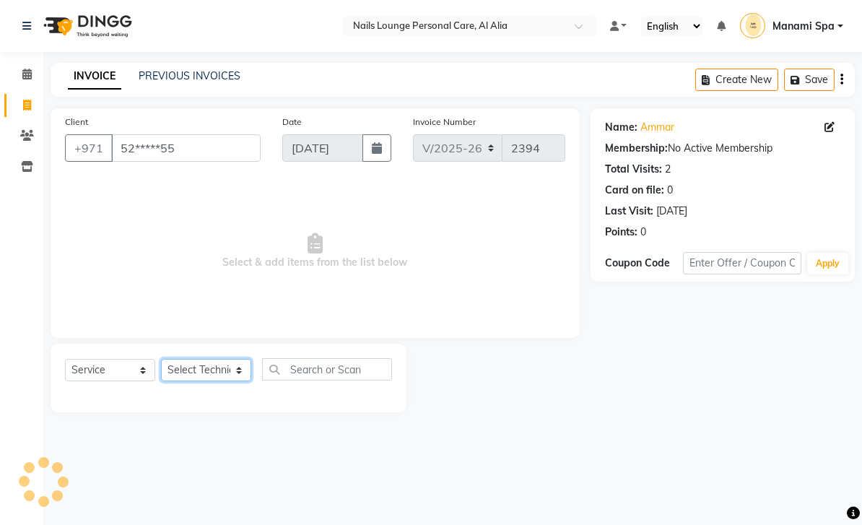
click at [248, 368] on select "Select Technician [PERSON_NAME] [PERSON_NAME] [PERSON_NAME] Spa Manami Spa 2 [P…" at bounding box center [206, 370] width 90 height 22
select select "71417"
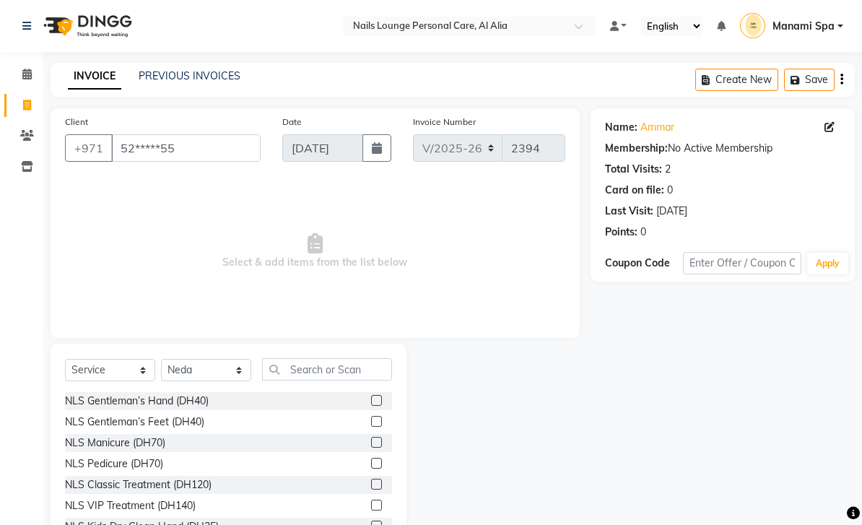
click at [199, 483] on div "NLS Classic Treatment (DH120)" at bounding box center [138, 484] width 147 height 15
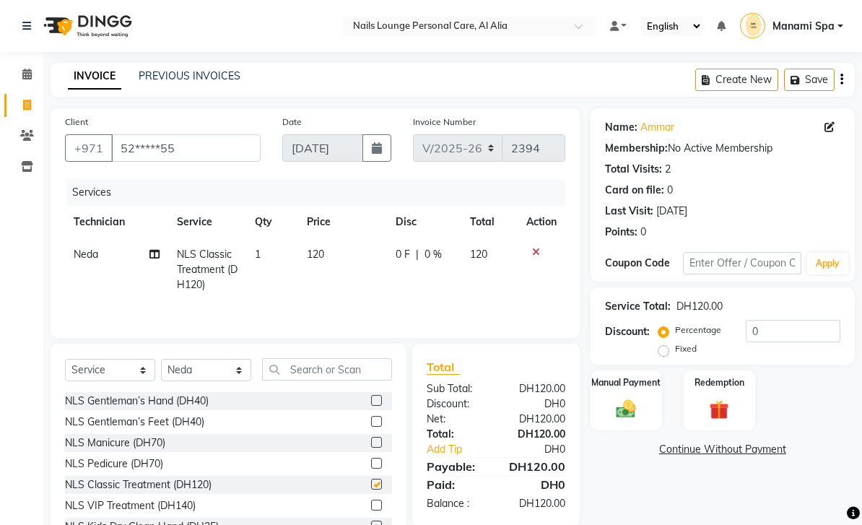
checkbox input "false"
click at [155, 259] on icon at bounding box center [155, 254] width 10 height 10
select select "71417"
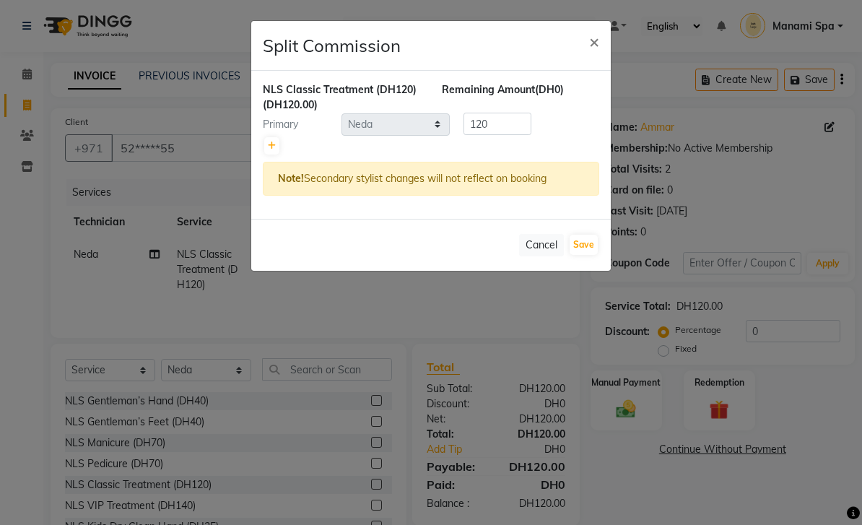
click at [266, 149] on link at bounding box center [271, 145] width 15 height 17
type input "60"
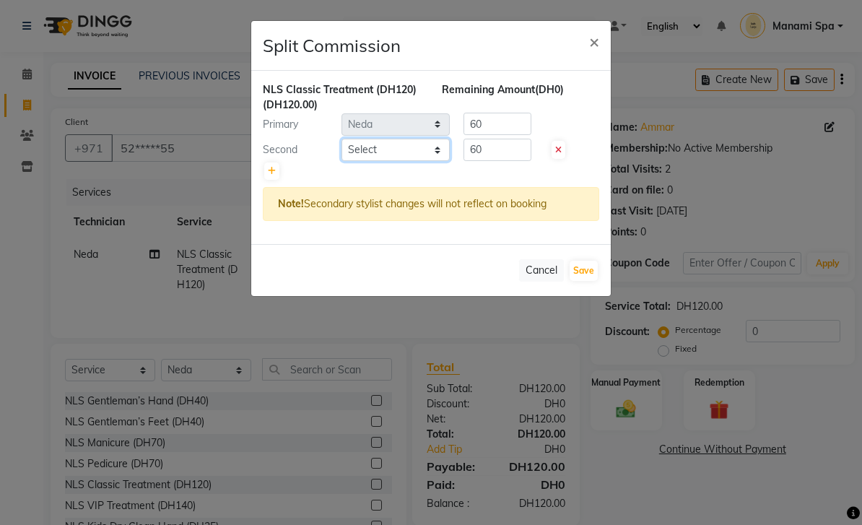
click at [434, 157] on select "Select [PERSON_NAME] [PERSON_NAME] [PERSON_NAME] Spa Manami Spa 2 [PERSON_NAME]…" at bounding box center [396, 150] width 108 height 22
select select "89757"
click at [595, 275] on button "Save" at bounding box center [584, 271] width 28 height 20
select select "Select"
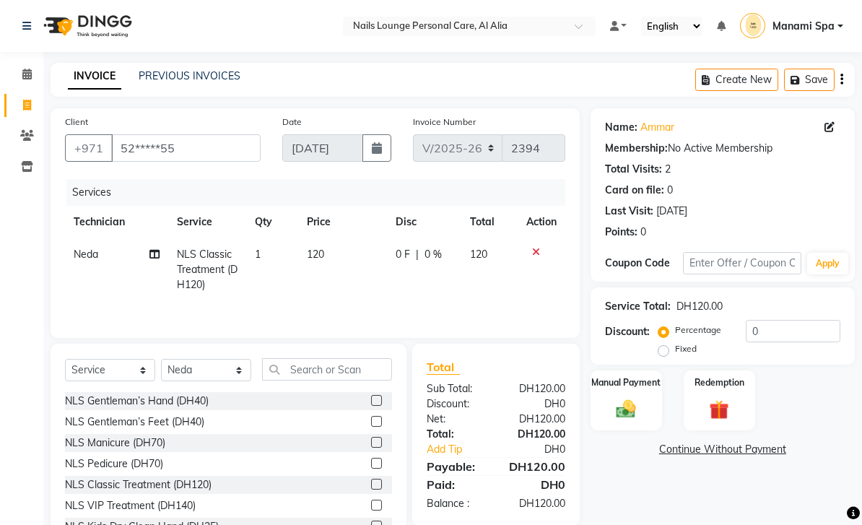
click at [629, 403] on img at bounding box center [626, 409] width 32 height 22
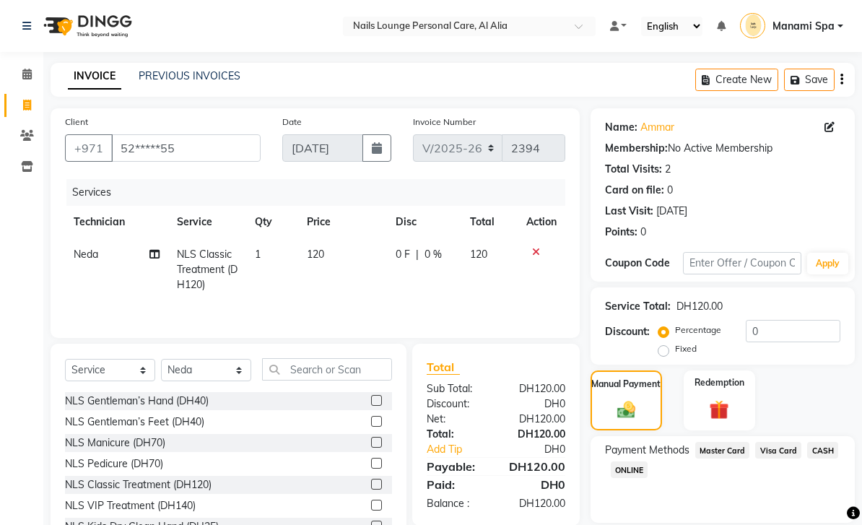
click at [725, 456] on span "Master Card" at bounding box center [723, 450] width 55 height 17
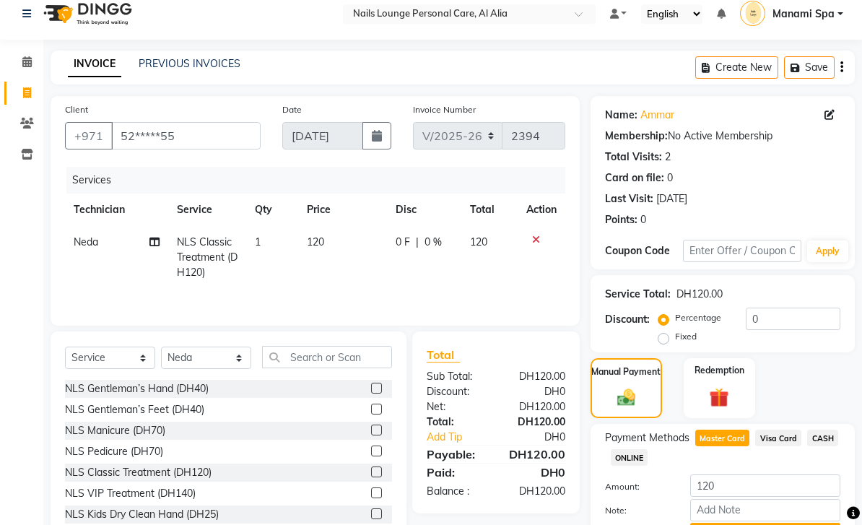
scroll to position [46, 0]
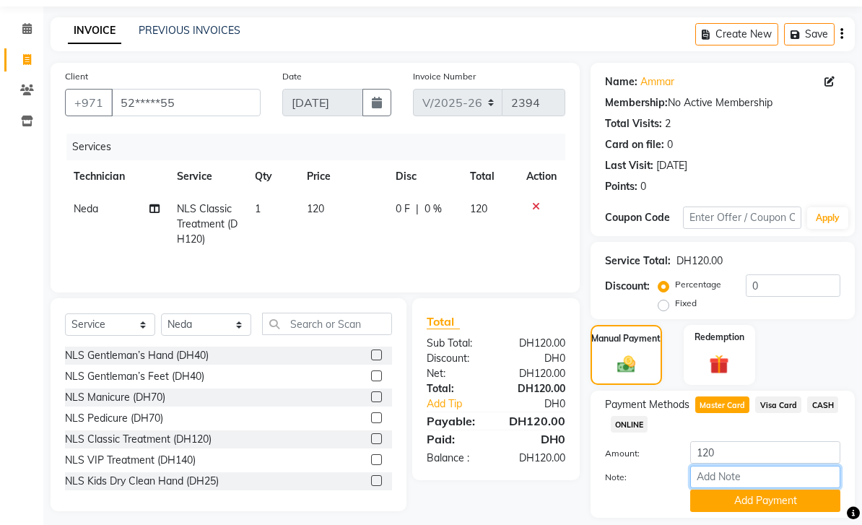
click at [740, 483] on input "Note:" at bounding box center [766, 477] width 150 height 22
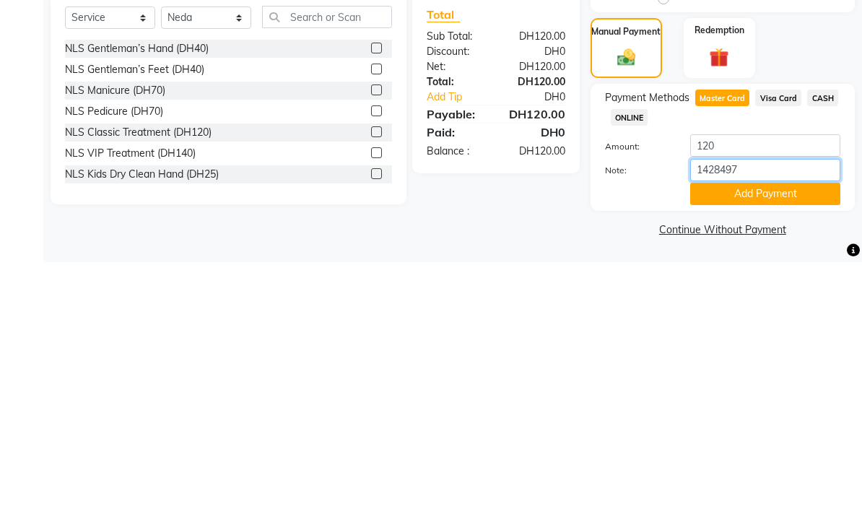
type input "14284971"
click at [753, 446] on button "Add Payment" at bounding box center [766, 457] width 150 height 22
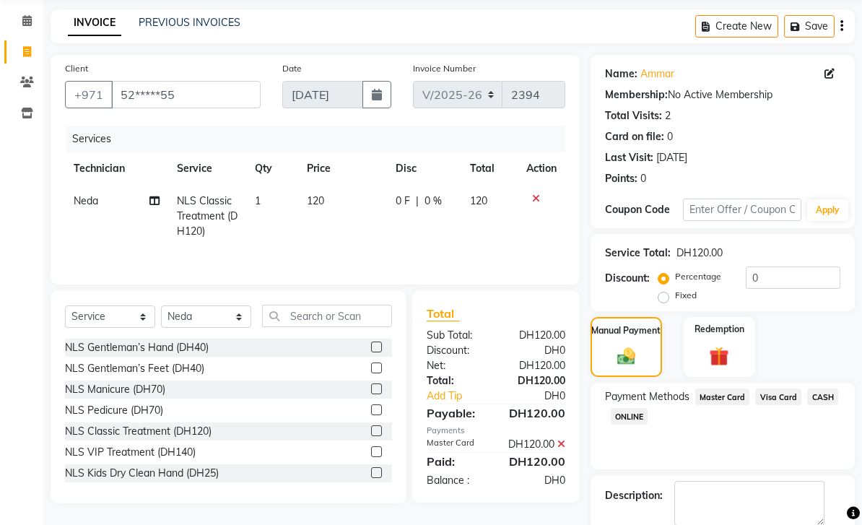
scroll to position [86, 0]
